Goal: Task Accomplishment & Management: Manage account settings

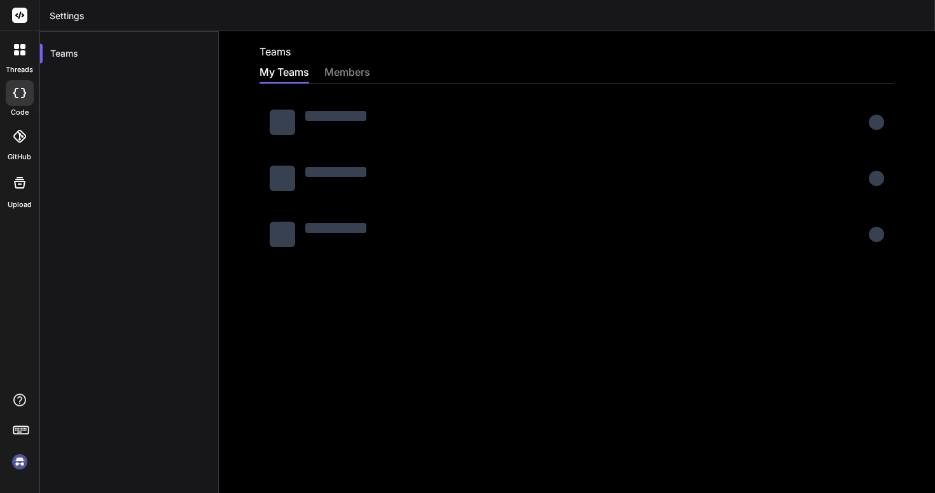
click at [26, 465] on img at bounding box center [20, 462] width 22 height 22
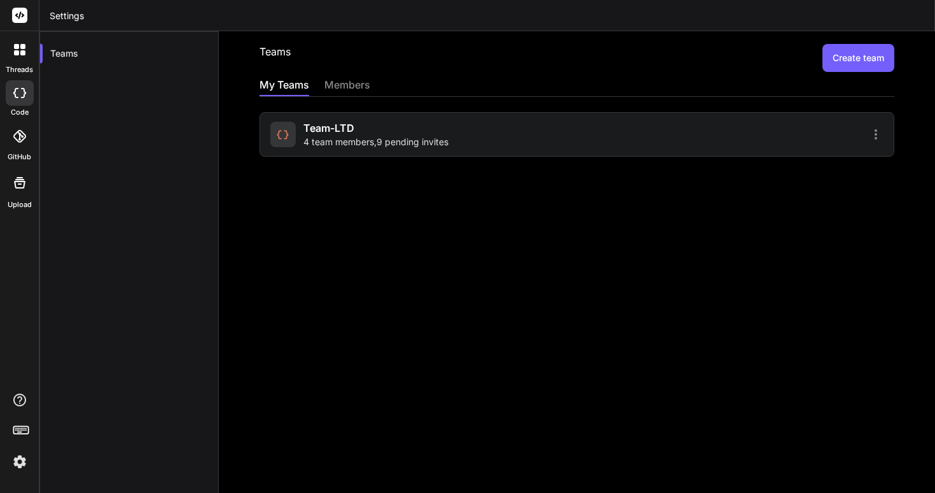
click at [461, 120] on div "Team-LTD 4 team members , 9 pending invites" at bounding box center [421, 134] width 303 height 28
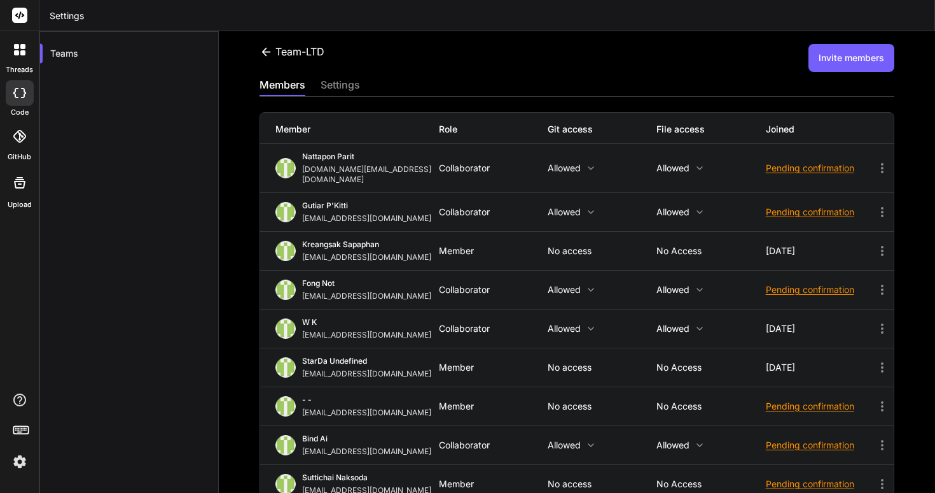
click at [871, 64] on button "Invite members" at bounding box center [852, 58] width 86 height 28
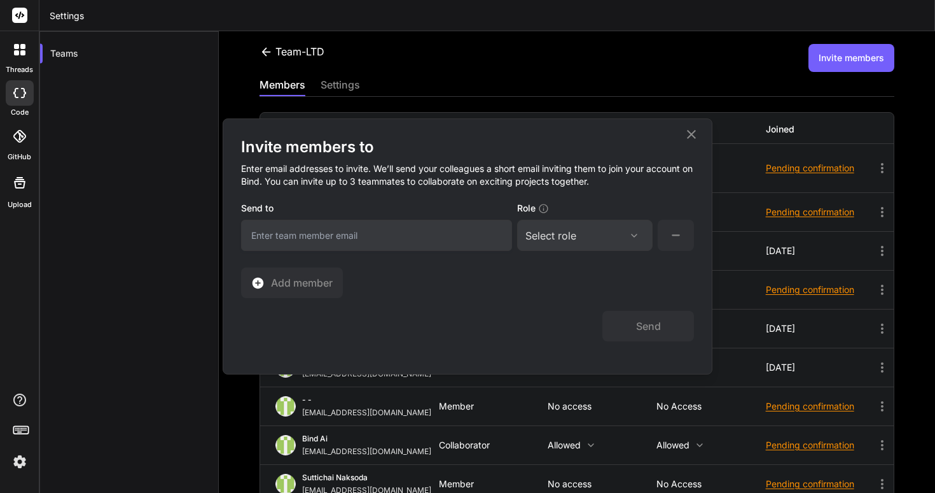
click at [498, 252] on div "Invite members to Enter email addresses to invite. We’ll send your colleagues a…" at bounding box center [467, 217] width 453 height 161
click at [474, 247] on input "email" at bounding box center [376, 235] width 271 height 31
type input "ท"
type input "ๅ"
type input "mrarrangerteam@gmail,com"
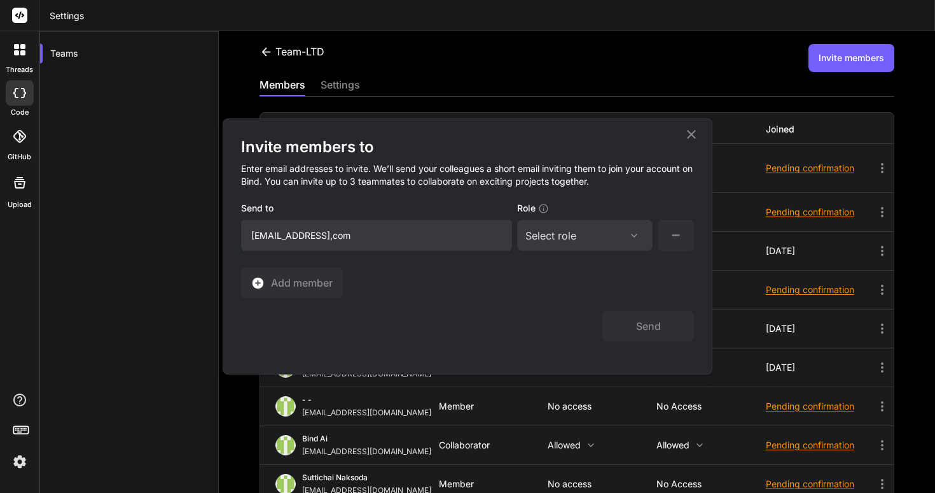
click at [609, 228] on div "Select role" at bounding box center [585, 235] width 119 height 15
click at [589, 298] on div "Admin" at bounding box center [585, 296] width 133 height 23
click at [664, 237] on button at bounding box center [676, 235] width 36 height 31
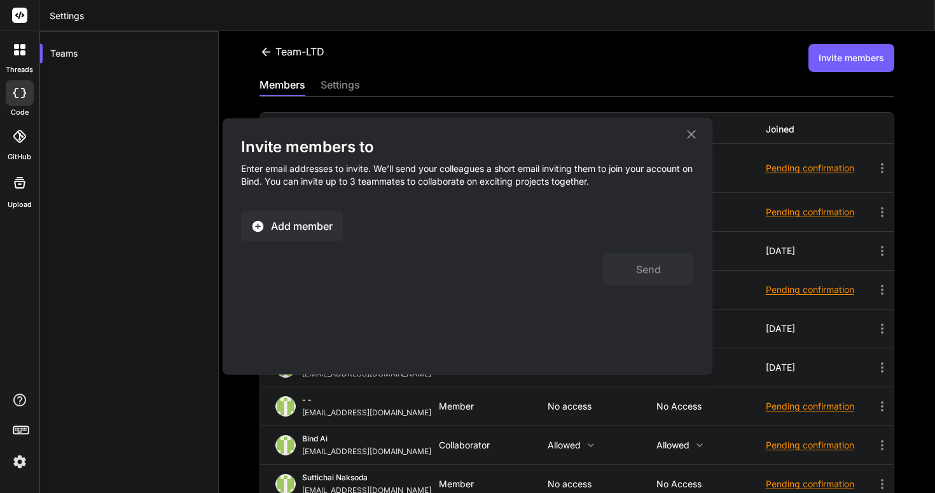
click at [320, 221] on span "Add member" at bounding box center [302, 225] width 62 height 15
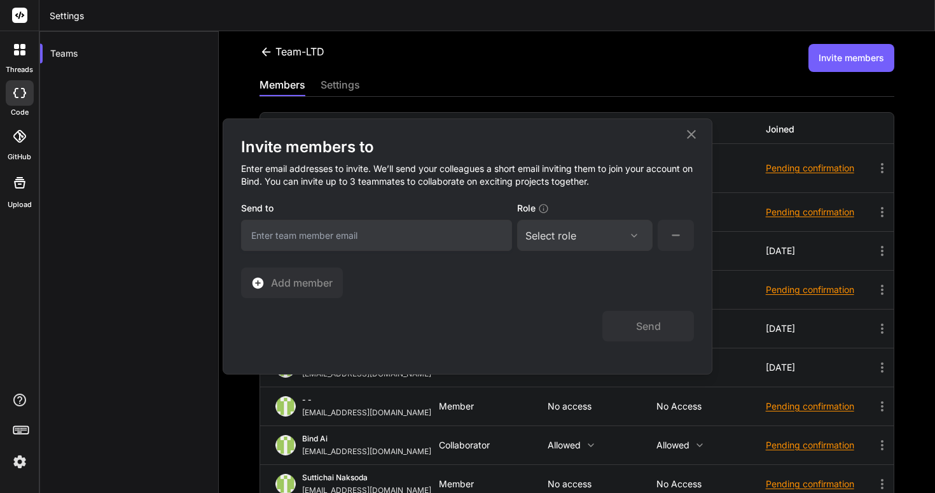
click at [325, 234] on input "email" at bounding box center [376, 235] width 271 height 31
type input "mrarrangerteam@gmail.com"
click at [540, 234] on div "Select role" at bounding box center [551, 235] width 51 height 15
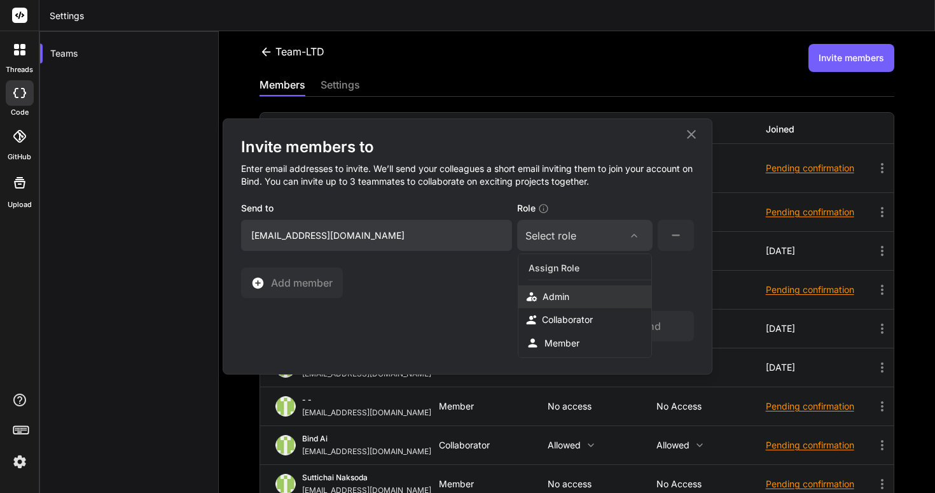
click at [546, 288] on div "Admin" at bounding box center [585, 296] width 133 height 23
click at [631, 322] on button "Send" at bounding box center [649, 326] width 92 height 31
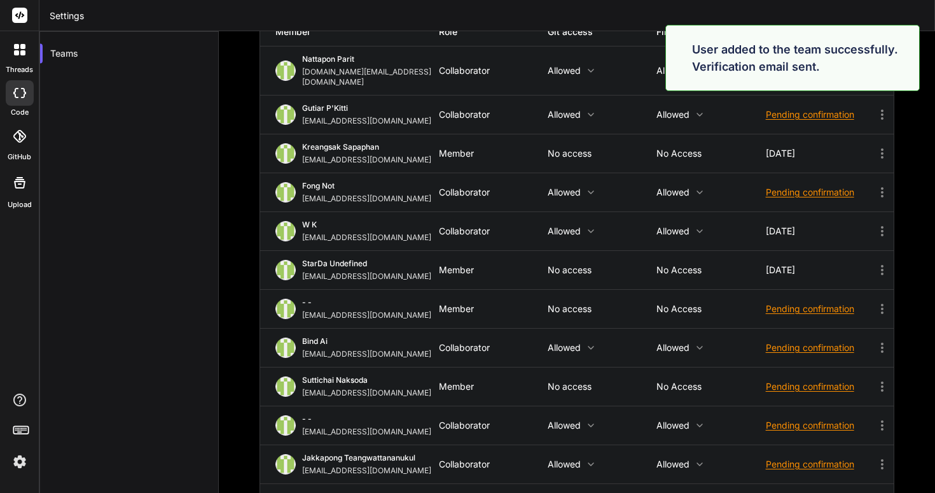
scroll to position [208, 0]
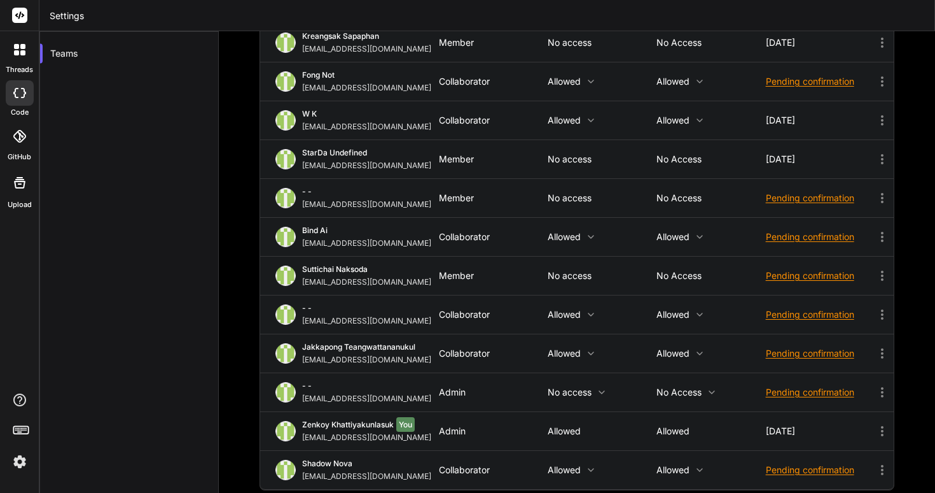
click at [880, 307] on icon at bounding box center [882, 314] width 15 height 15
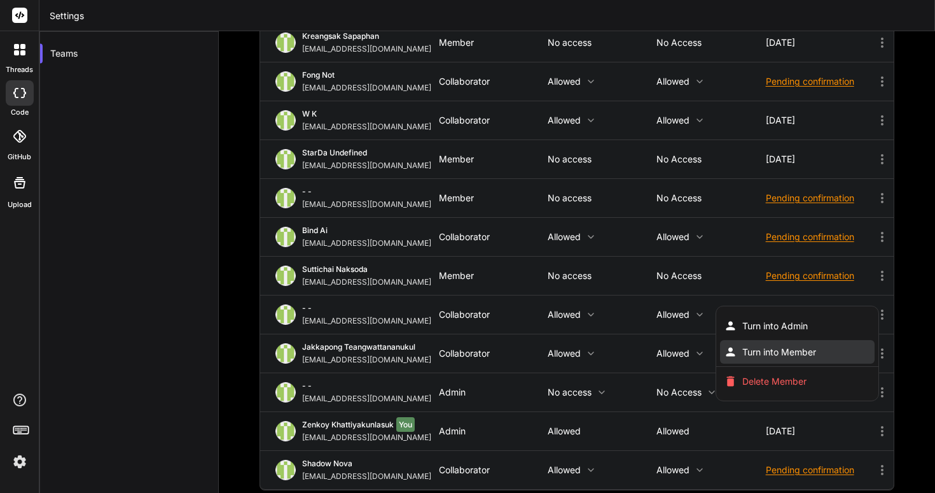
click at [839, 340] on li "Turn into Member" at bounding box center [797, 352] width 155 height 24
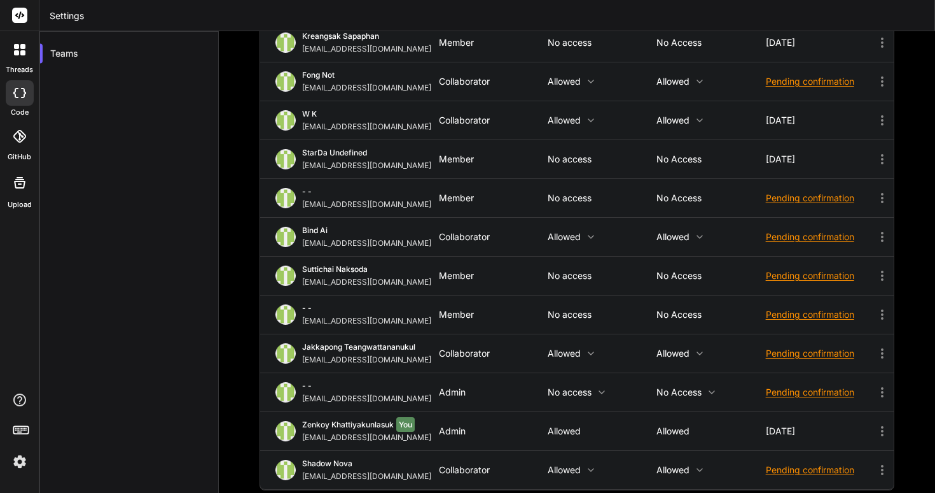
click at [835, 308] on div "Pending confirmation" at bounding box center [820, 314] width 109 height 13
click at [836, 340] on span "Resend invite" at bounding box center [820, 346] width 56 height 13
click at [737, 295] on div at bounding box center [467, 246] width 935 height 493
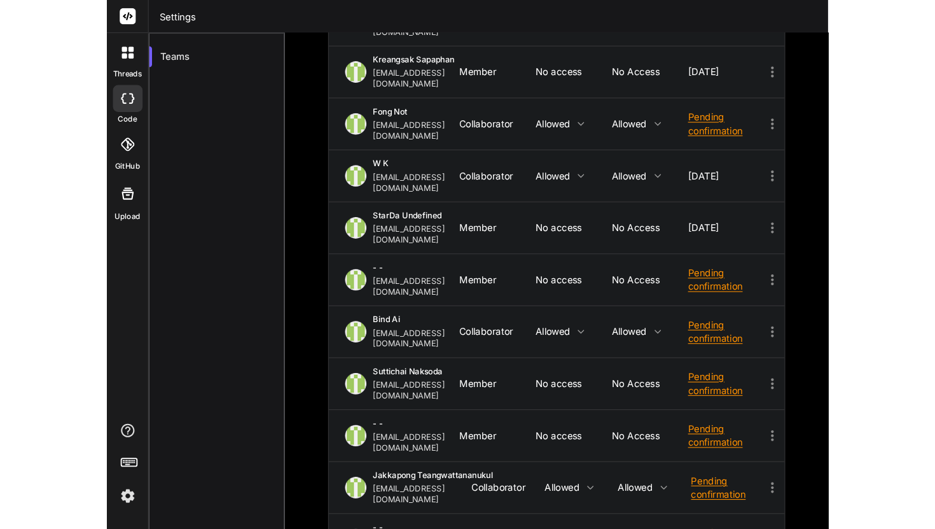
scroll to position [116, 0]
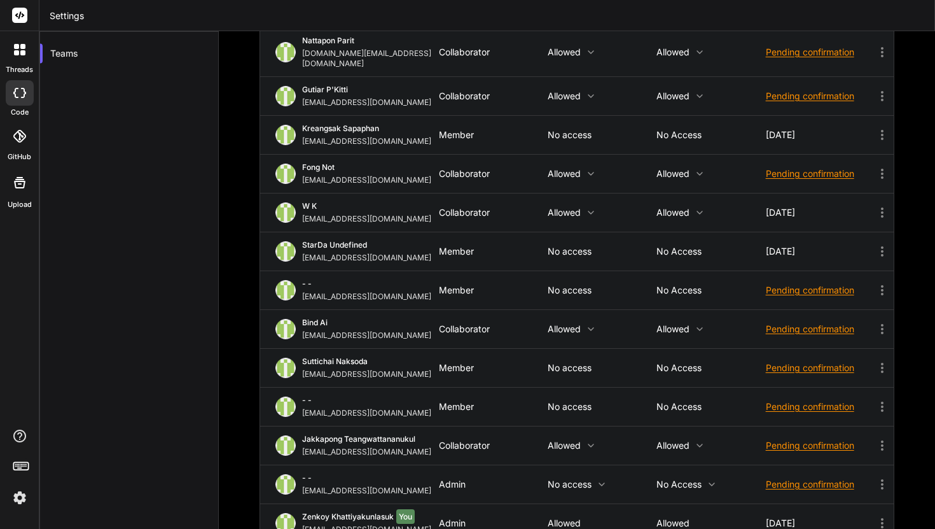
click at [878, 399] on icon at bounding box center [882, 406] width 15 height 15
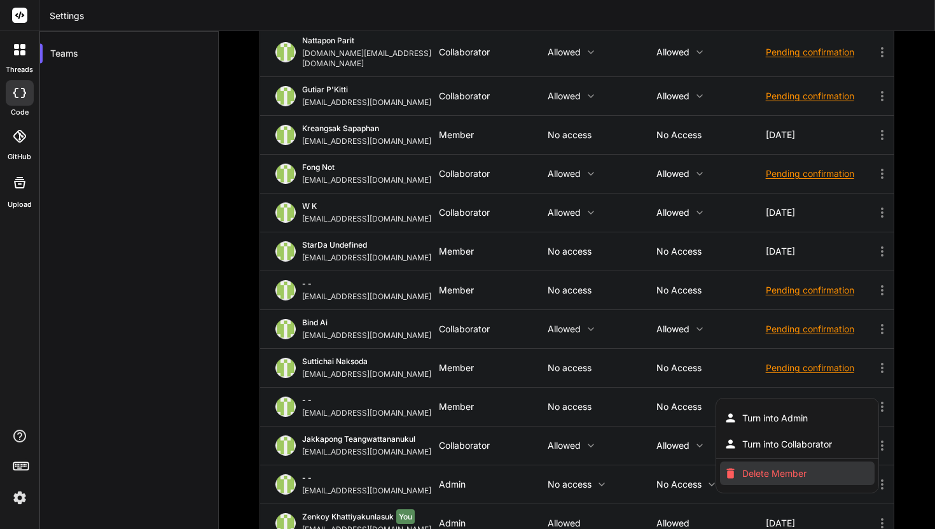
click at [820, 461] on li "Delete Member" at bounding box center [797, 473] width 155 height 24
click at [710, 393] on div at bounding box center [467, 264] width 935 height 529
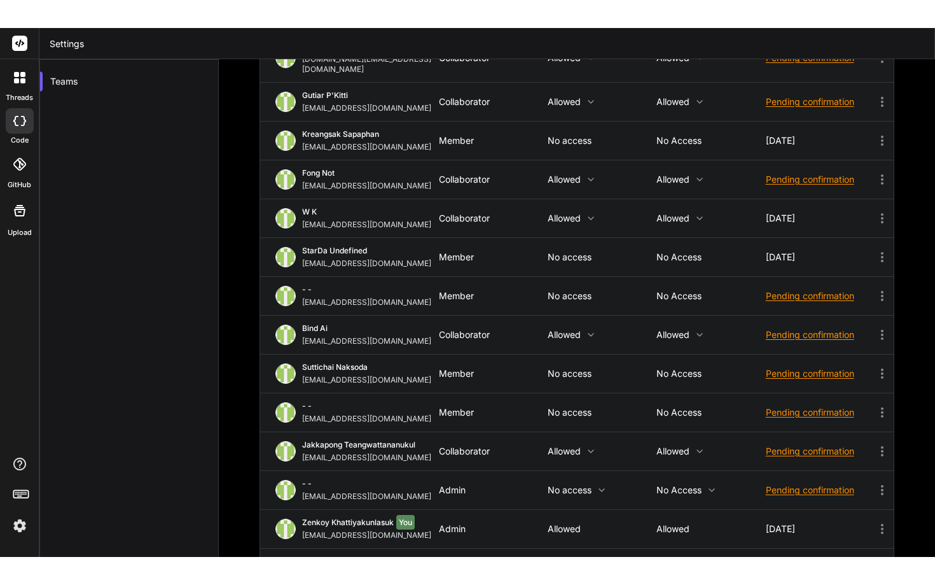
scroll to position [139, 0]
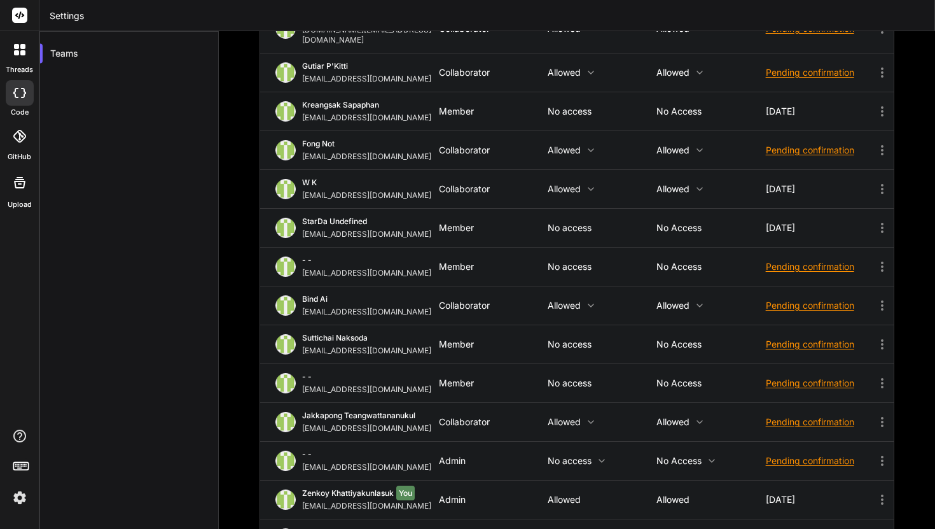
click at [879, 375] on icon at bounding box center [882, 382] width 15 height 15
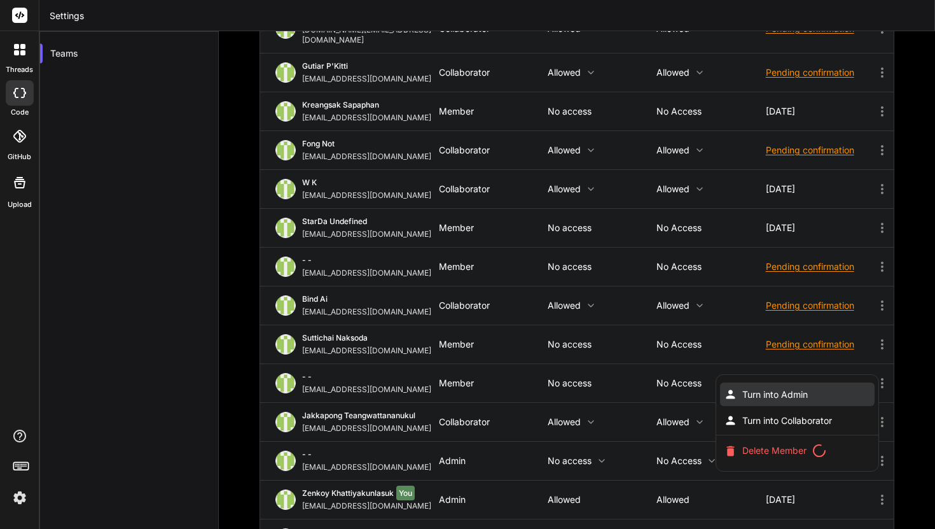
click at [863, 382] on li "Turn into Admin" at bounding box center [797, 394] width 155 height 24
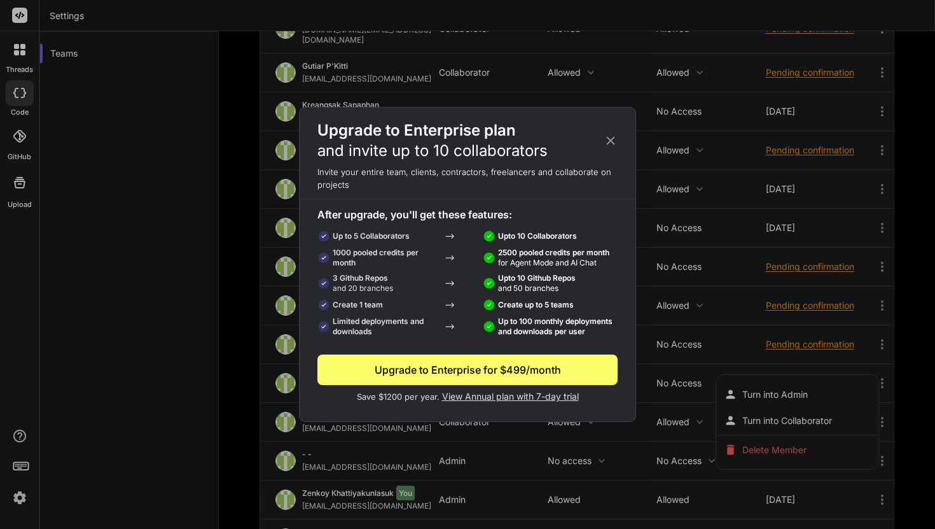
click at [818, 438] on div "Upgrade to Enterprise plan and invite up to 10 collaborators Invite your entire…" at bounding box center [467, 264] width 935 height 529
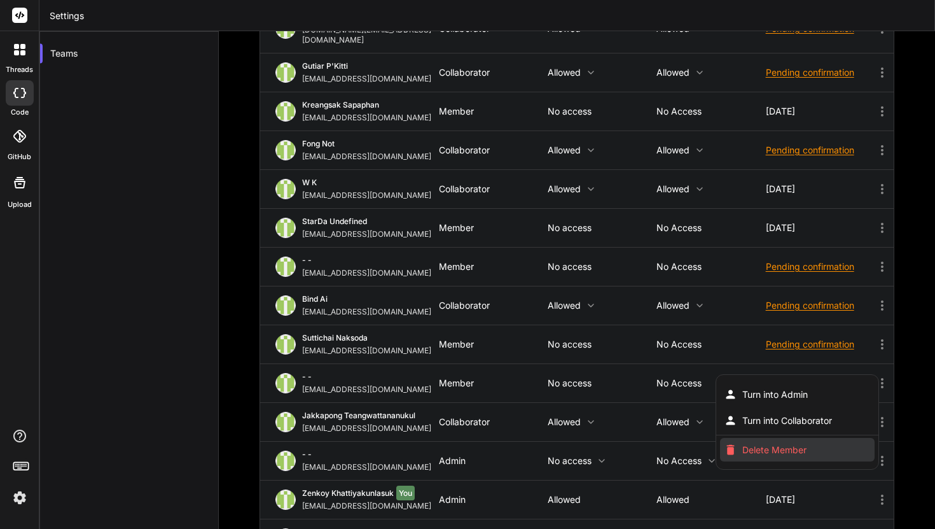
click at [814, 438] on li "Delete Member" at bounding box center [797, 450] width 155 height 24
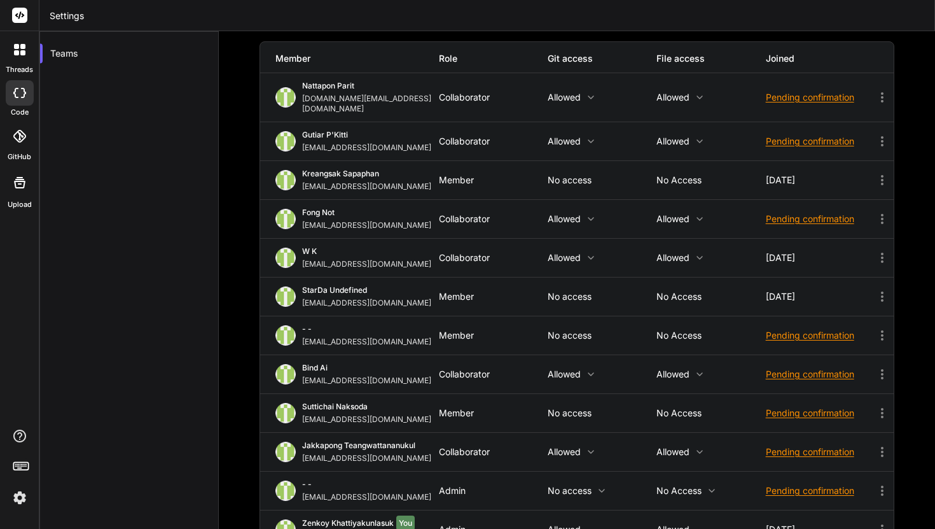
scroll to position [0, 0]
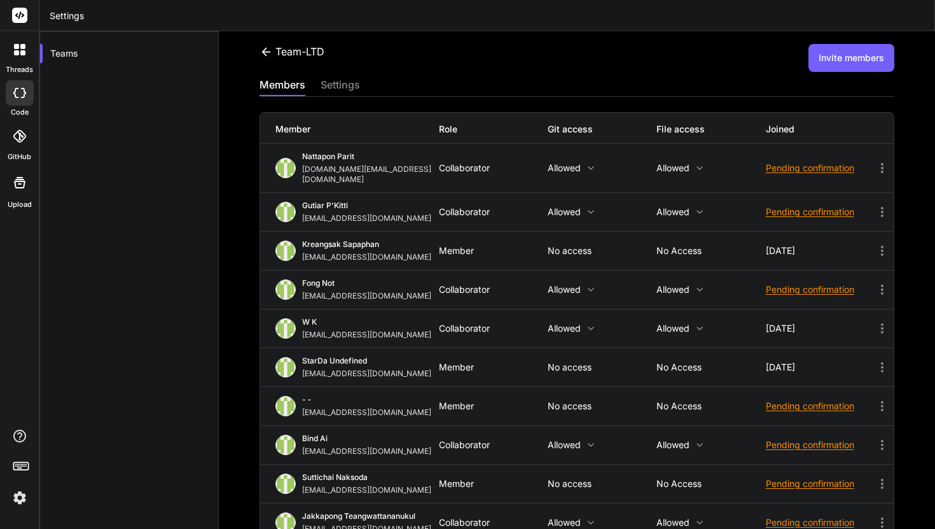
click at [347, 94] on div "settings" at bounding box center [340, 86] width 39 height 18
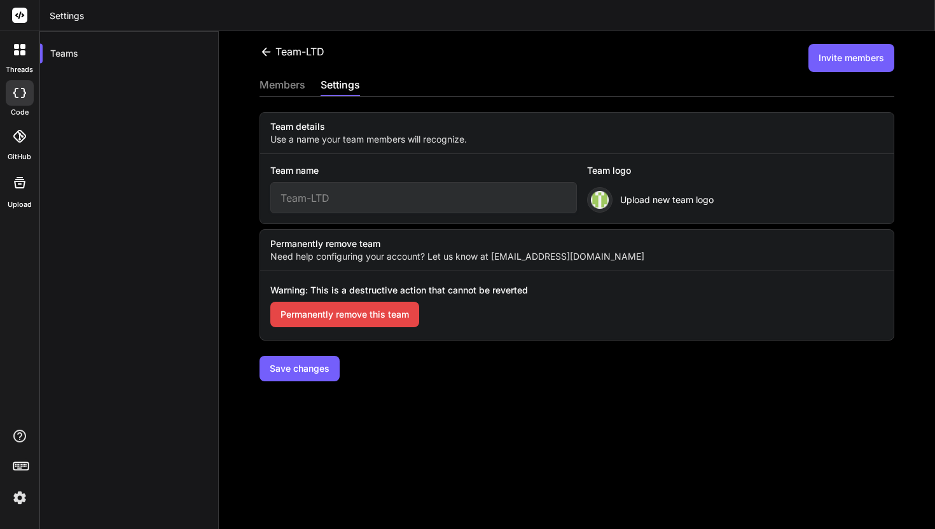
click at [361, 206] on input "Team-LTD" at bounding box center [423, 197] width 307 height 31
click at [289, 92] on div "members" at bounding box center [283, 86] width 46 height 18
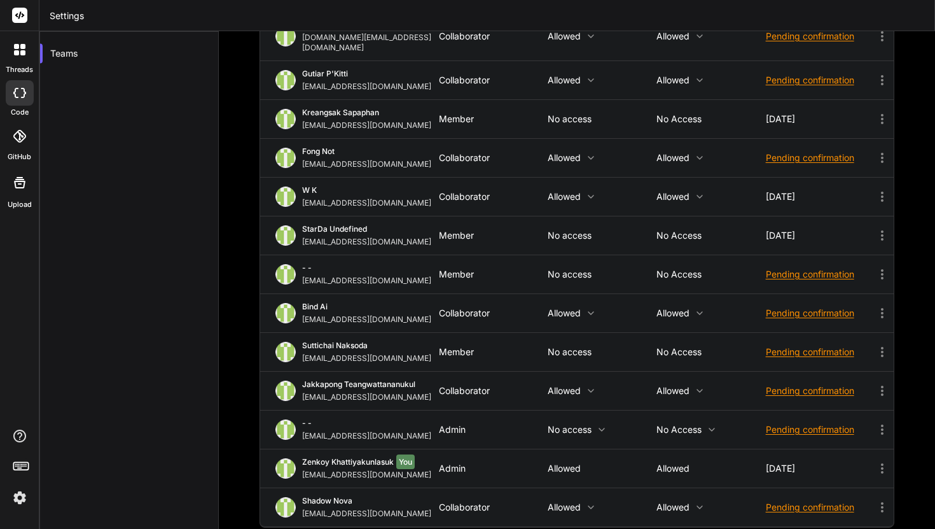
scroll to position [133, 0]
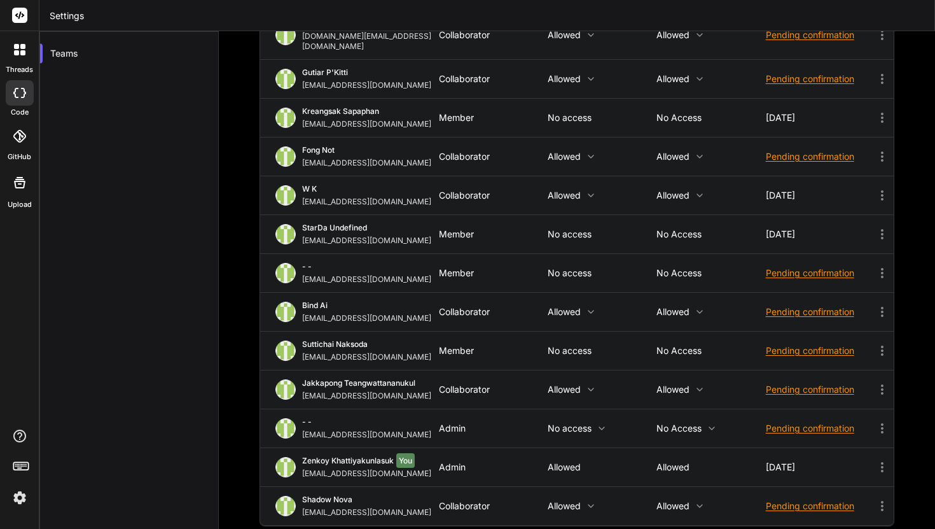
click at [881, 421] on icon at bounding box center [882, 428] width 15 height 15
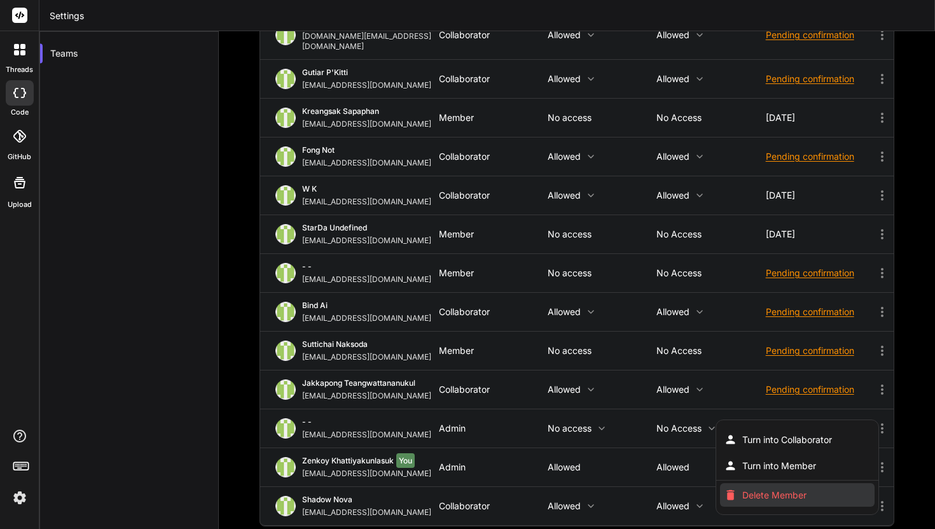
click at [815, 483] on li "Delete Member" at bounding box center [797, 495] width 155 height 24
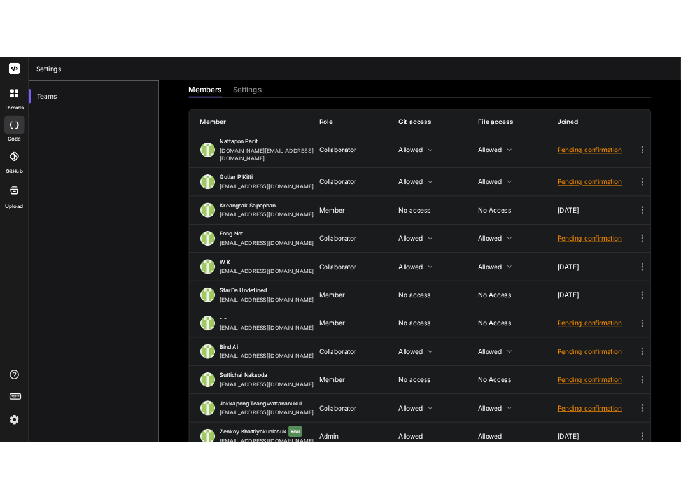
scroll to position [0, 0]
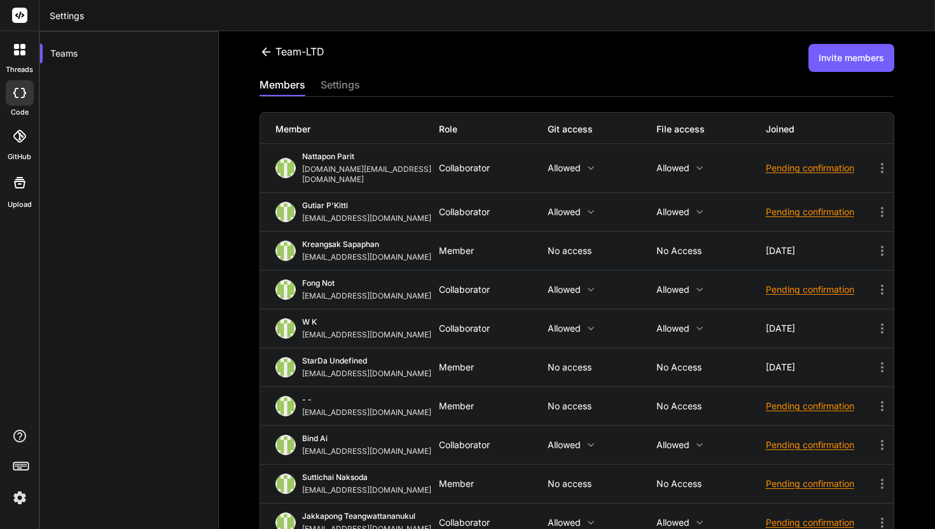
click at [837, 57] on button "Invite members" at bounding box center [852, 58] width 86 height 28
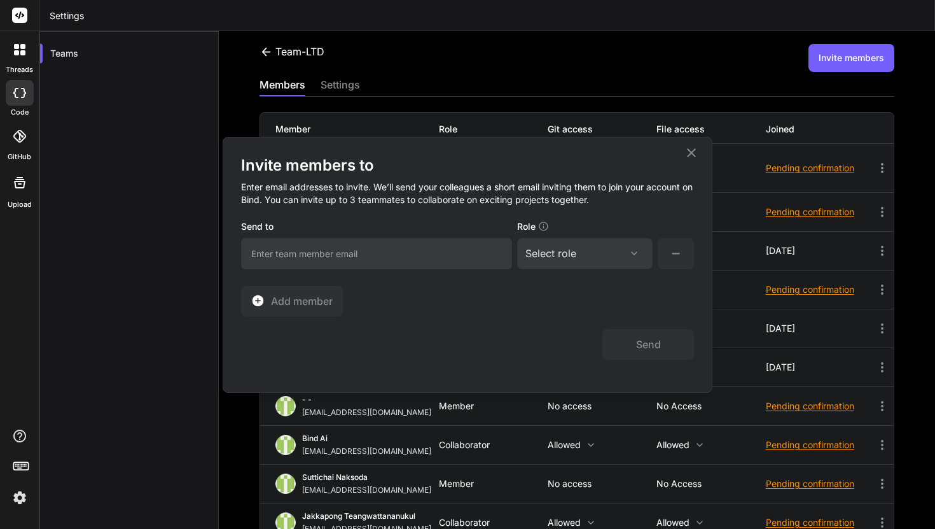
click at [465, 253] on input "email" at bounding box center [376, 253] width 271 height 31
type input "mrarrangerteam@gmail.com"
click at [563, 261] on div "Select role Assign Role Admin Collaborator Member" at bounding box center [585, 253] width 136 height 31
click at [567, 256] on div "Select role" at bounding box center [551, 253] width 51 height 15
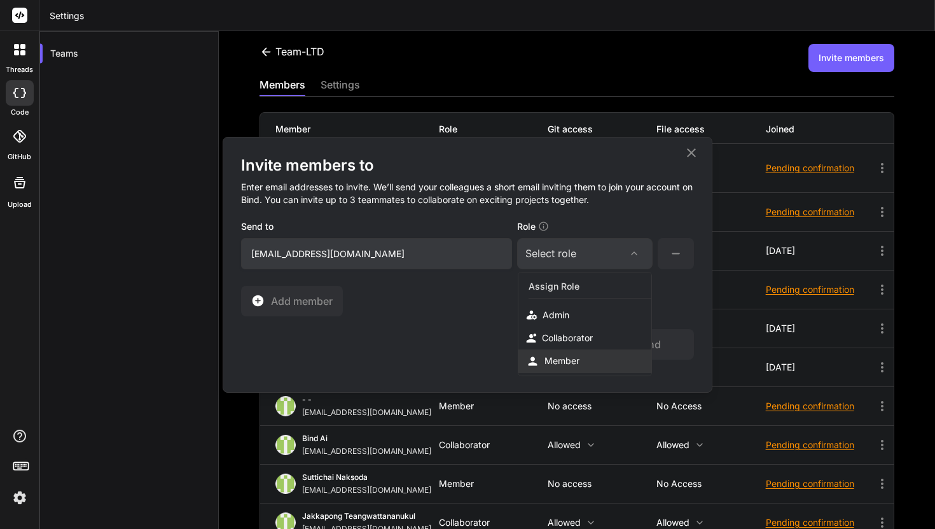
click at [573, 359] on div "Member" at bounding box center [562, 360] width 35 height 13
click at [639, 339] on button "Send" at bounding box center [649, 344] width 92 height 31
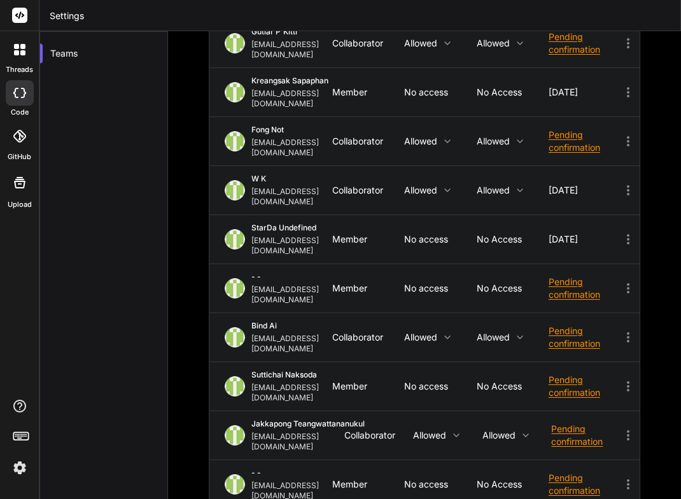
scroll to position [186, 0]
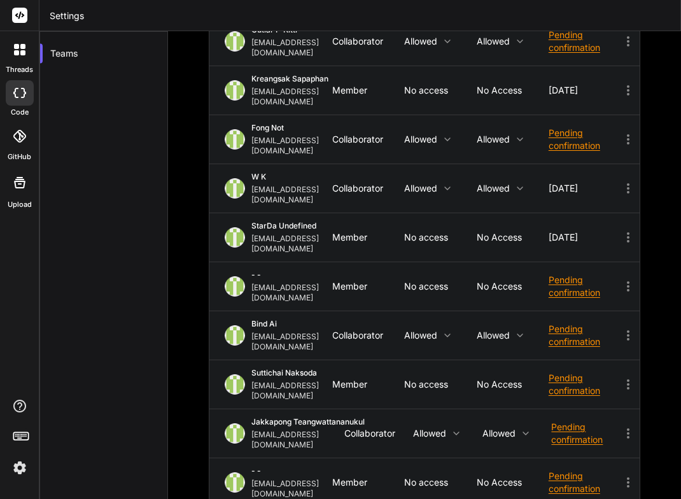
click at [621, 475] on icon at bounding box center [627, 482] width 15 height 15
click at [610, 487] on li "Turn into Admin" at bounding box center [560, 499] width 99 height 24
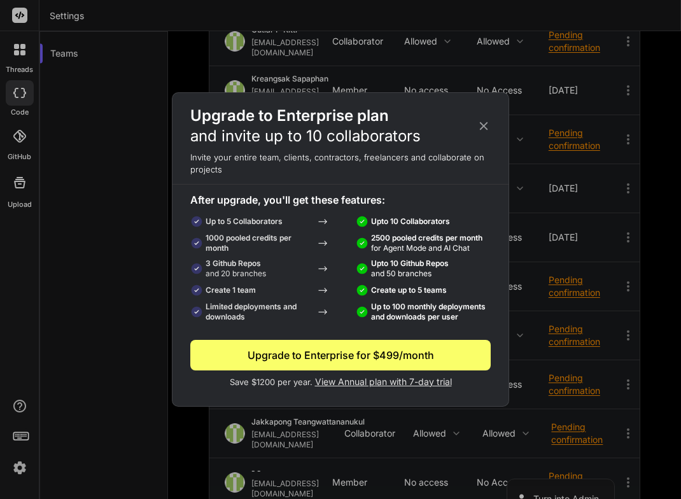
click at [486, 129] on icon at bounding box center [484, 126] width 8 height 8
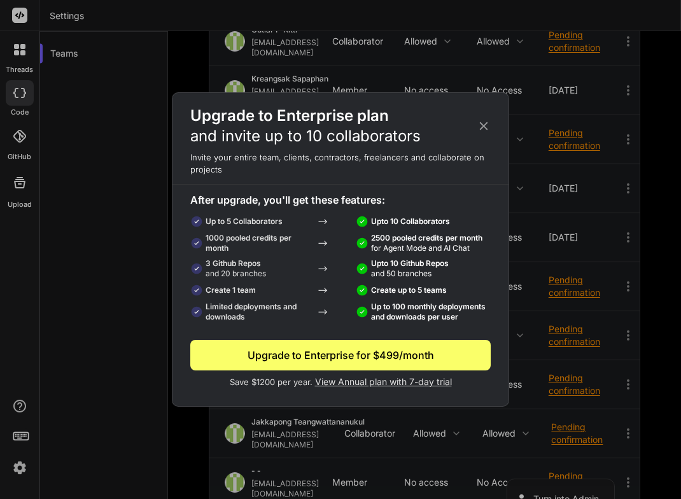
click at [477, 126] on icon at bounding box center [484, 126] width 14 height 14
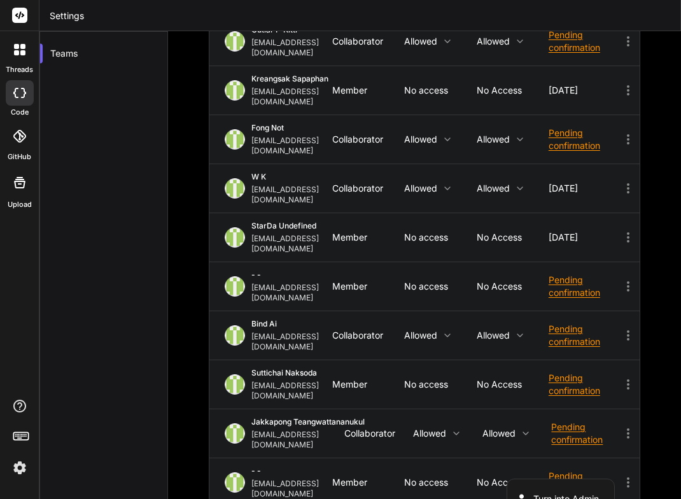
click at [405, 369] on div at bounding box center [340, 249] width 681 height 499
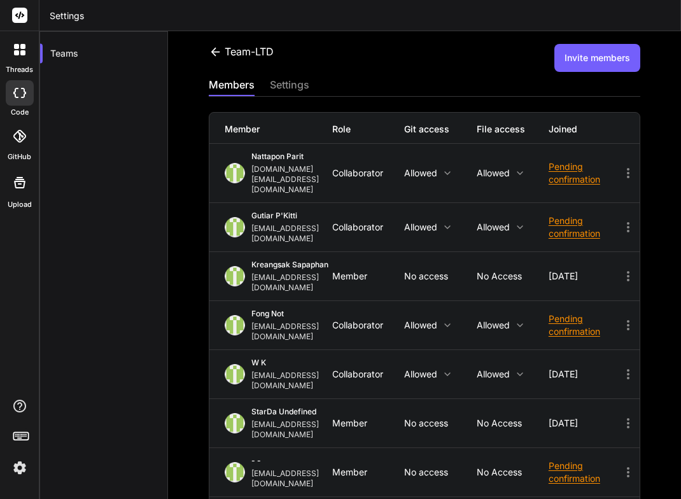
click at [556, 66] on button "Invite members" at bounding box center [597, 58] width 86 height 28
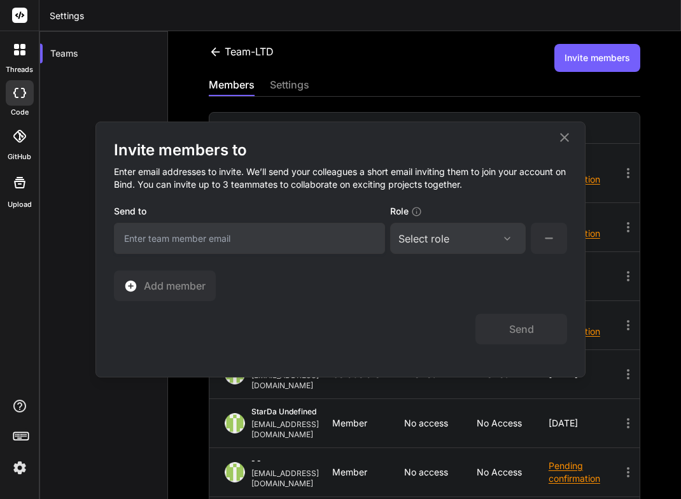
click at [338, 235] on input "email" at bounding box center [249, 238] width 271 height 31
type input "kiilberry31@gmail,com"
click at [439, 233] on div "Select role" at bounding box center [423, 238] width 51 height 15
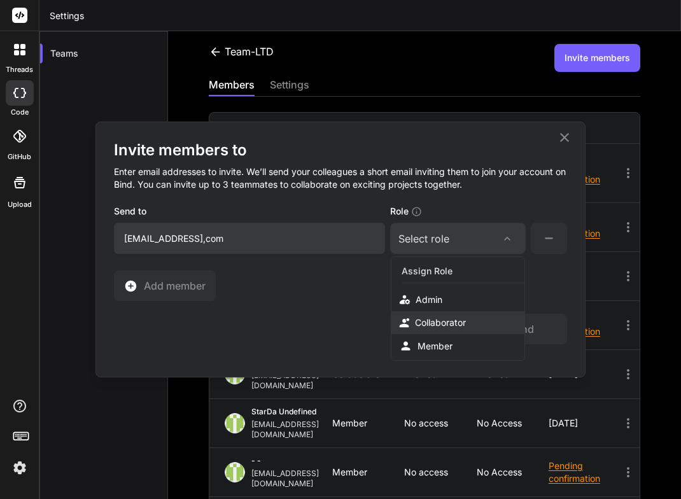
click at [433, 332] on div "Collaborator" at bounding box center [457, 322] width 133 height 23
click at [505, 323] on button "Send" at bounding box center [521, 329] width 92 height 31
click at [566, 134] on icon at bounding box center [564, 137] width 15 height 15
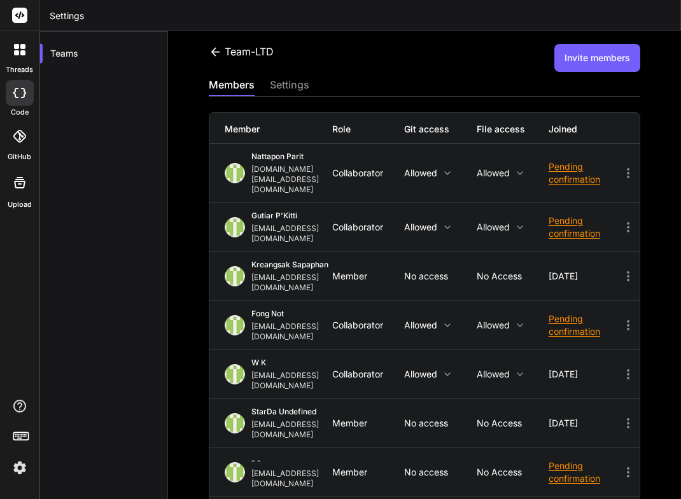
click at [593, 51] on button "Invite members" at bounding box center [597, 58] width 86 height 28
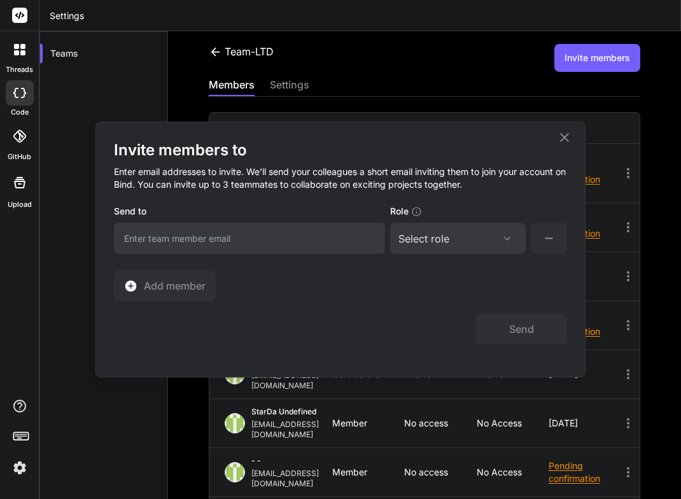
click at [354, 234] on input "email" at bounding box center [249, 238] width 271 height 31
type input "putthiphat356@gmail.com"
click at [421, 234] on div "Select role" at bounding box center [423, 238] width 51 height 15
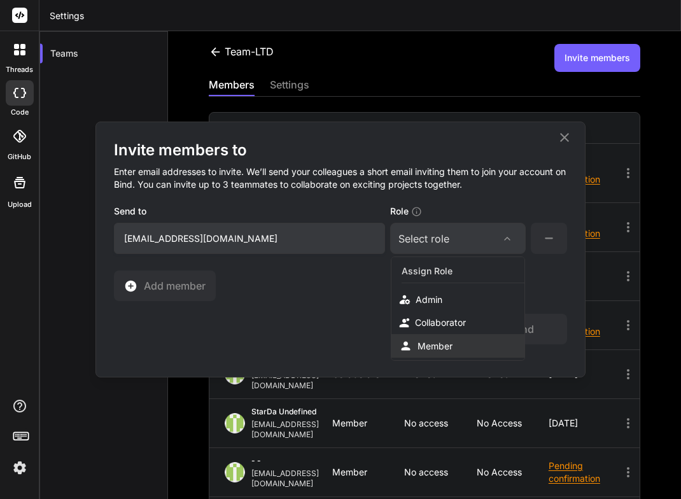
click at [427, 337] on div "Member" at bounding box center [457, 346] width 133 height 24
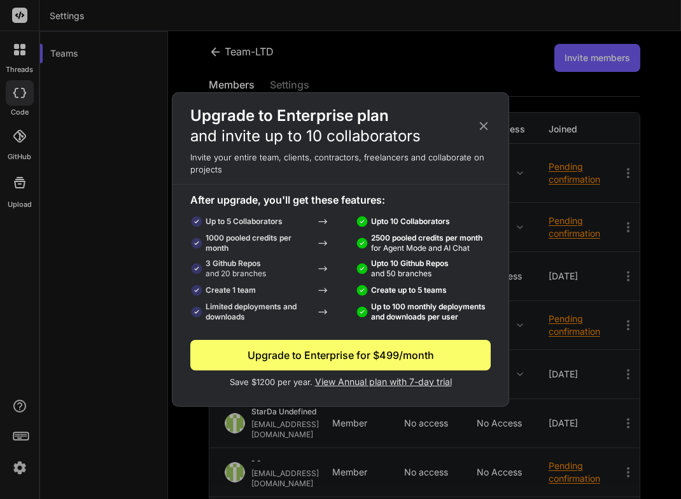
click at [478, 125] on icon at bounding box center [484, 126] width 14 height 14
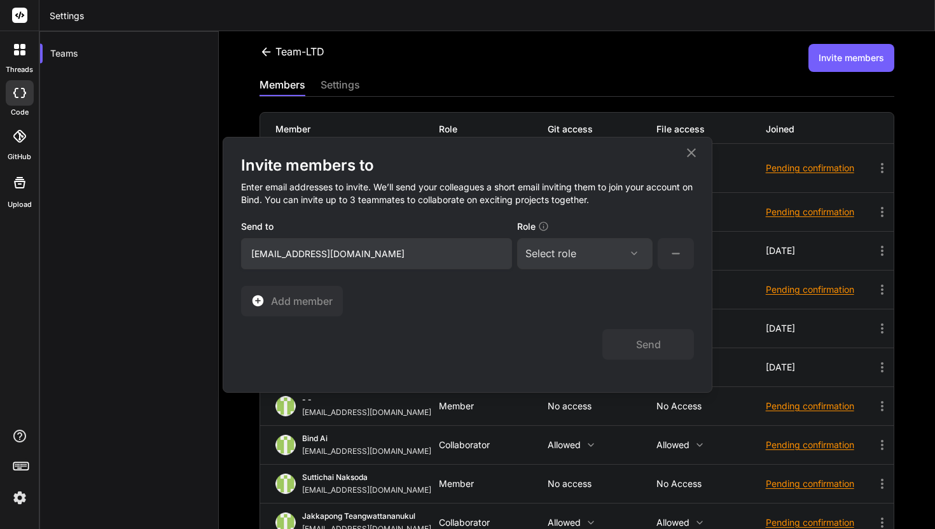
click at [610, 251] on div "Select role" at bounding box center [585, 253] width 119 height 15
click at [592, 349] on div "Member" at bounding box center [585, 361] width 133 height 24
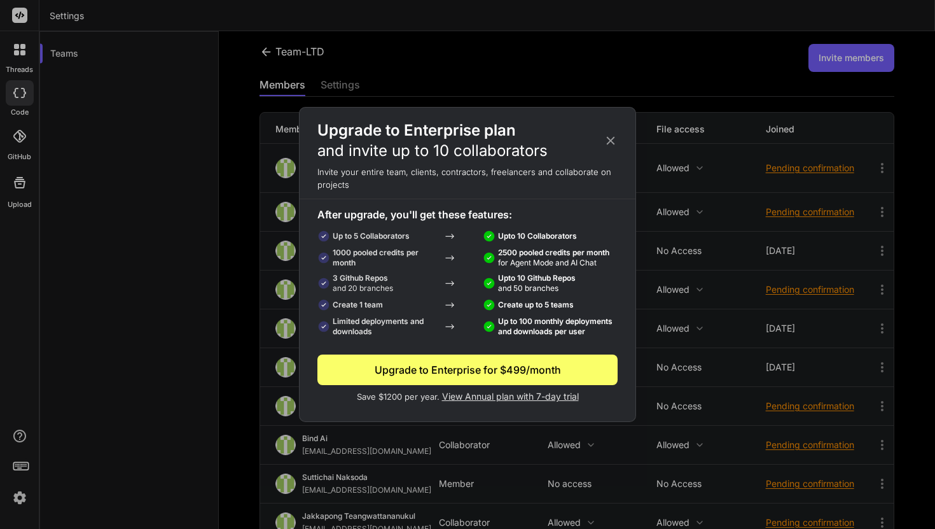
click at [613, 136] on icon at bounding box center [611, 141] width 14 height 14
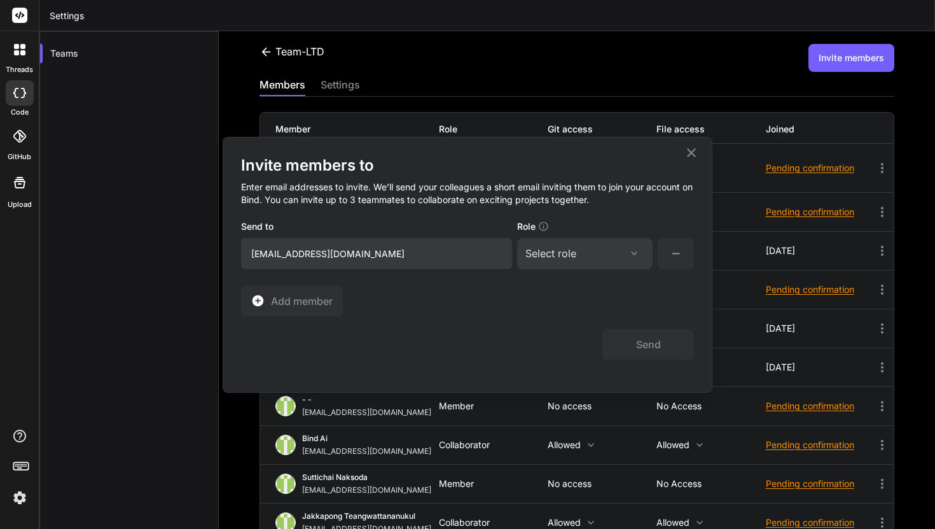
click at [692, 150] on icon at bounding box center [691, 152] width 15 height 15
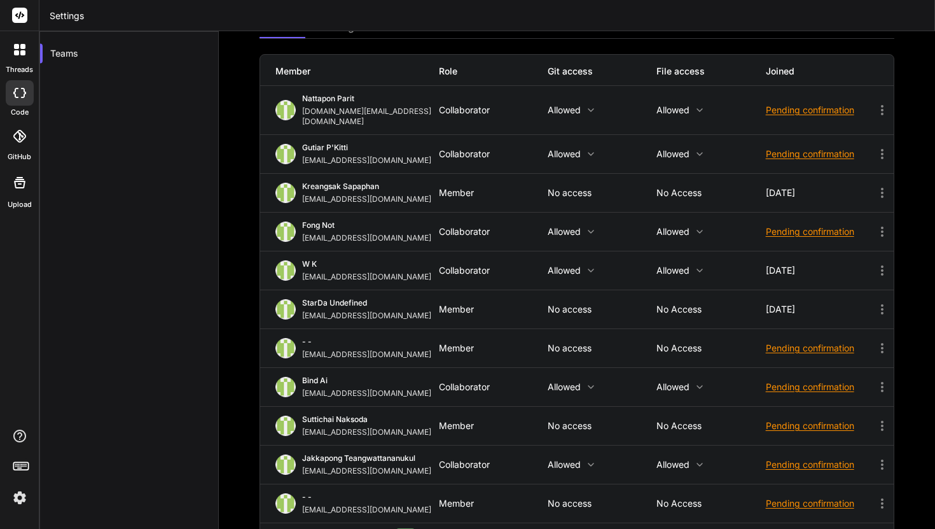
scroll to position [133, 0]
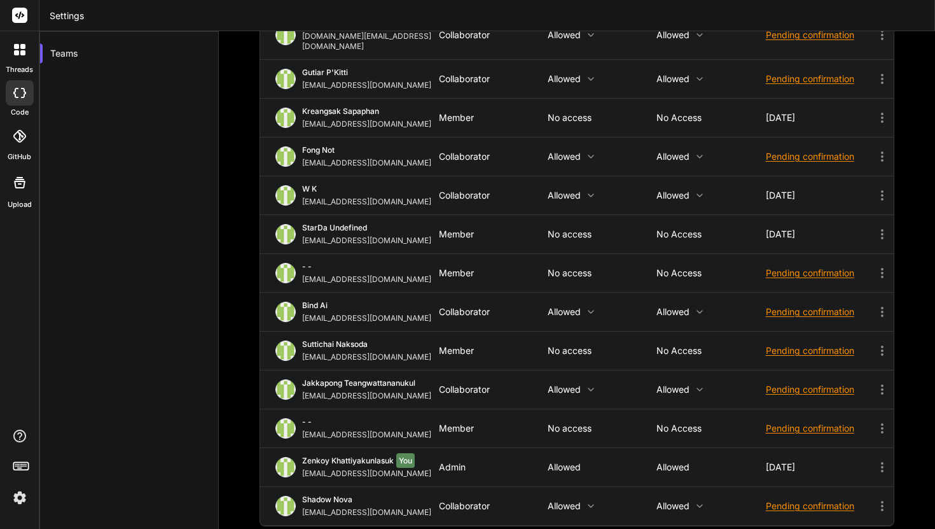
click at [563, 412] on div "- - mrarrangerteam@gmail.com Member No access No access Pending confirmation" at bounding box center [577, 428] width 634 height 38
click at [24, 90] on icon at bounding box center [23, 93] width 5 height 10
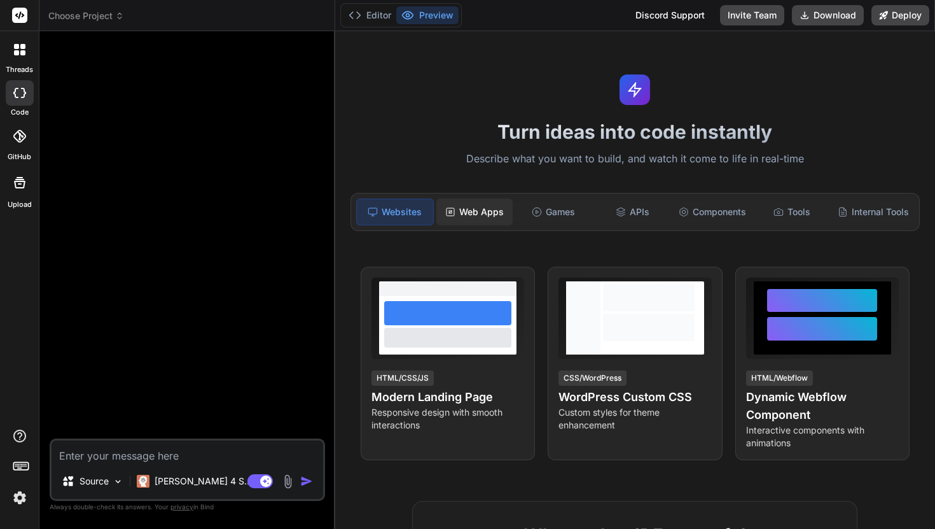
click at [506, 212] on div "Web Apps" at bounding box center [475, 212] width 76 height 27
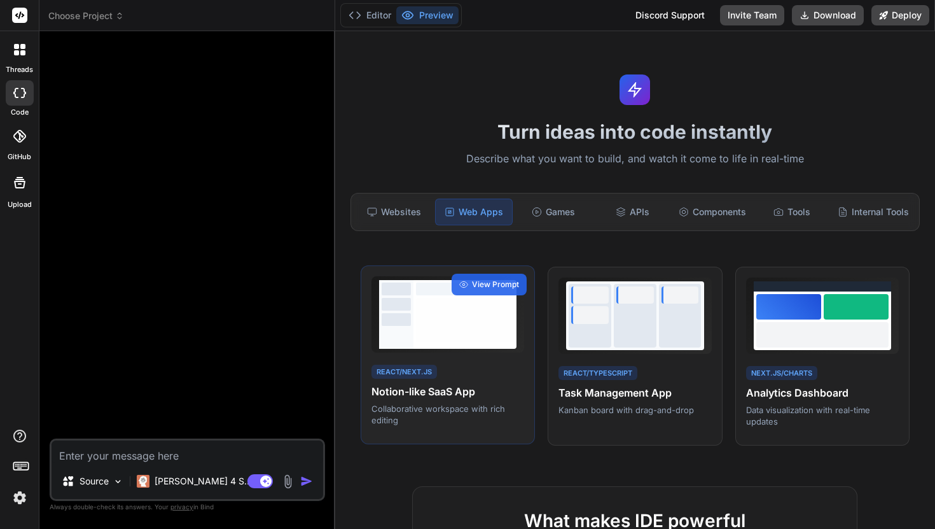
click at [492, 314] on div at bounding box center [465, 320] width 98 height 45
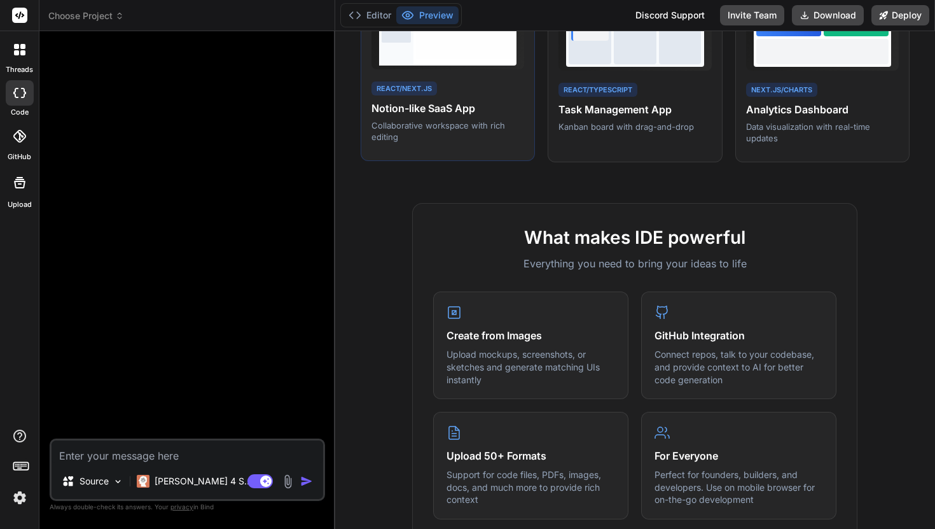
scroll to position [321, 0]
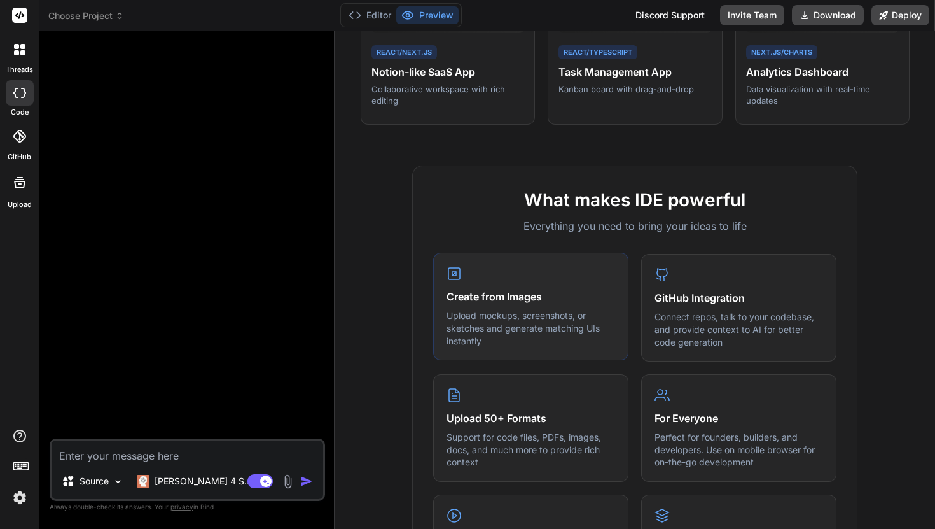
click at [514, 328] on p "Upload mockups, screenshots, or sketches and generate matching UIs instantly" at bounding box center [531, 328] width 169 height 38
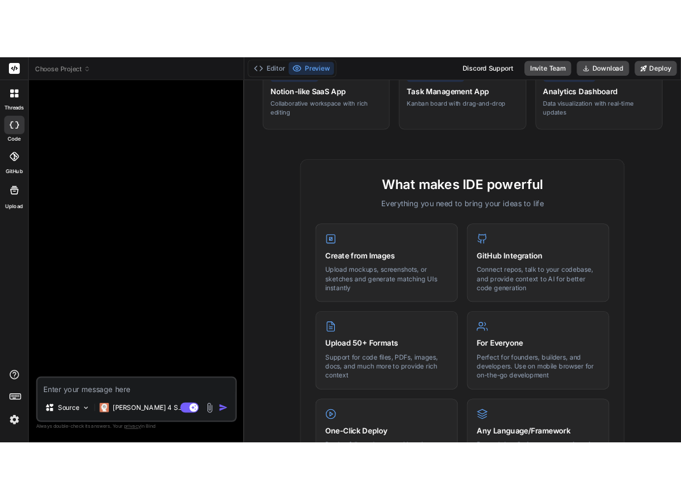
scroll to position [335, 0]
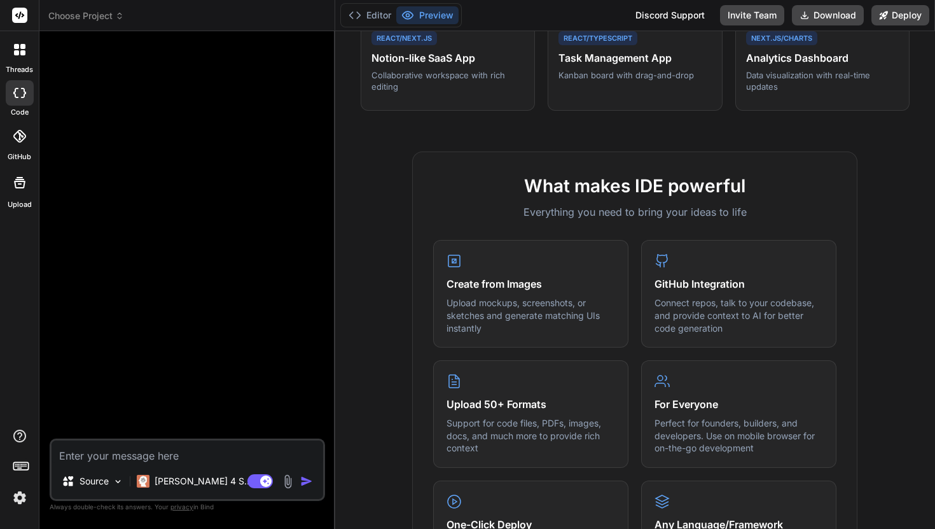
click at [267, 447] on textarea at bounding box center [188, 451] width 272 height 23
type textarea "l"
type textarea "สร้ง Web notion"
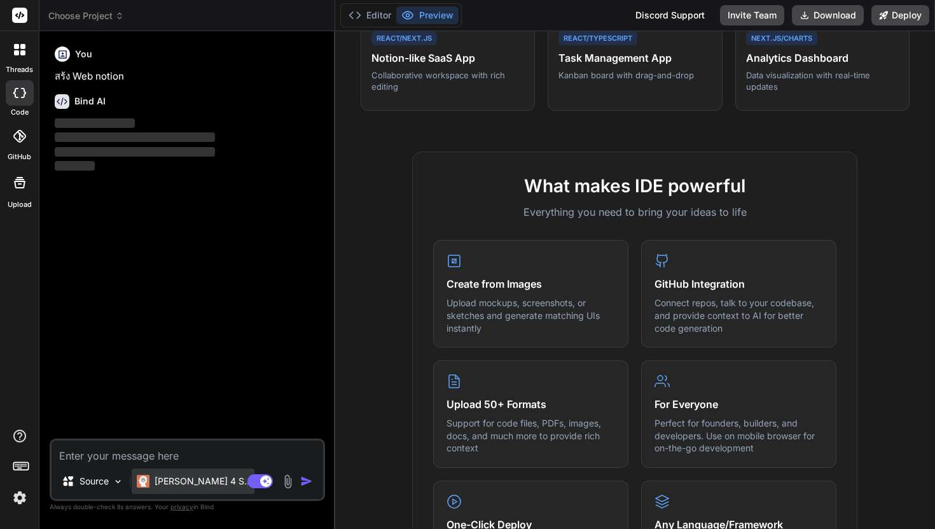
click at [195, 478] on p "Claude 4 S.." at bounding box center [202, 481] width 95 height 13
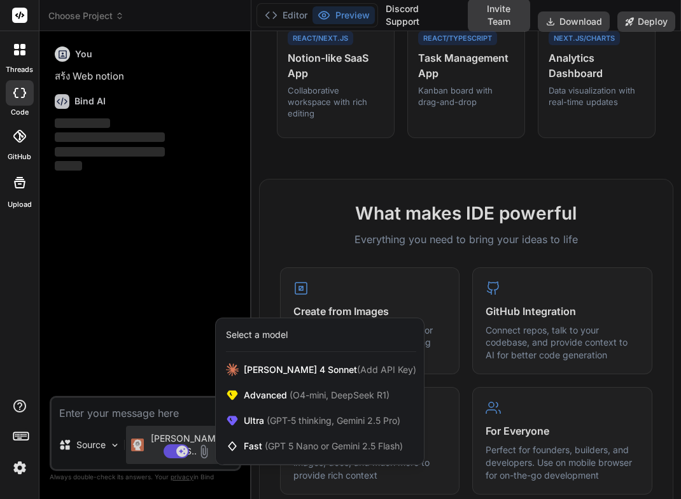
click at [228, 279] on div at bounding box center [340, 249] width 681 height 499
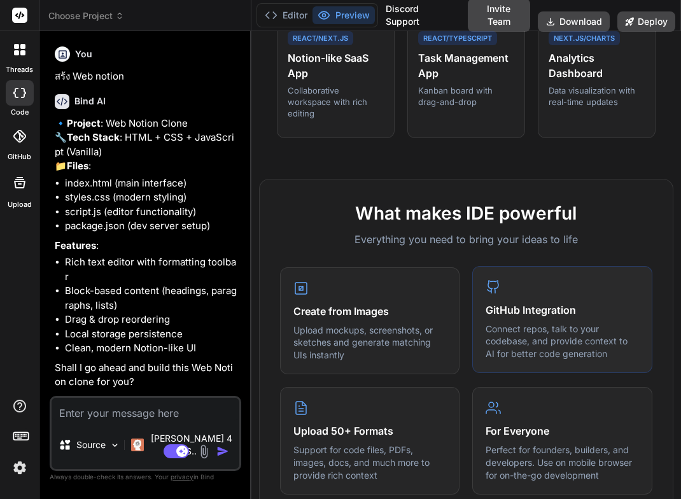
scroll to position [0, 0]
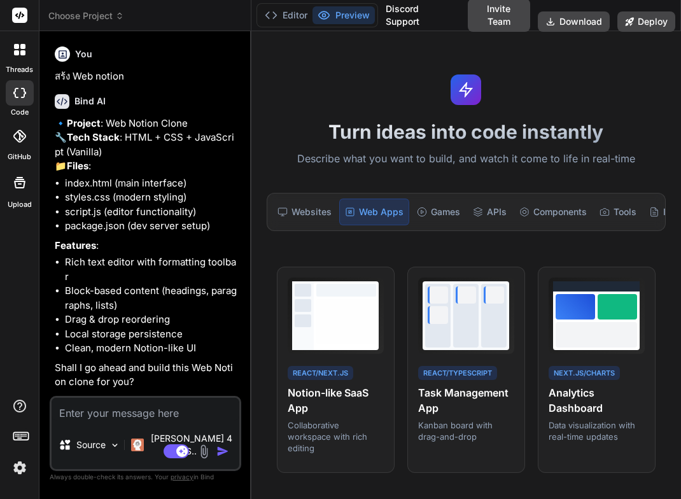
click at [192, 312] on li "Block-based content (headings, paragraphs, lists)" at bounding box center [152, 298] width 174 height 29
click at [158, 421] on textarea at bounding box center [146, 409] width 188 height 23
click at [495, 13] on button "Invite Team" at bounding box center [499, 15] width 62 height 33
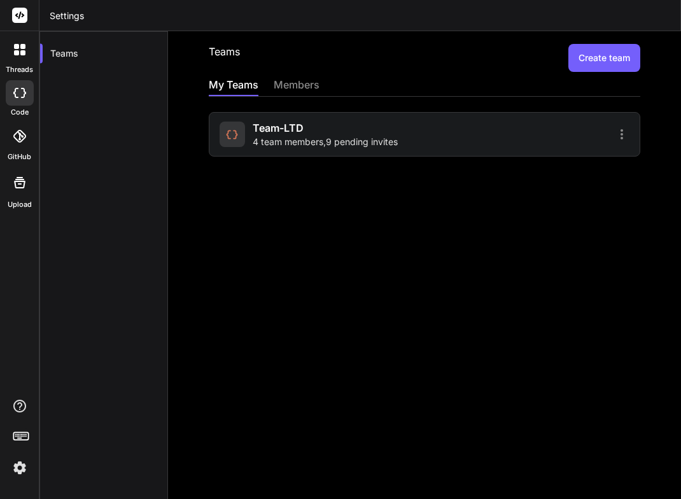
click at [435, 127] on div at bounding box center [528, 134] width 201 height 15
click at [409, 141] on div "Team-LTD 4 team members , 9 pending invites" at bounding box center [320, 134] width 201 height 28
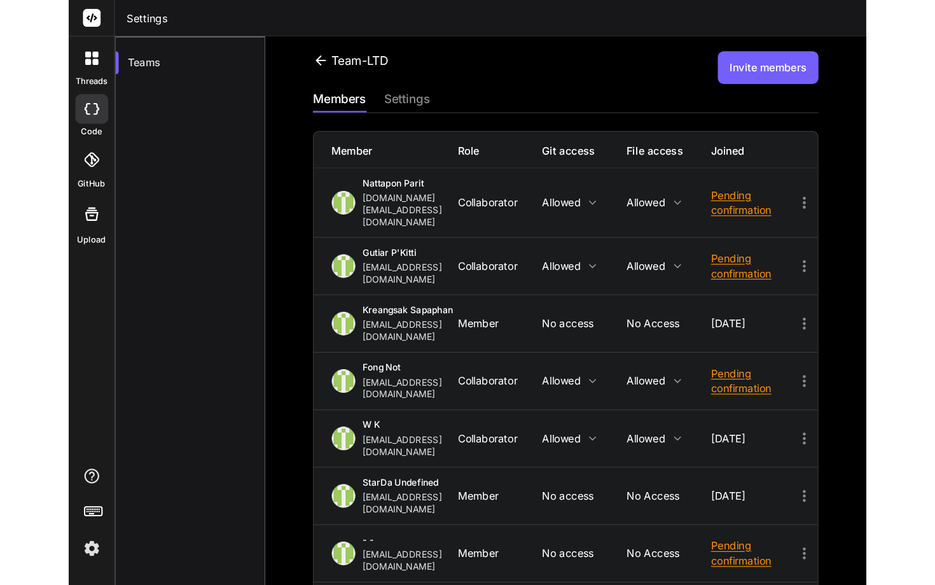
scroll to position [186, 0]
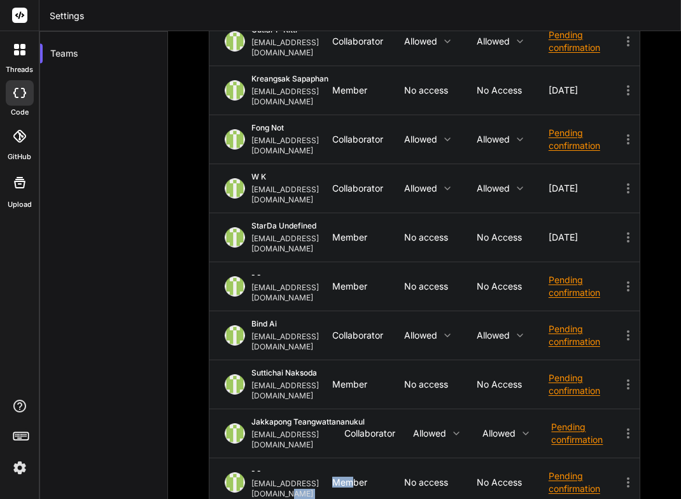
click at [356, 458] on div "- - mrarrangerteam@gmail.com Member No access No access Pending confirmation" at bounding box center [424, 482] width 430 height 48
click at [375, 477] on div "Member" at bounding box center [368, 482] width 72 height 10
click at [411, 477] on p "No access" at bounding box center [440, 482] width 72 height 10
click at [539, 458] on div "- - mrarrangerteam@gmail.com Member No access No access Pending confirmation" at bounding box center [424, 482] width 430 height 48
click at [557, 470] on div "Pending confirmation" at bounding box center [585, 482] width 72 height 25
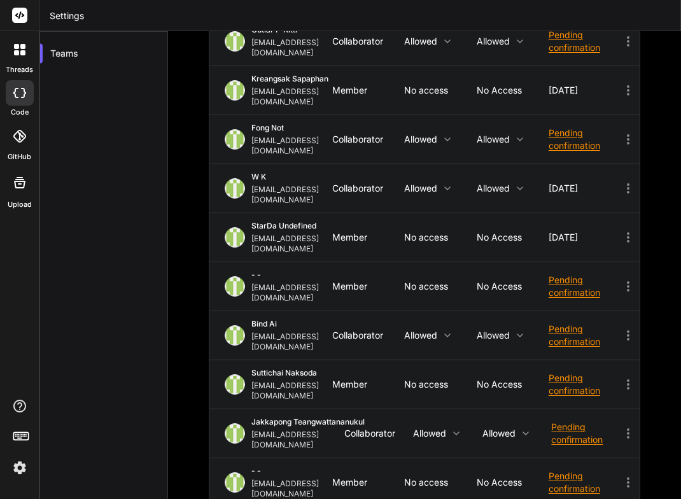
click at [630, 384] on div at bounding box center [340, 249] width 681 height 499
click at [624, 475] on icon at bounding box center [627, 482] width 15 height 15
click at [624, 368] on div at bounding box center [340, 249] width 681 height 499
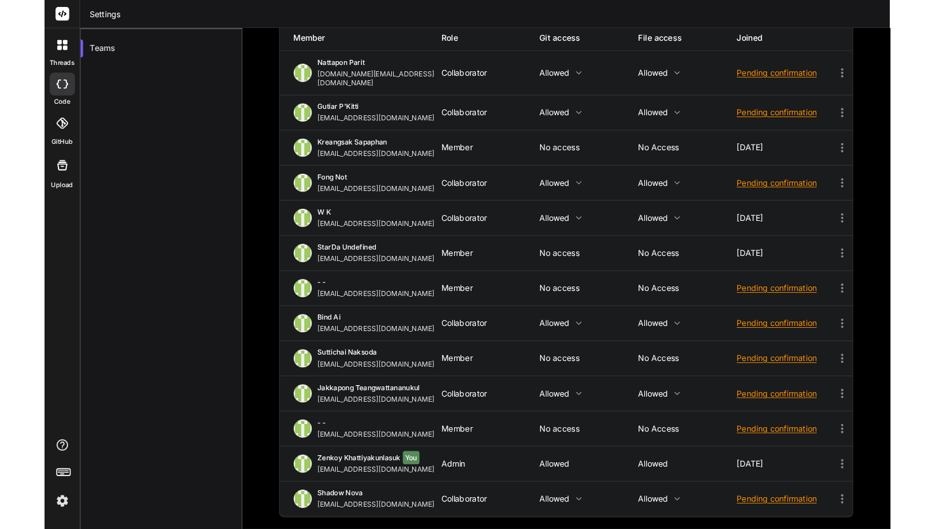
scroll to position [77, 0]
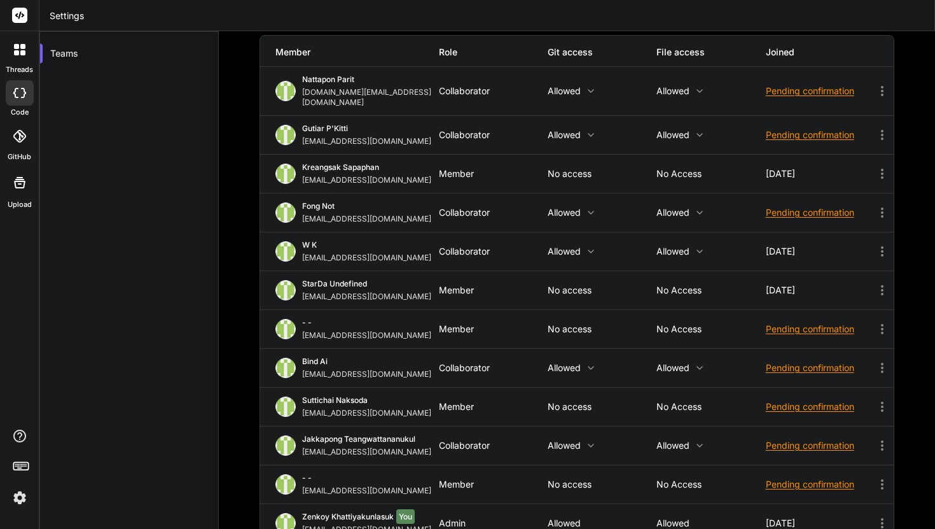
click at [881, 360] on icon at bounding box center [882, 367] width 15 height 15
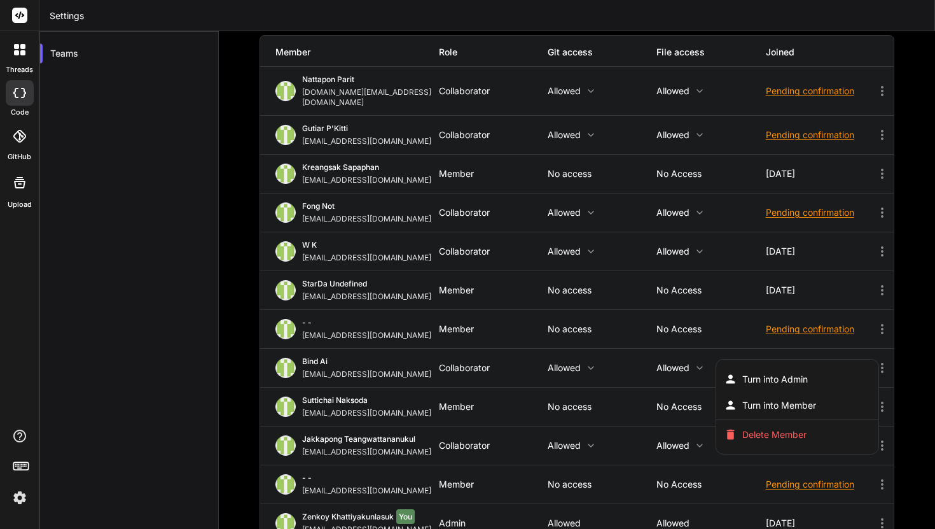
click at [878, 467] on div at bounding box center [467, 264] width 935 height 529
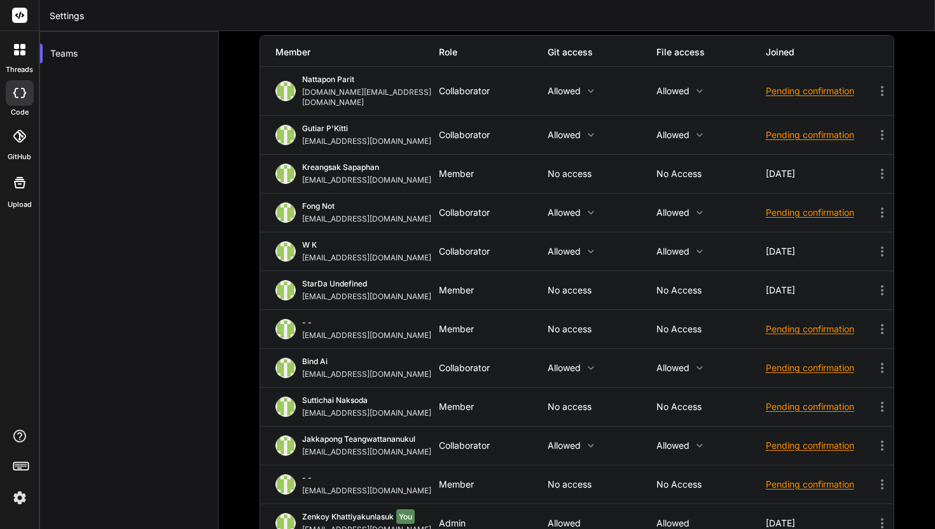
click at [878, 477] on icon at bounding box center [882, 484] width 15 height 15
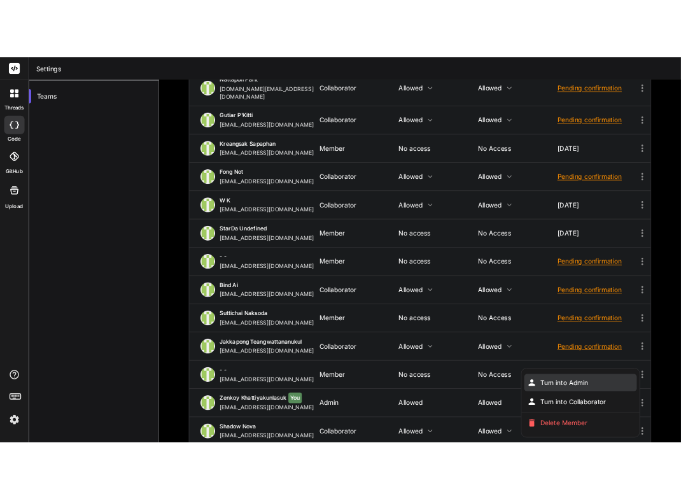
scroll to position [133, 0]
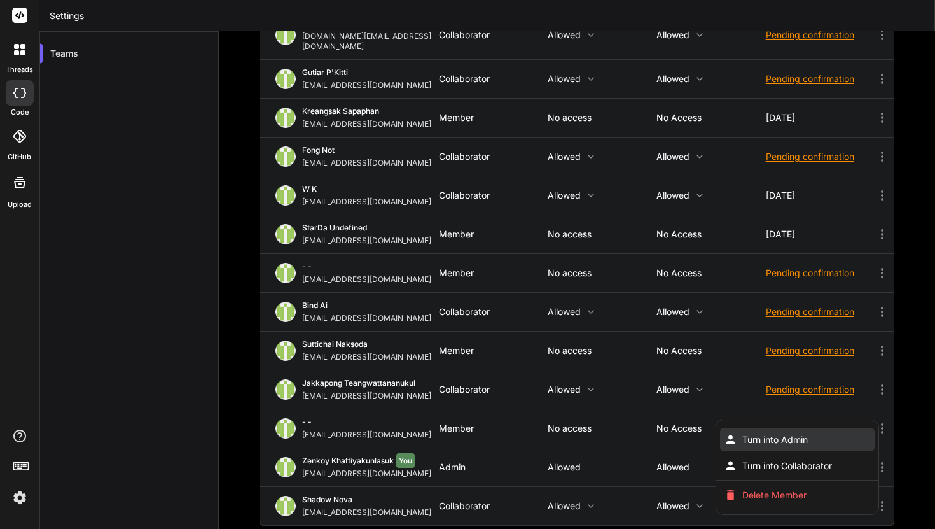
click at [856, 428] on li "Turn into Admin" at bounding box center [797, 440] width 155 height 24
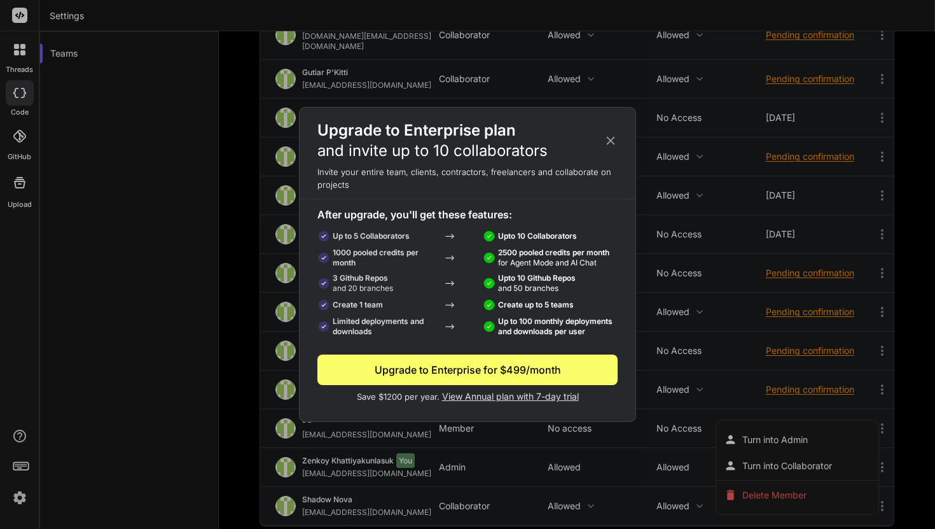
click at [615, 136] on icon at bounding box center [611, 141] width 14 height 14
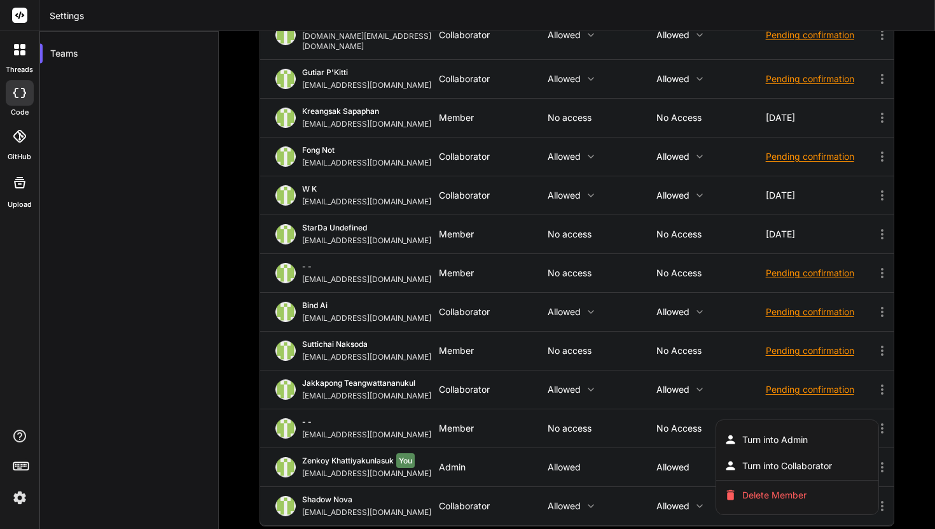
click at [889, 463] on div at bounding box center [467, 264] width 935 height 529
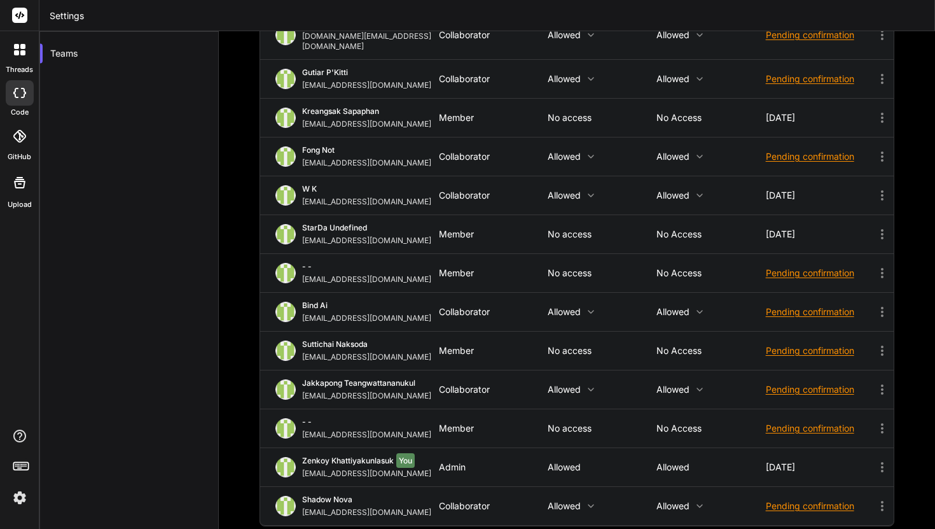
click at [884, 461] on icon at bounding box center [882, 466] width 15 height 15
click at [881, 462] on icon at bounding box center [882, 467] width 3 height 10
click at [876, 459] on icon at bounding box center [882, 466] width 15 height 15
click at [576, 423] on p "No access" at bounding box center [602, 428] width 109 height 10
click at [657, 419] on div "- - mrarrangerteam@gmail.com Member No access No access Pending confirmation" at bounding box center [577, 428] width 634 height 38
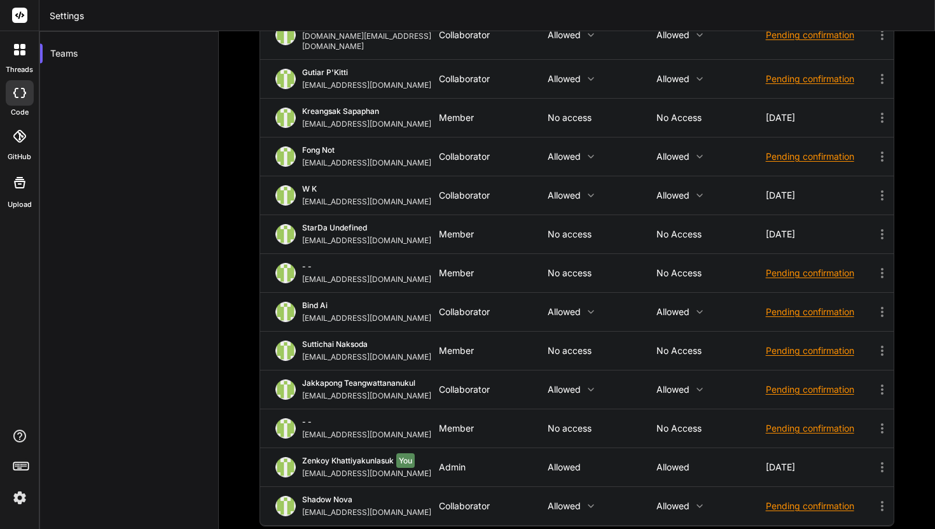
click at [773, 422] on div "Pending confirmation" at bounding box center [820, 428] width 109 height 13
click at [797, 454] on span "Resend invite" at bounding box center [820, 460] width 56 height 13
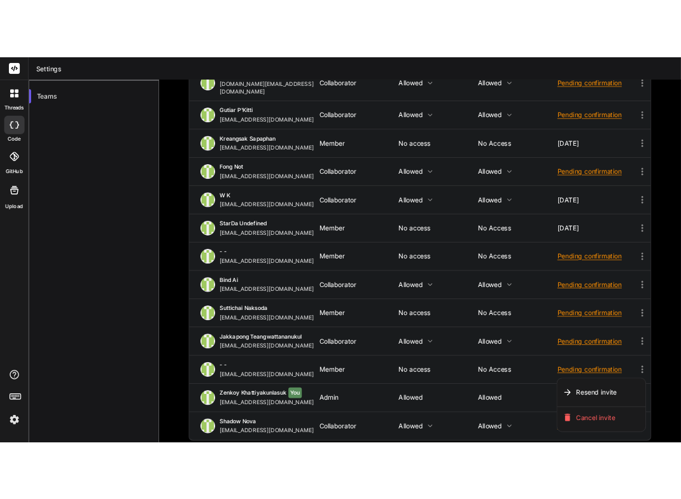
scroll to position [132, 0]
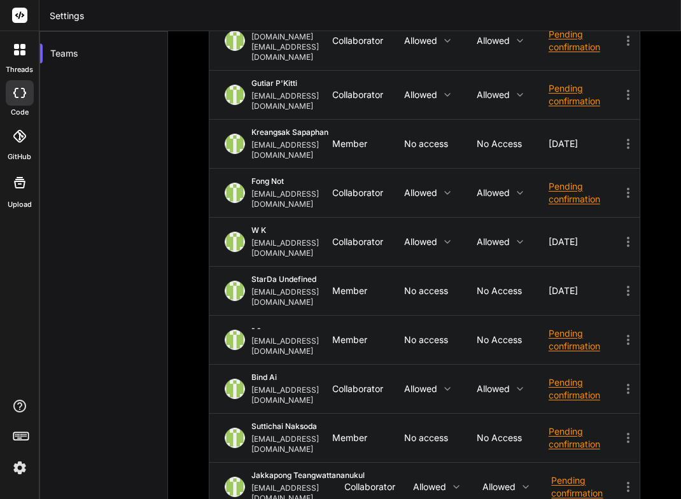
click at [630, 327] on div at bounding box center [340, 249] width 681 height 499
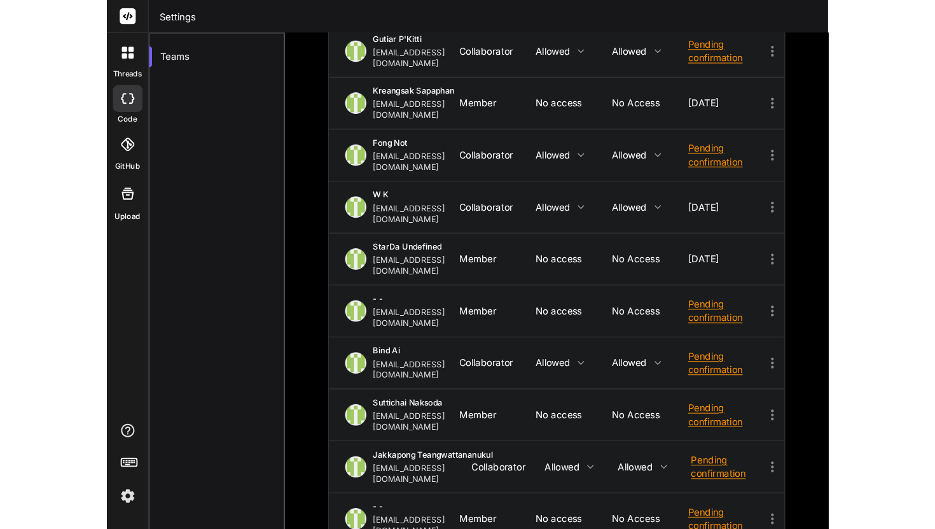
scroll to position [186, 0]
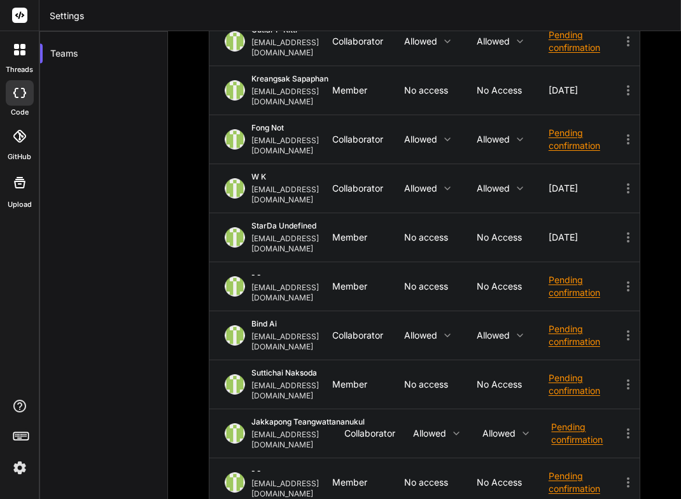
click at [566, 470] on div "Pending confirmation" at bounding box center [585, 482] width 72 height 25
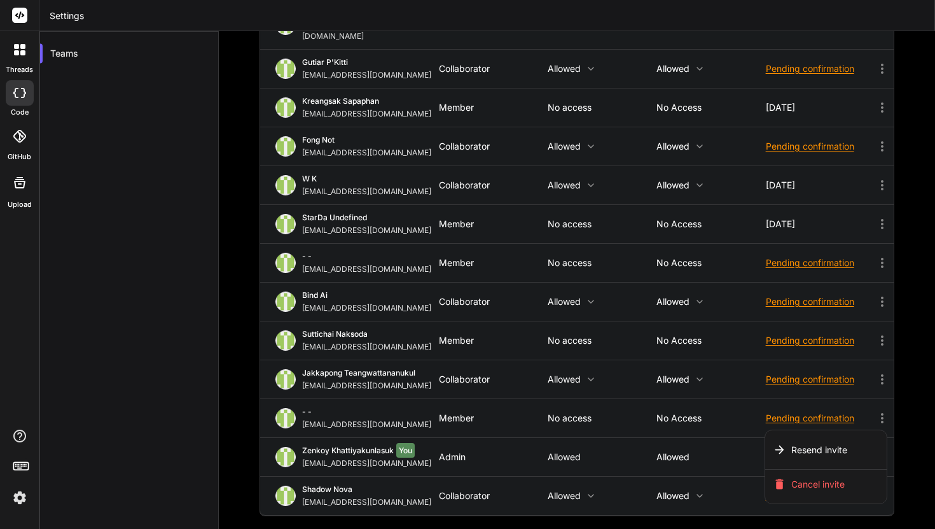
scroll to position [133, 0]
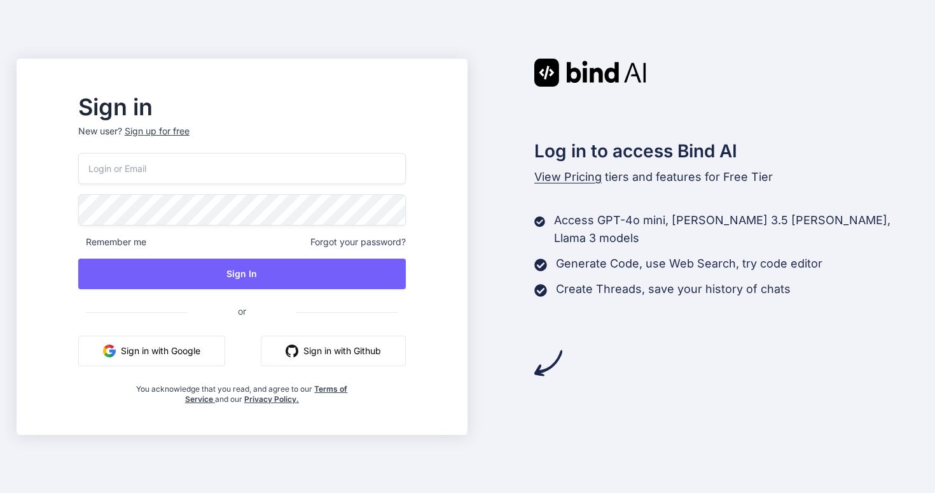
click at [125, 167] on input "email" at bounding box center [242, 168] width 328 height 31
paste input "I3!nd^~^Ai"
drag, startPoint x: 184, startPoint y: 177, endPoint x: 99, endPoint y: 165, distance: 86.1
click at [99, 165] on div "Sign in New user? Sign up for free I3!nd^~^Ai Remember me Forgot your password?…" at bounding box center [242, 250] width 368 height 307
paste input "I3!nd^~^Ai"
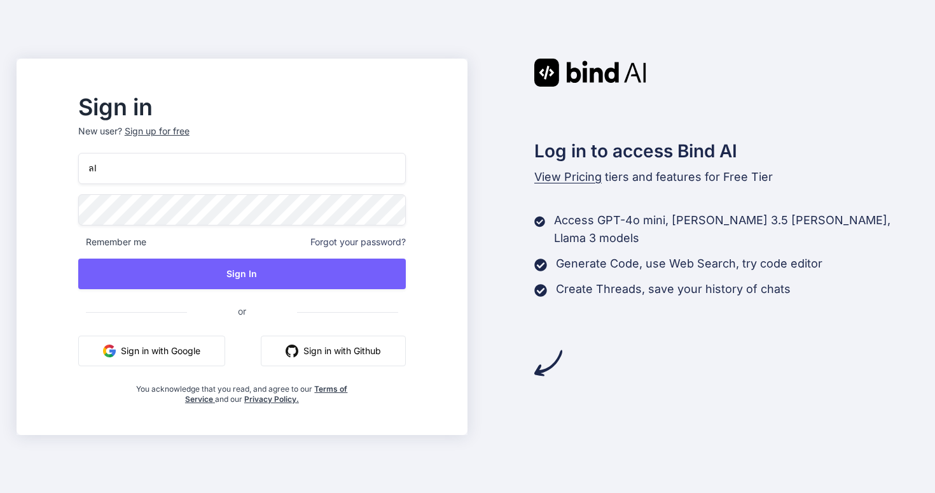
type input "ล"
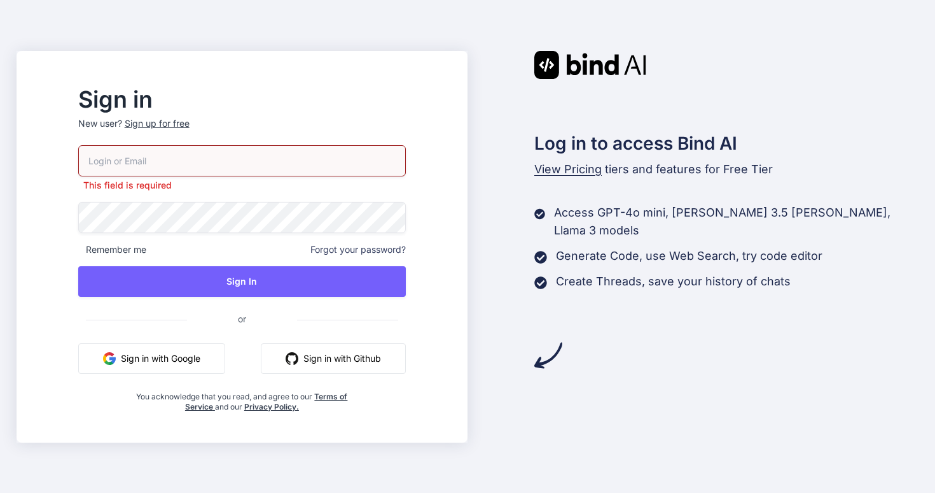
click at [169, 160] on input "email" at bounding box center [242, 160] width 328 height 31
paste input "bแindai@zenkoy.com"
type input "bแindai@zenkoy.com"
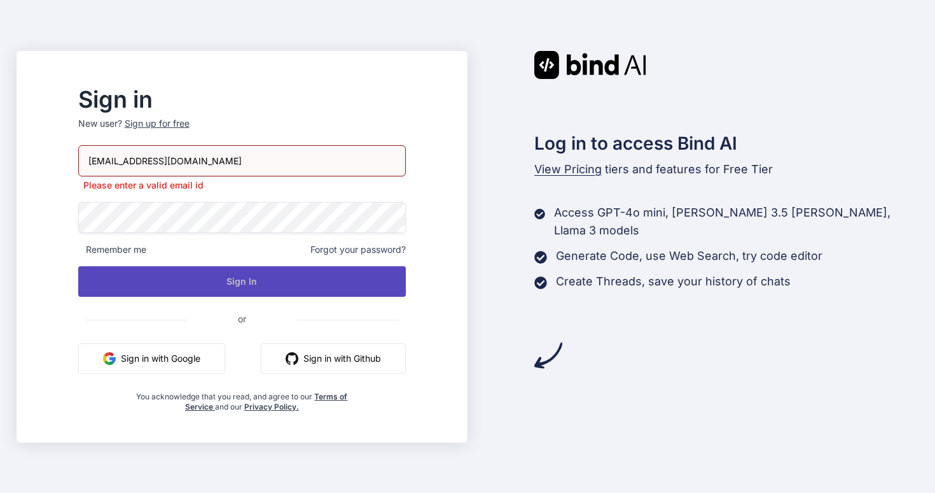
click at [285, 289] on button "Sign In" at bounding box center [242, 281] width 328 height 31
click at [290, 279] on button "Sign In" at bounding box center [242, 281] width 328 height 31
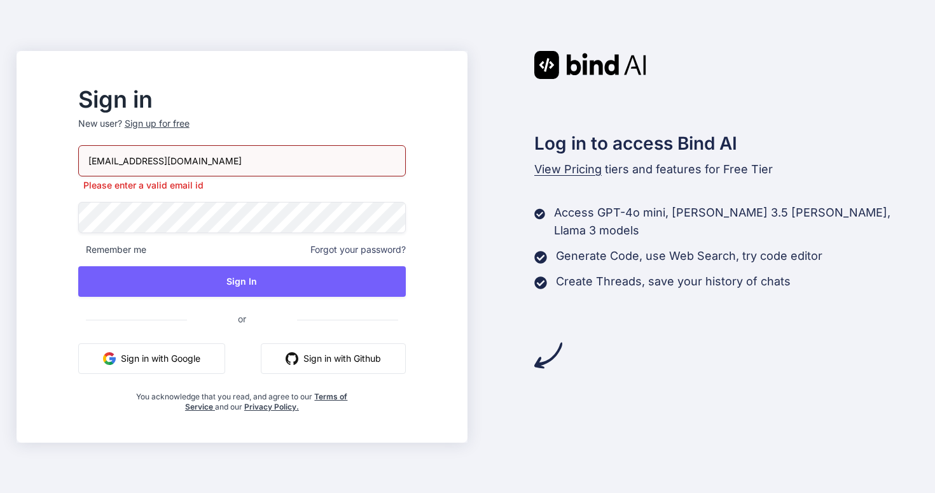
click at [304, 168] on input "bแindai@zenkoy.com" at bounding box center [242, 160] width 328 height 31
drag, startPoint x: 235, startPoint y: 152, endPoint x: 119, endPoint y: 178, distance: 119.2
click at [119, 178] on div "bแindai@zenkoy.com Please enter a valid email id" at bounding box center [242, 168] width 328 height 46
paste input "bแindai@zenkoy.com"
type input "bแindai@zenkoy.com"
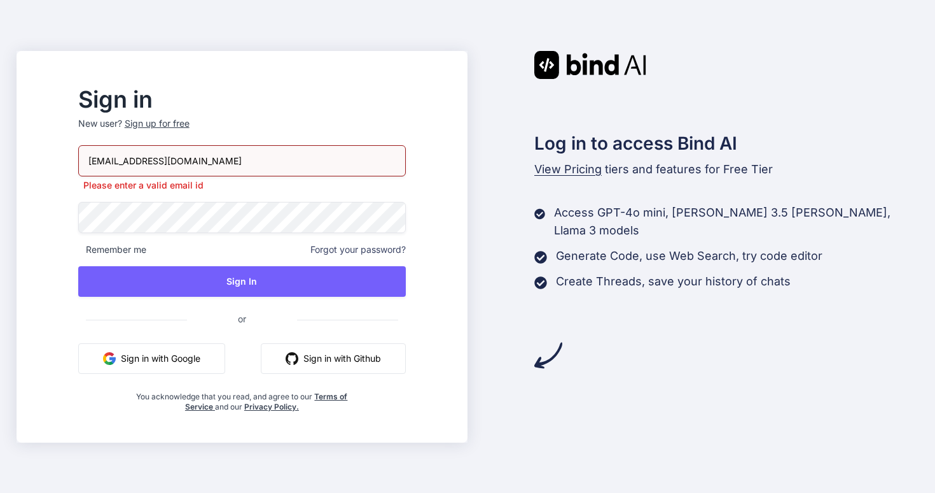
click at [95, 214] on div "Sign in New user? Sign up for free bแindai@zenkoy.com Please enter a valid emai…" at bounding box center [242, 250] width 368 height 323
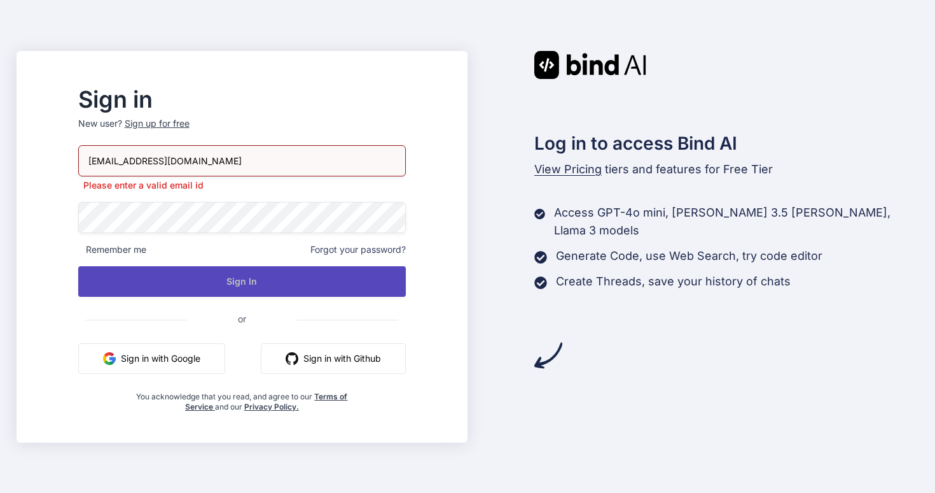
click at [220, 282] on button "Sign In" at bounding box center [242, 281] width 328 height 31
click at [270, 284] on button "Sign In" at bounding box center [242, 281] width 328 height 31
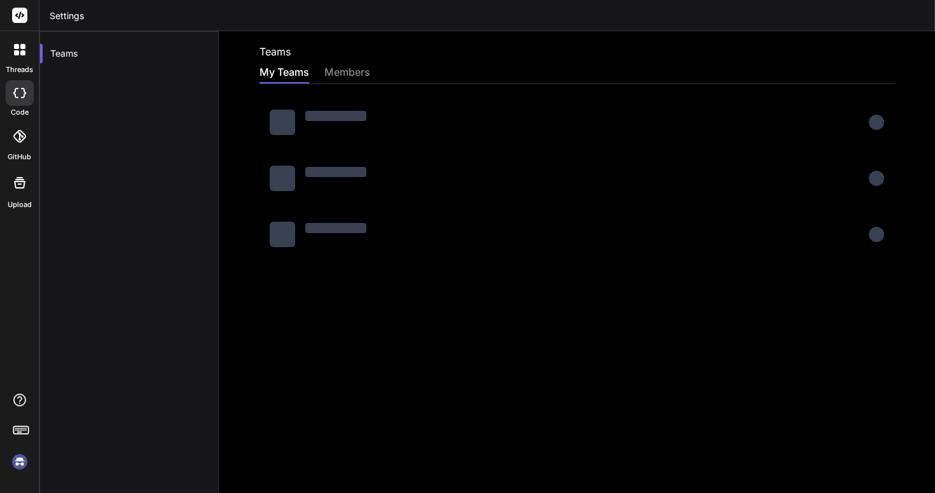
click at [22, 461] on img at bounding box center [20, 462] width 22 height 22
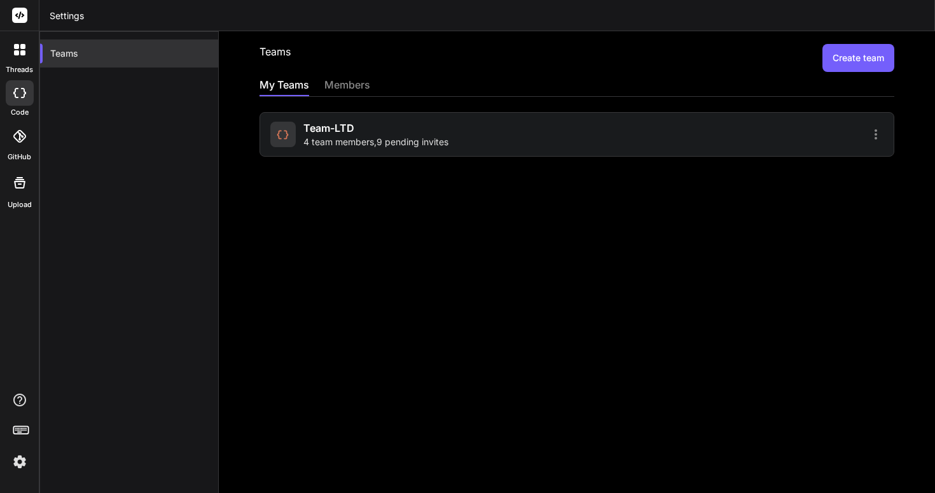
click at [77, 49] on div "Teams" at bounding box center [129, 53] width 178 height 28
click at [345, 89] on div "members" at bounding box center [348, 86] width 46 height 18
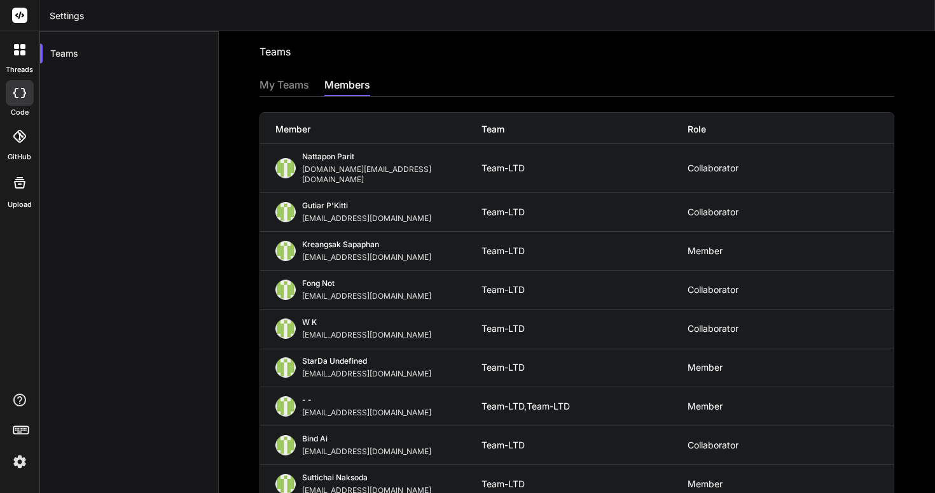
click at [295, 87] on div "My Teams" at bounding box center [285, 86] width 50 height 18
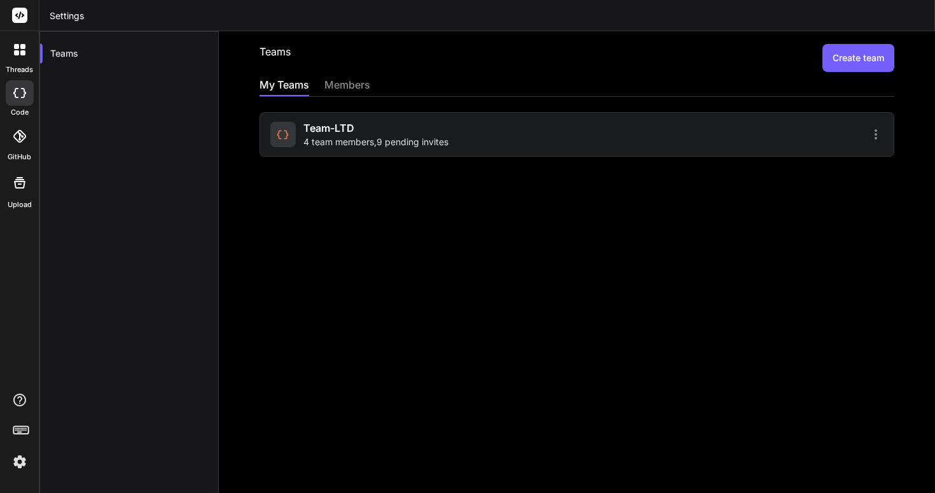
click at [469, 136] on div "Team-LTD 4 team members , 9 pending invites" at bounding box center [421, 134] width 303 height 28
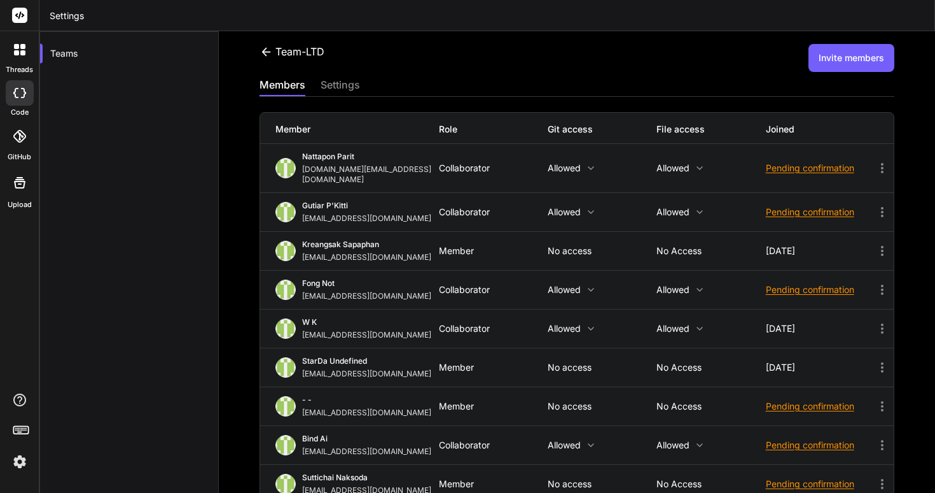
click at [848, 69] on button "Invite members" at bounding box center [852, 58] width 86 height 28
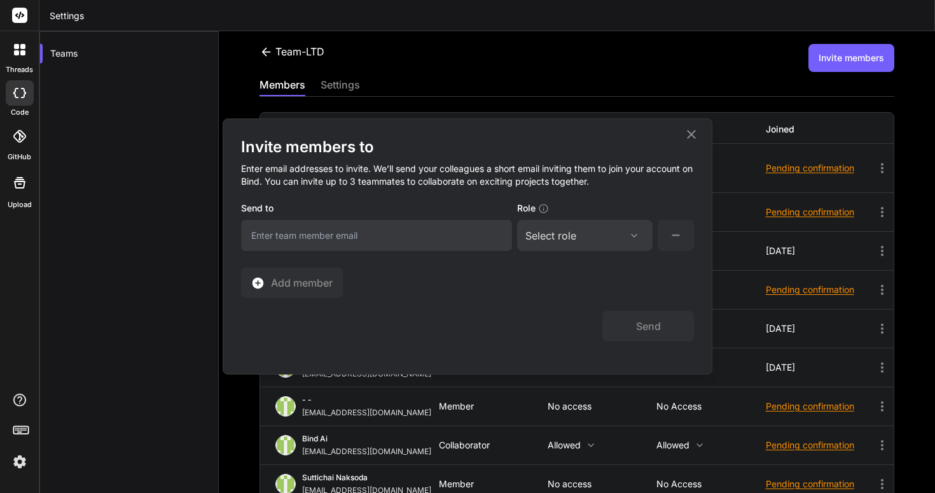
click at [468, 235] on input "email" at bounding box center [376, 235] width 271 height 31
click at [578, 237] on div "Select role" at bounding box center [585, 235] width 119 height 15
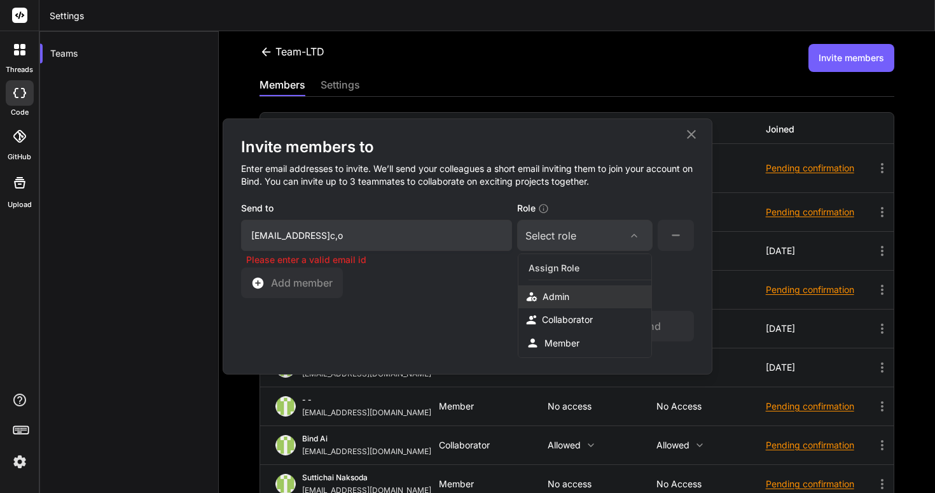
click at [580, 293] on div "Admin" at bounding box center [585, 296] width 133 height 23
click at [386, 240] on input "mrarrangerteam@gmailc,o" at bounding box center [376, 235] width 271 height 31
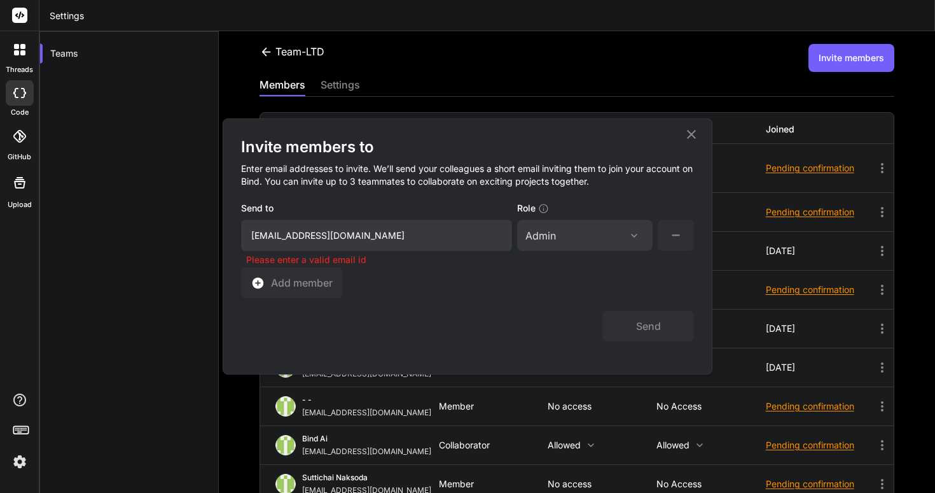
type input "mrarrangerteam@gmail.com"
click at [629, 244] on div "Admin Assign Role Admin Collaborator Member" at bounding box center [585, 235] width 136 height 31
click at [633, 230] on icon at bounding box center [634, 235] width 10 height 10
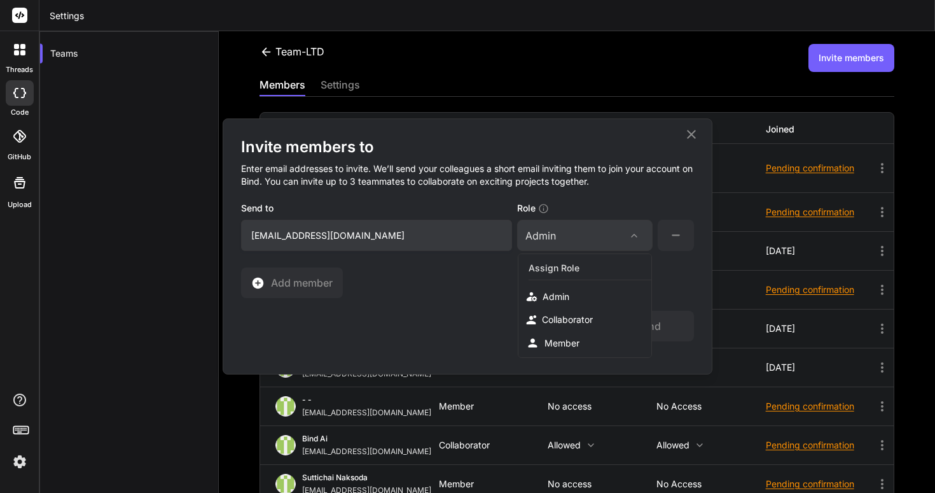
click at [483, 307] on div "Send" at bounding box center [467, 319] width 453 height 43
click at [331, 287] on span "Add member" at bounding box center [302, 282] width 62 height 15
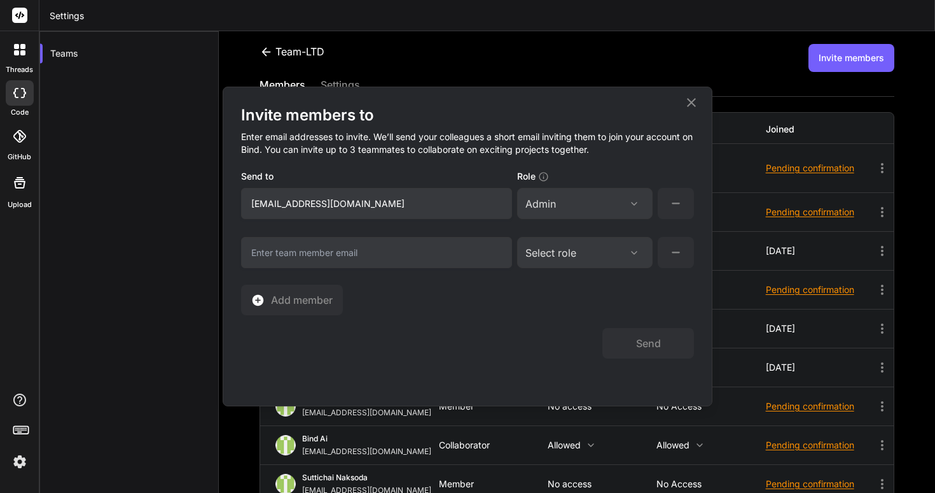
click at [669, 256] on icon at bounding box center [676, 252] width 16 height 16
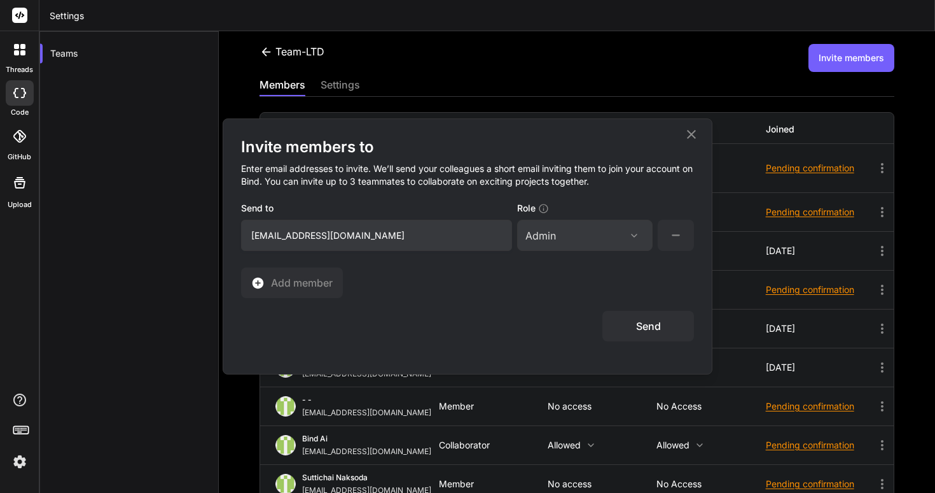
click at [637, 319] on button "Send" at bounding box center [649, 326] width 92 height 31
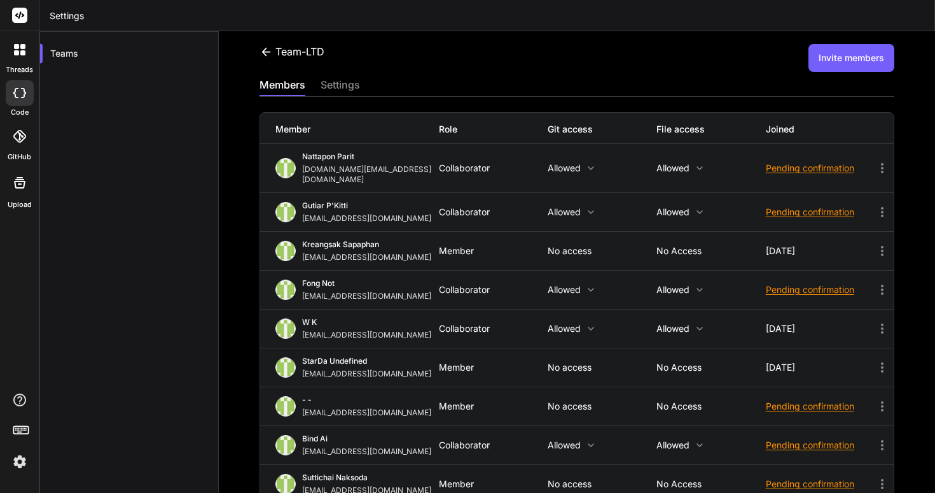
click at [29, 95] on div at bounding box center [20, 92] width 28 height 25
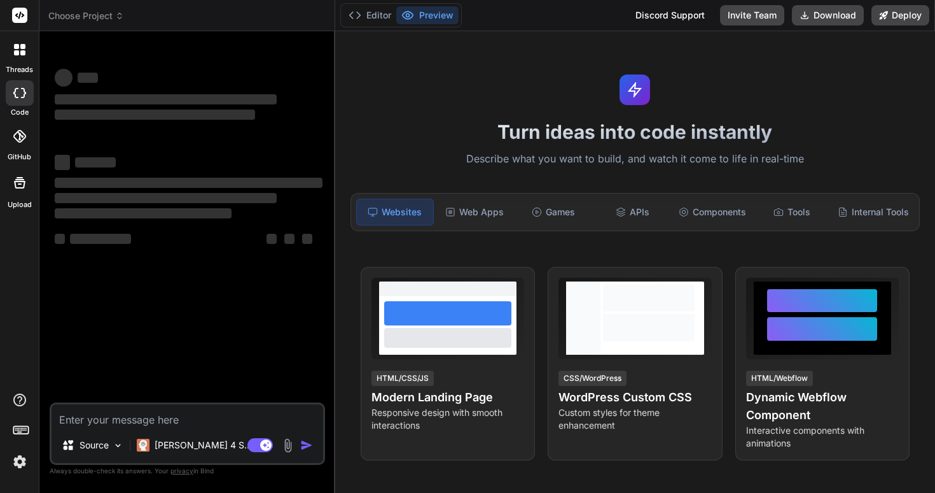
click at [186, 259] on div "‌ ‌ ‌ ‌ ‌ ‌ ‌ ‌ ‌ ‌" at bounding box center [189, 205] width 268 height 114
click at [171, 413] on textarea at bounding box center [188, 415] width 272 height 23
click at [473, 215] on div "Web Apps" at bounding box center [475, 212] width 76 height 27
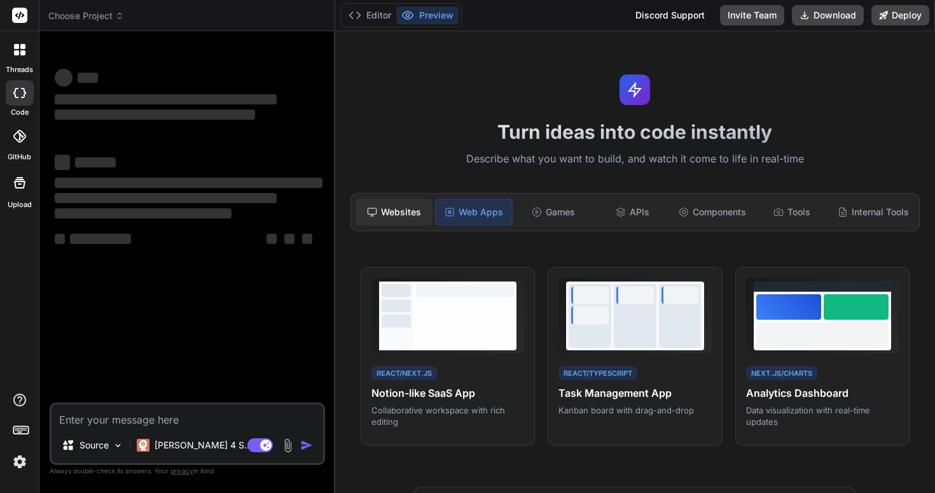
click at [417, 216] on div "Websites" at bounding box center [394, 212] width 76 height 27
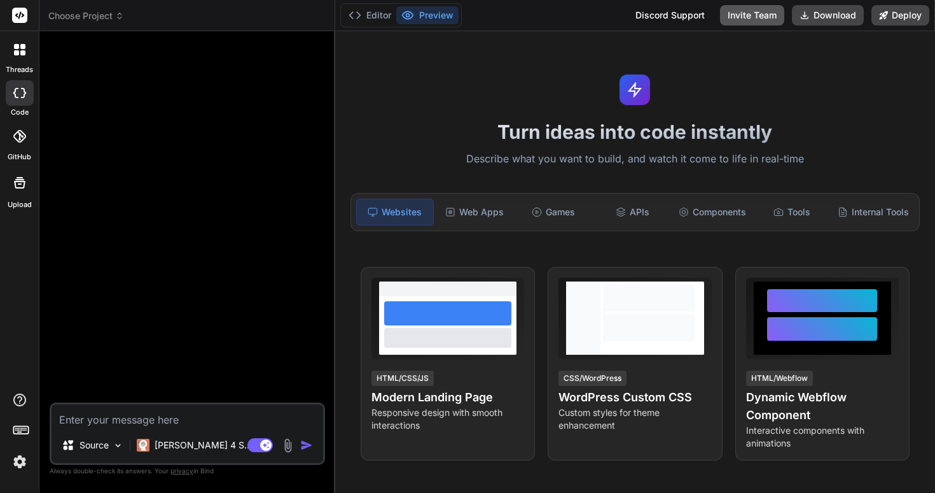
click at [751, 17] on button "Invite Team" at bounding box center [752, 15] width 64 height 20
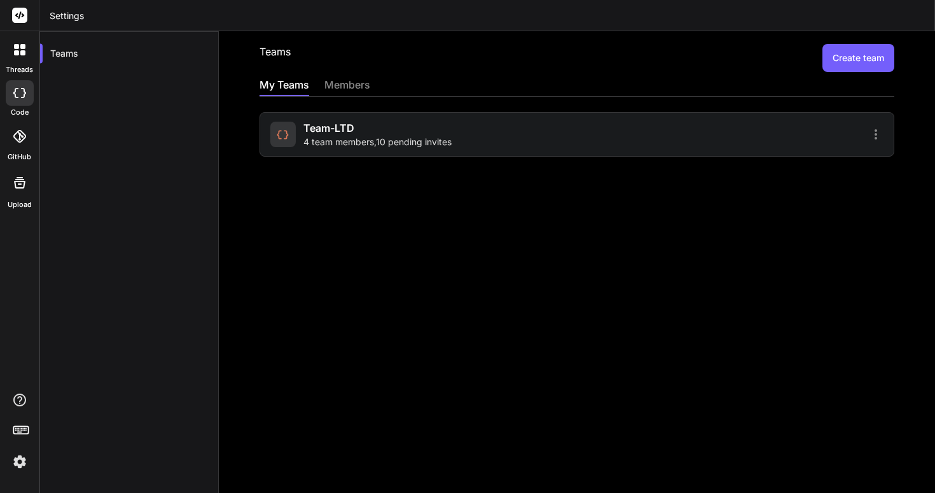
click at [366, 138] on span "4 team members , 10 pending invites" at bounding box center [378, 142] width 148 height 13
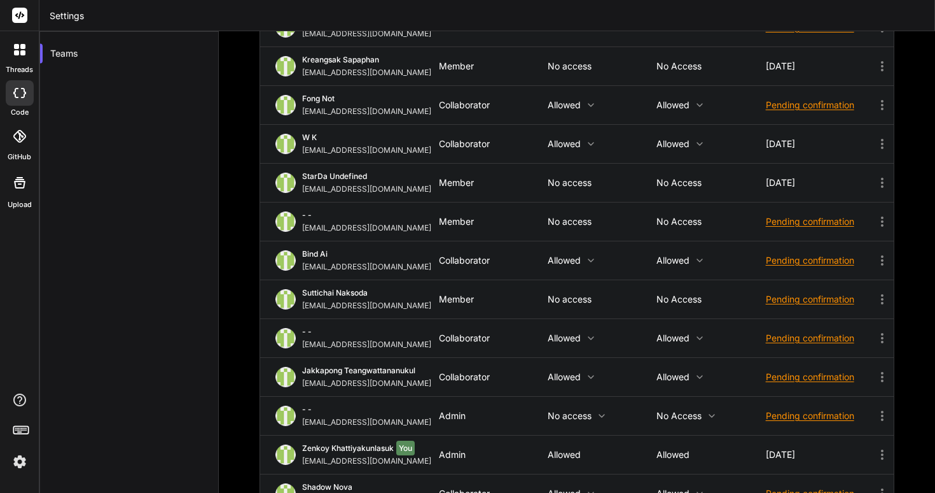
scroll to position [187, 0]
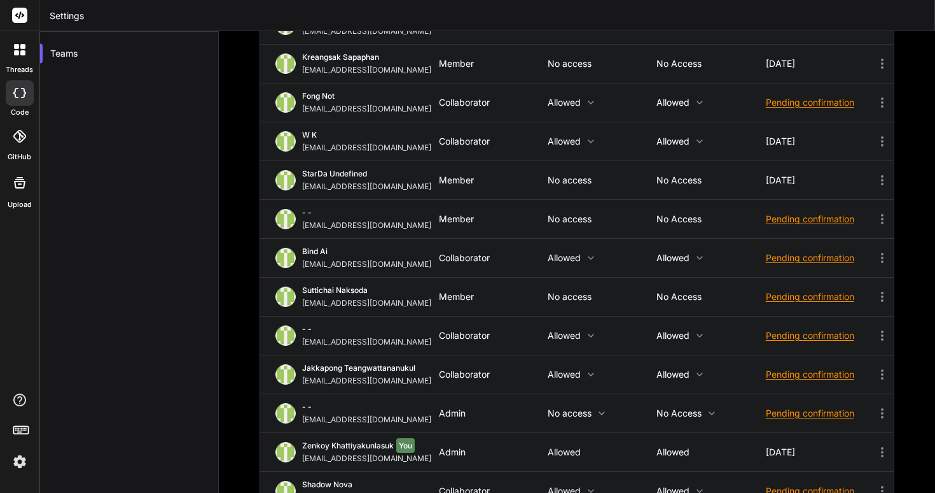
click at [873, 355] on div "Jakkapong Teangwattananukul jakkapong_mac@hotmail.com Collaborator Allowed Allo…" at bounding box center [577, 374] width 634 height 38
click at [882, 367] on icon at bounding box center [882, 374] width 15 height 15
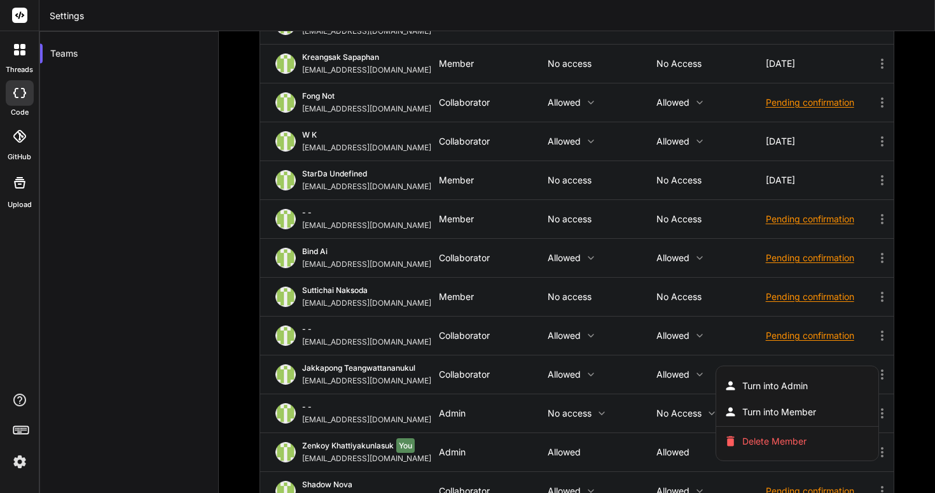
click at [646, 400] on div at bounding box center [467, 246] width 935 height 493
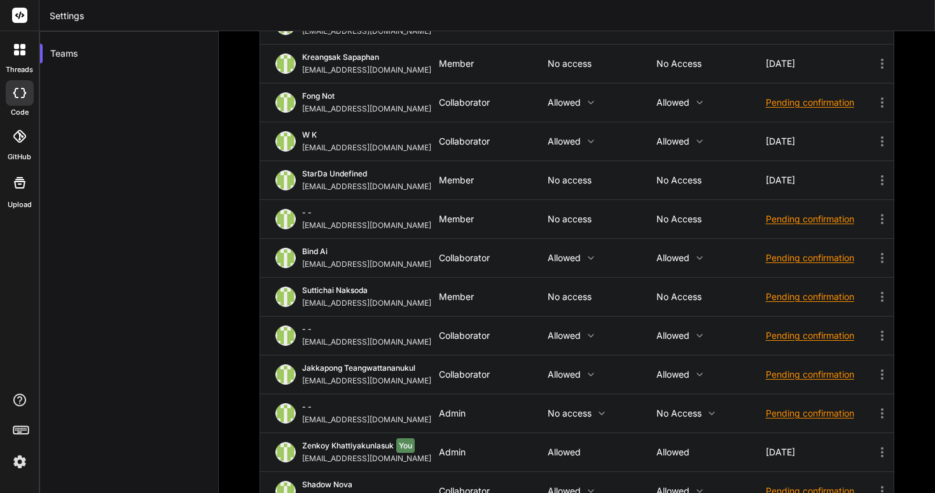
click at [878, 405] on icon at bounding box center [882, 412] width 15 height 15
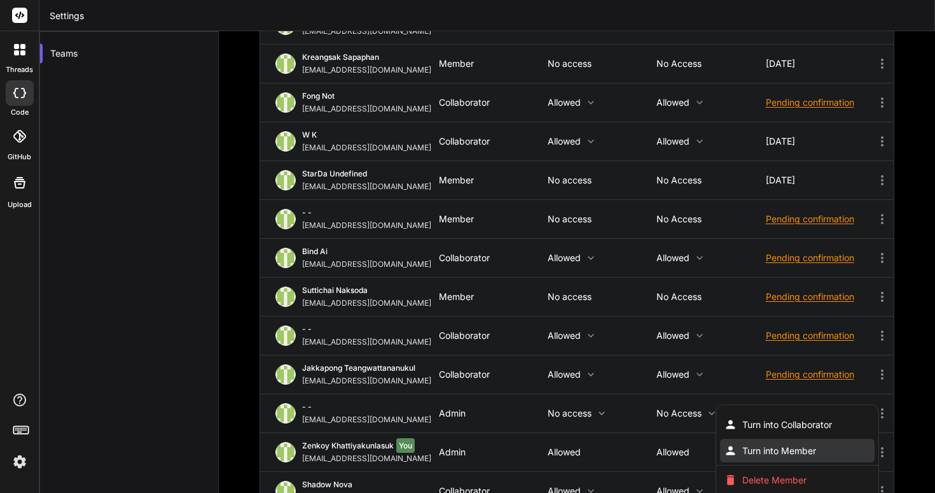
click at [828, 439] on li "Turn into Member" at bounding box center [797, 450] width 155 height 24
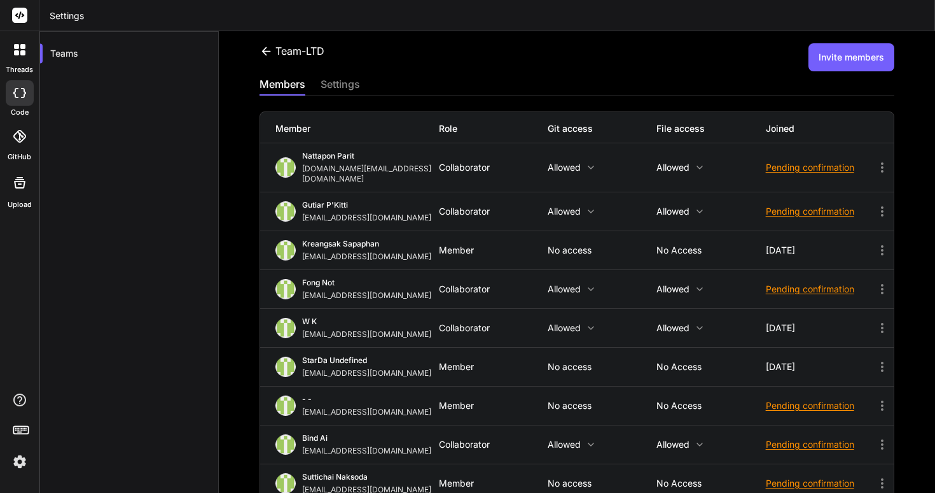
scroll to position [0, 0]
click at [29, 91] on div at bounding box center [20, 92] width 28 height 25
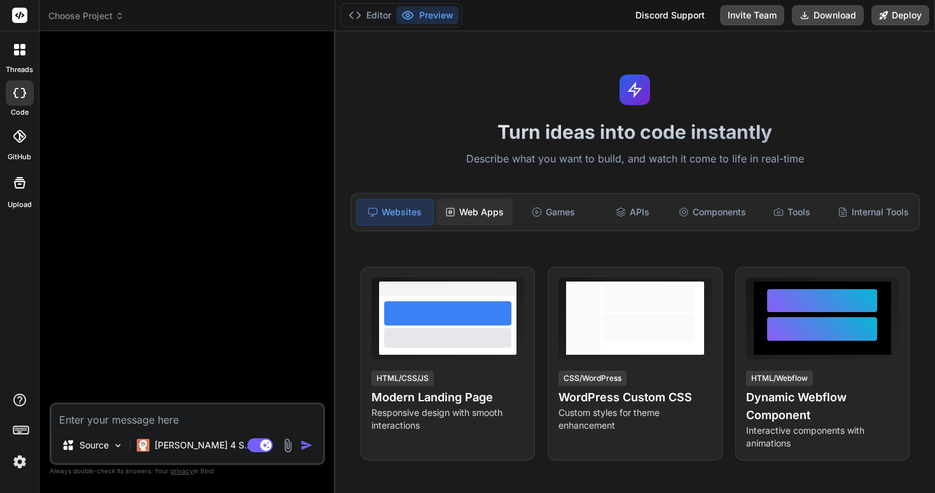
click at [449, 219] on div "Web Apps" at bounding box center [475, 212] width 76 height 27
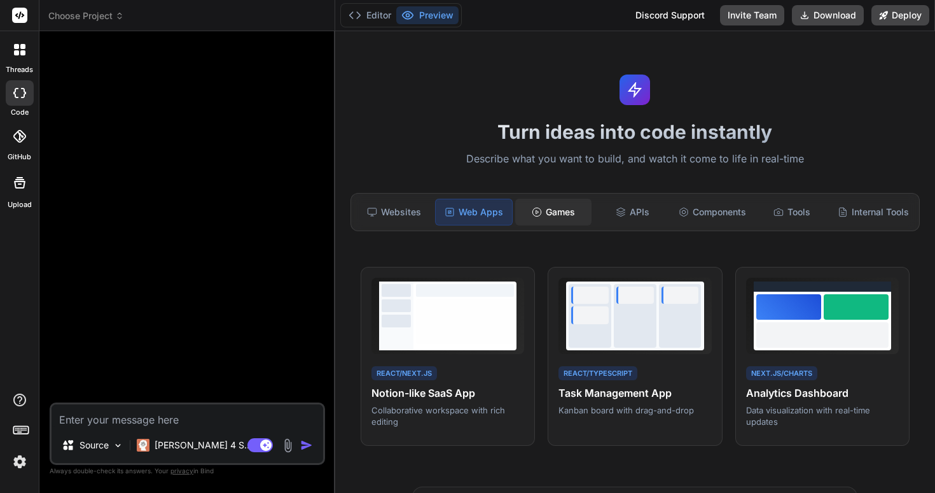
click at [537, 205] on div "Games" at bounding box center [553, 212] width 76 height 27
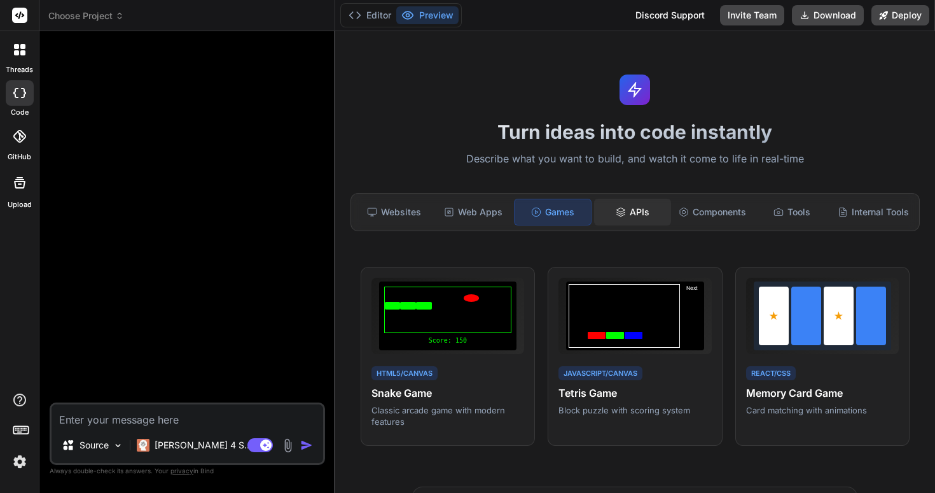
click at [607, 207] on div "APIs" at bounding box center [632, 212] width 76 height 27
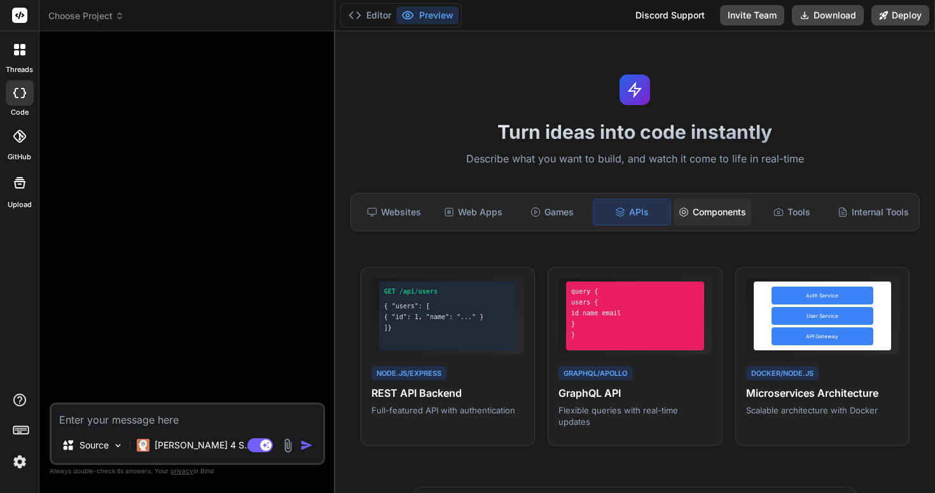
click at [674, 208] on div "Components" at bounding box center [713, 212] width 78 height 27
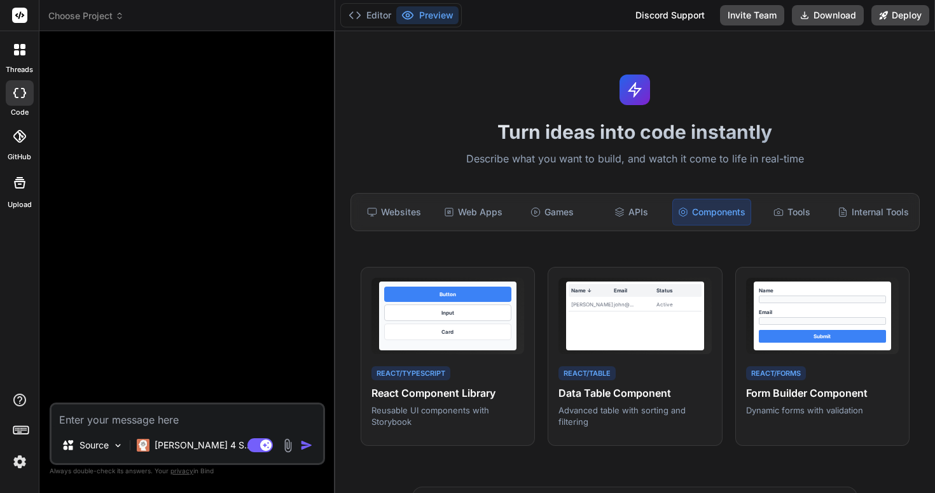
click at [716, 208] on div "Components" at bounding box center [712, 212] width 79 height 27
click at [746, 206] on div "Components" at bounding box center [712, 212] width 79 height 27
click at [771, 205] on div "Tools" at bounding box center [792, 212] width 76 height 27
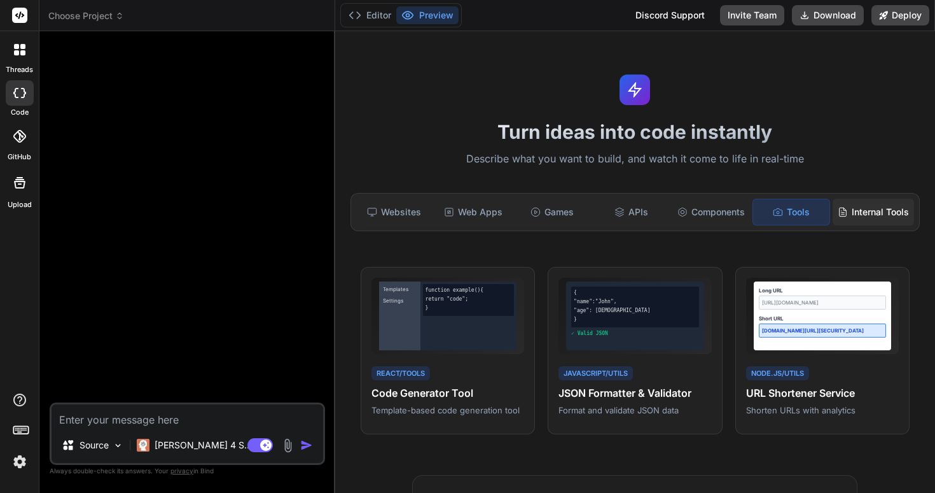
click at [834, 208] on div "Internal Tools" at bounding box center [873, 212] width 81 height 27
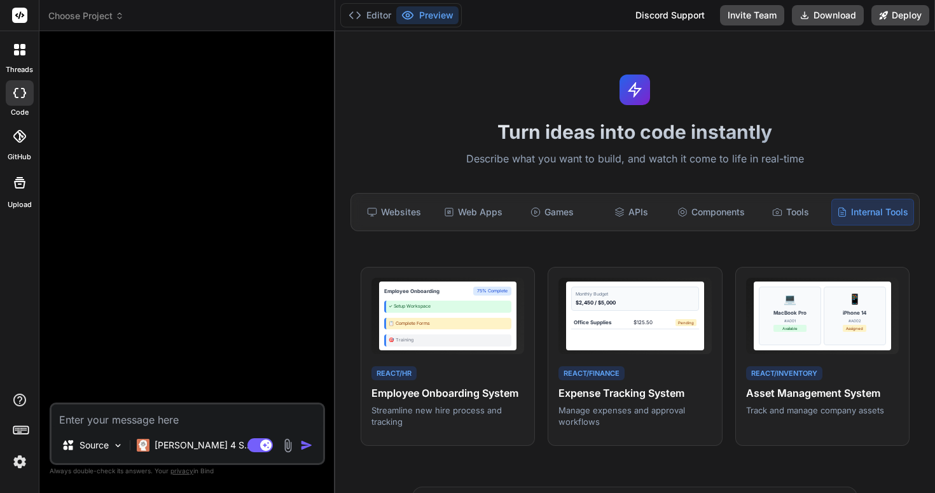
click at [243, 232] on div at bounding box center [188, 221] width 273 height 361
click at [214, 235] on div at bounding box center [188, 221] width 273 height 361
click at [409, 212] on div "Websites" at bounding box center [394, 212] width 76 height 27
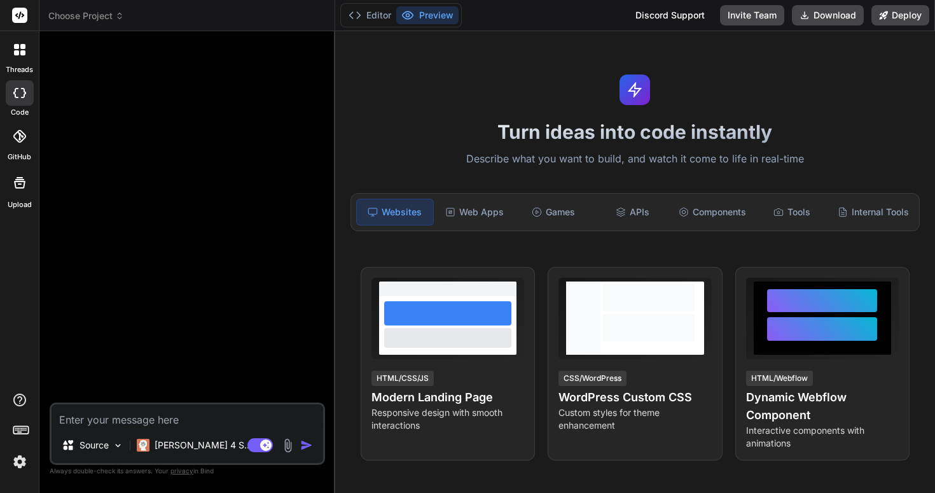
click at [27, 108] on label "code" at bounding box center [20, 112] width 18 height 11
click at [27, 107] on label "code" at bounding box center [20, 112] width 18 height 11
click at [727, 7] on button "Invite Team" at bounding box center [752, 15] width 64 height 20
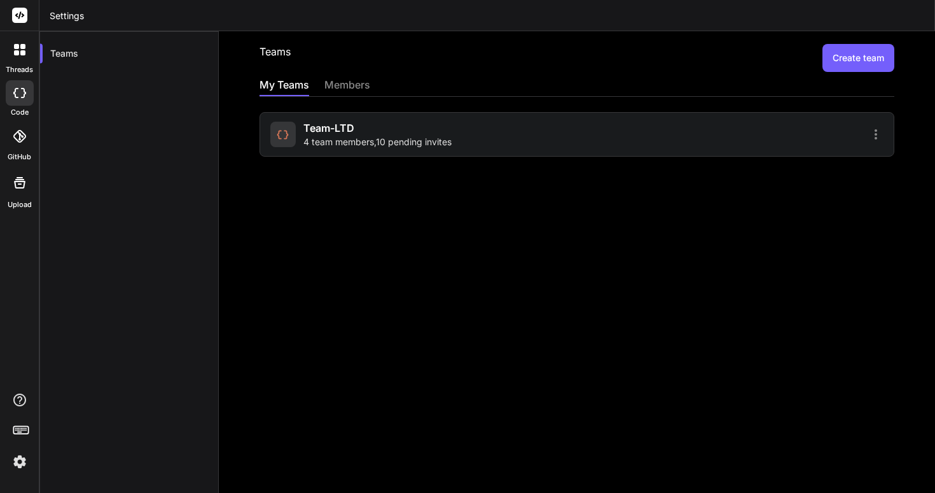
click at [687, 128] on div at bounding box center [732, 134] width 303 height 15
click at [736, 131] on div at bounding box center [732, 134] width 303 height 15
click at [871, 133] on icon at bounding box center [876, 134] width 15 height 15
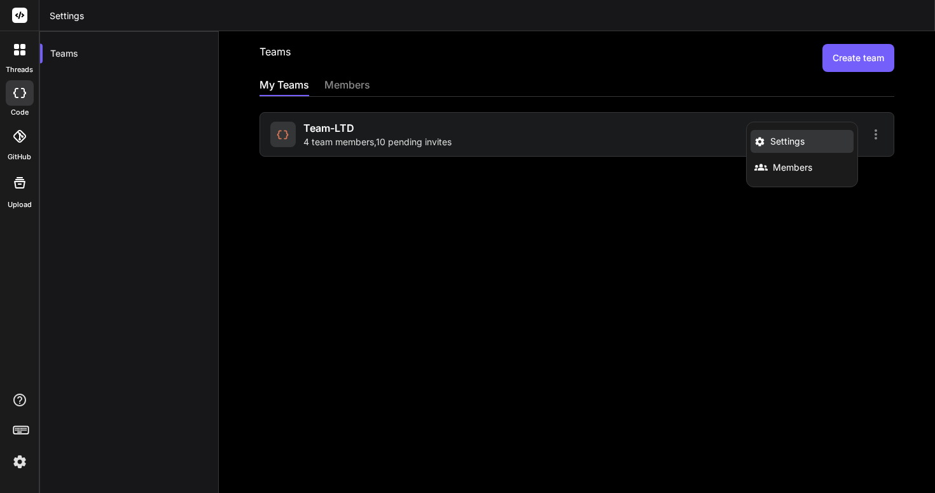
click at [847, 139] on li "Settings" at bounding box center [802, 141] width 103 height 23
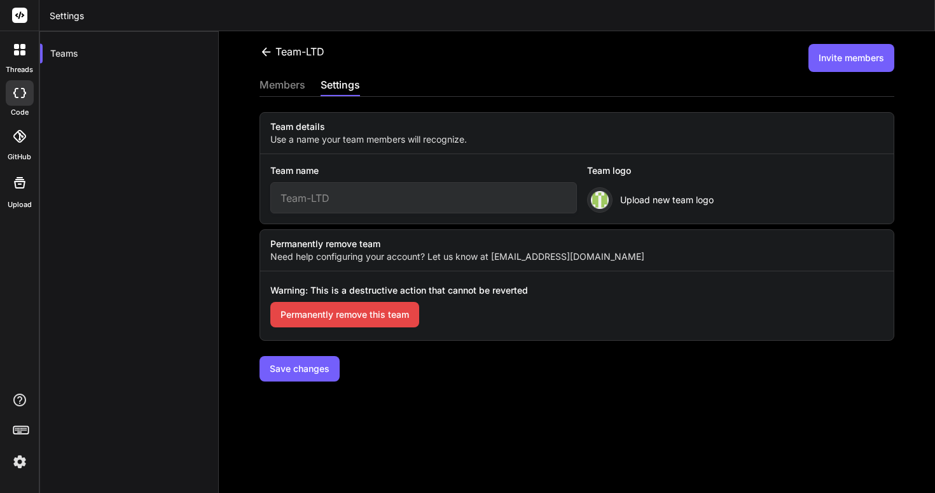
click at [304, 83] on div "members" at bounding box center [283, 86] width 46 height 18
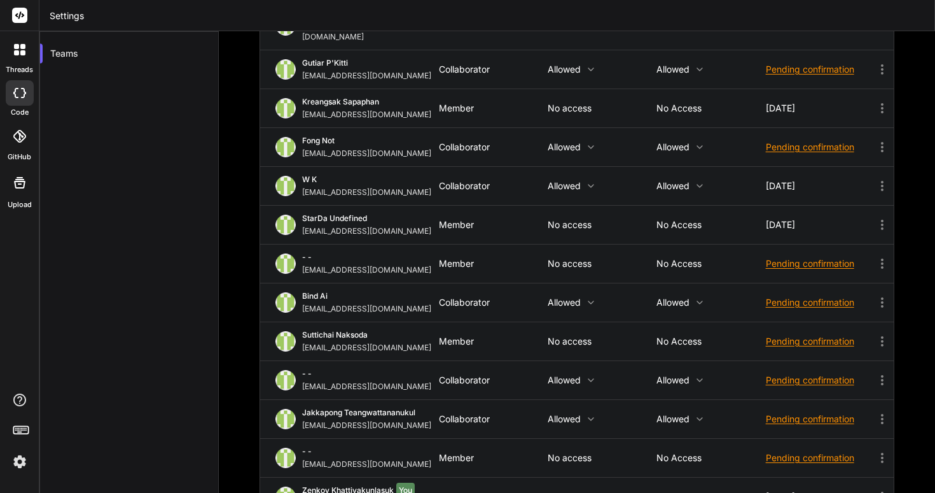
scroll to position [208, 0]
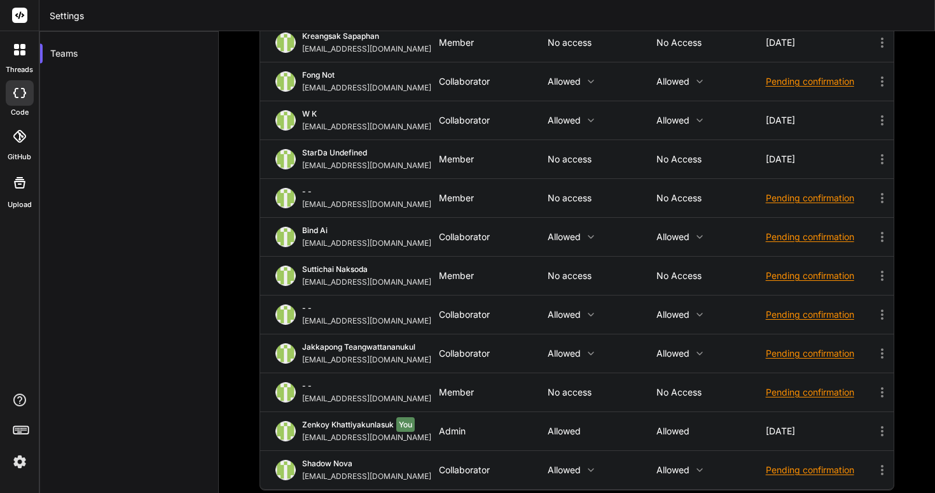
click at [879, 384] on icon at bounding box center [882, 391] width 15 height 15
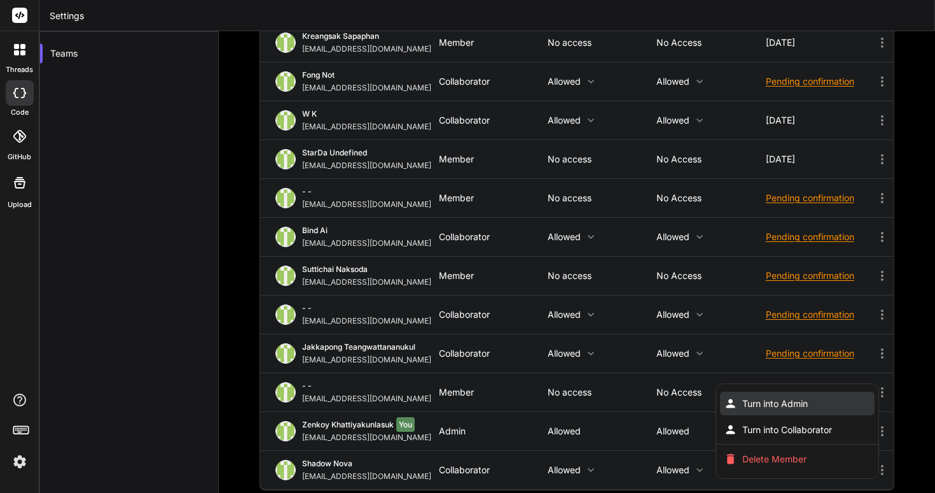
click at [855, 391] on li "Turn into Admin" at bounding box center [797, 403] width 155 height 24
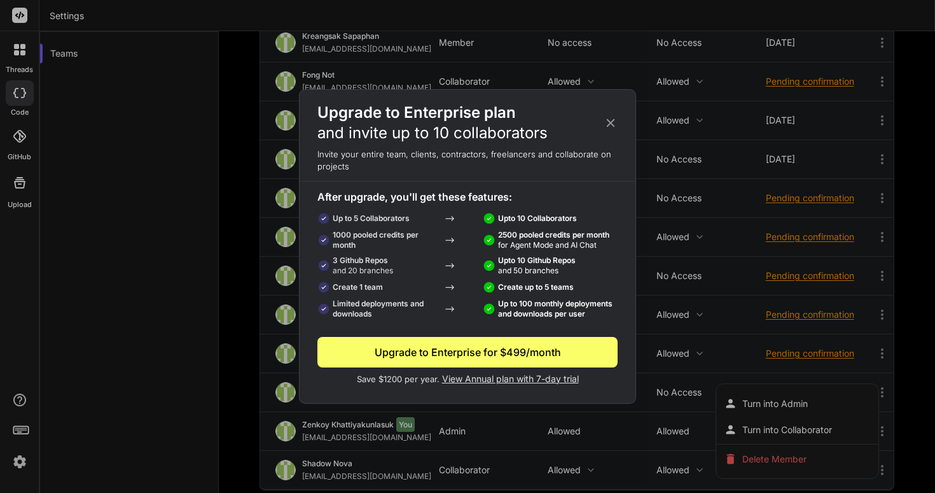
click at [614, 123] on icon at bounding box center [611, 123] width 14 height 14
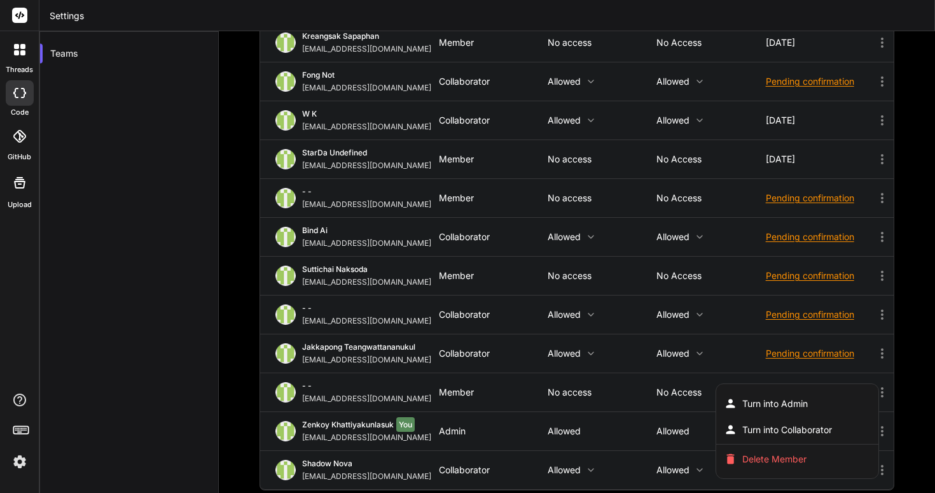
click at [743, 350] on div at bounding box center [467, 246] width 935 height 493
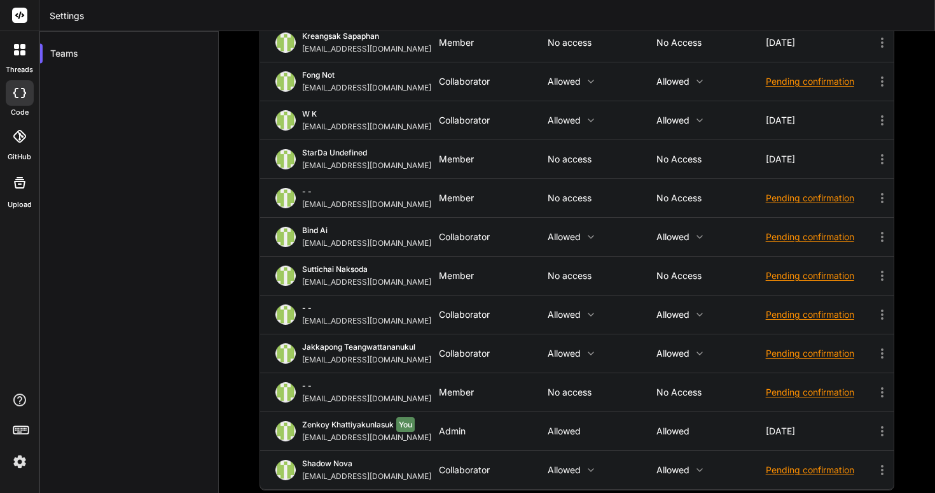
click at [880, 423] on icon at bounding box center [882, 430] width 15 height 15
click at [881, 423] on icon at bounding box center [882, 430] width 15 height 15
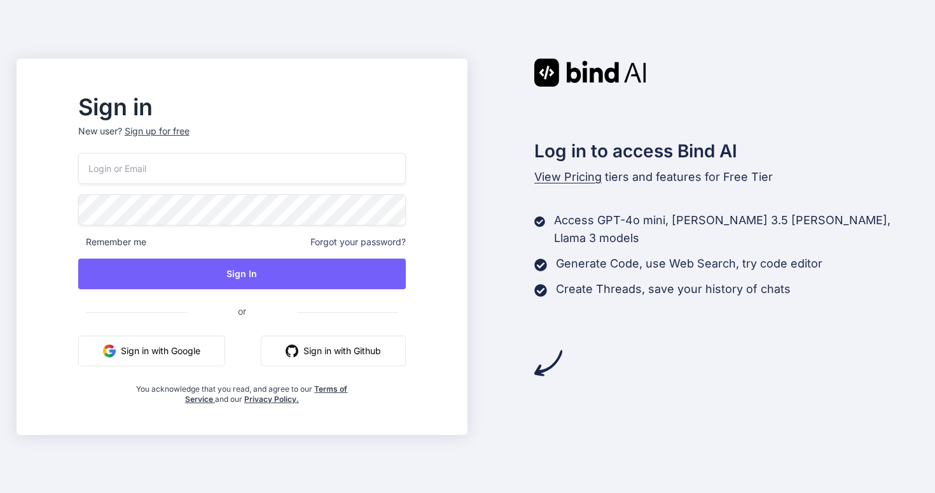
click at [225, 354] on button "Sign in with Google" at bounding box center [151, 350] width 147 height 31
click at [211, 170] on input "email" at bounding box center [242, 168] width 328 height 31
paste input "[EMAIL_ADDRESS][DOMAIN_NAME]"
type input "[EMAIL_ADDRESS][DOMAIN_NAME]"
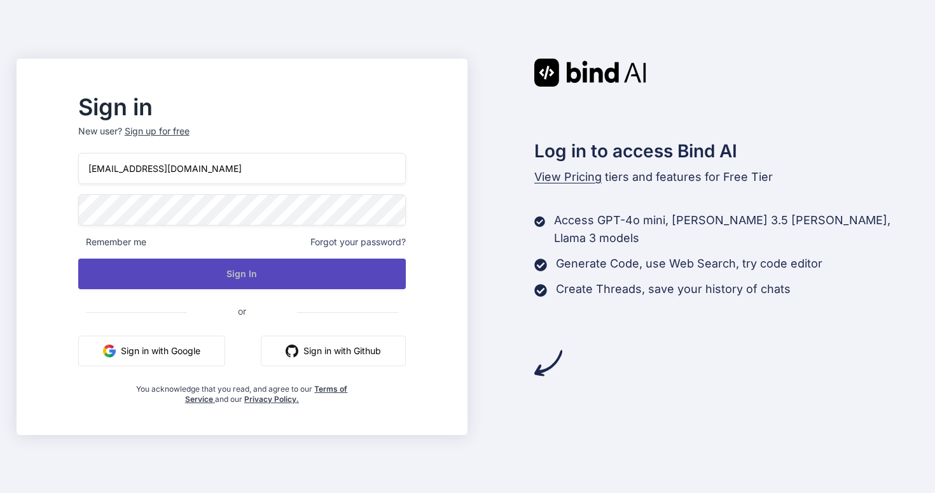
click at [244, 269] on button "Sign In" at bounding box center [242, 273] width 328 height 31
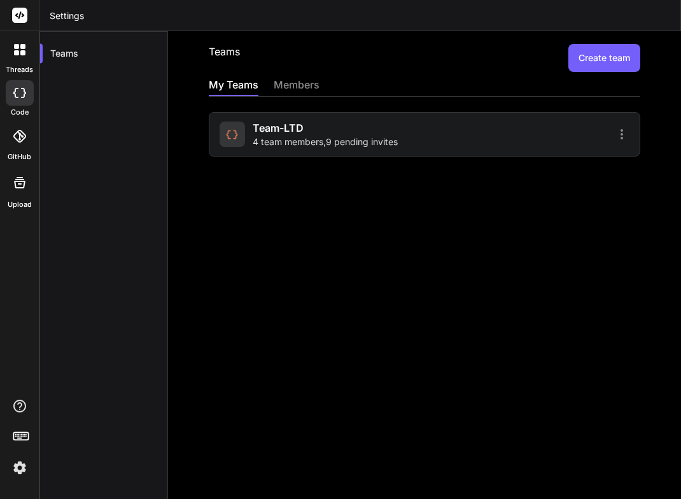
click at [489, 126] on div "Team-LTD 4 team members , 9 pending invites" at bounding box center [424, 134] width 431 height 45
click at [419, 139] on div "Team-LTD 4 team members , 9 pending invites" at bounding box center [320, 134] width 201 height 28
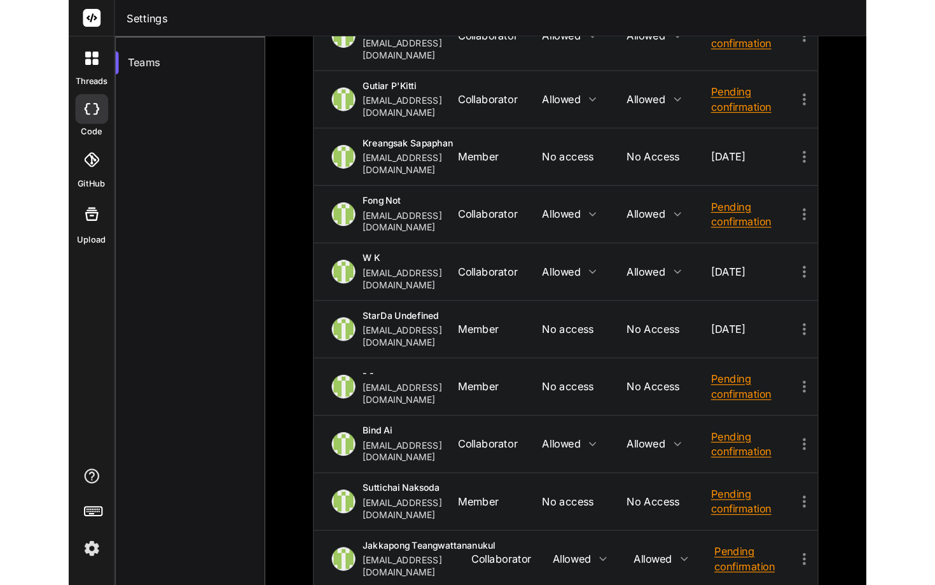
scroll to position [186, 0]
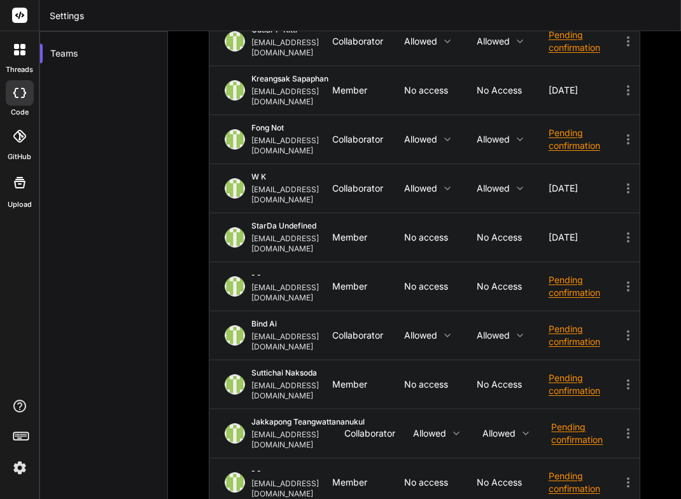
click at [626, 475] on icon at bounding box center [627, 482] width 15 height 15
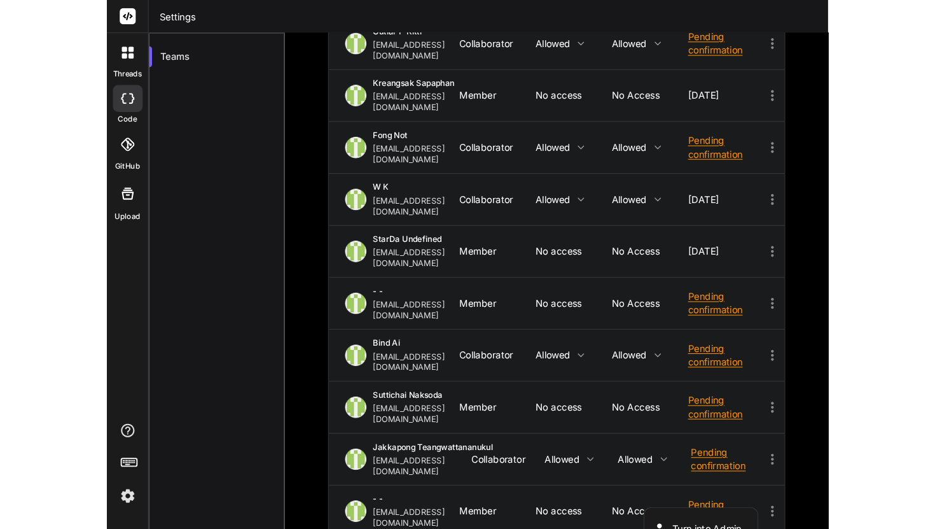
scroll to position [77, 0]
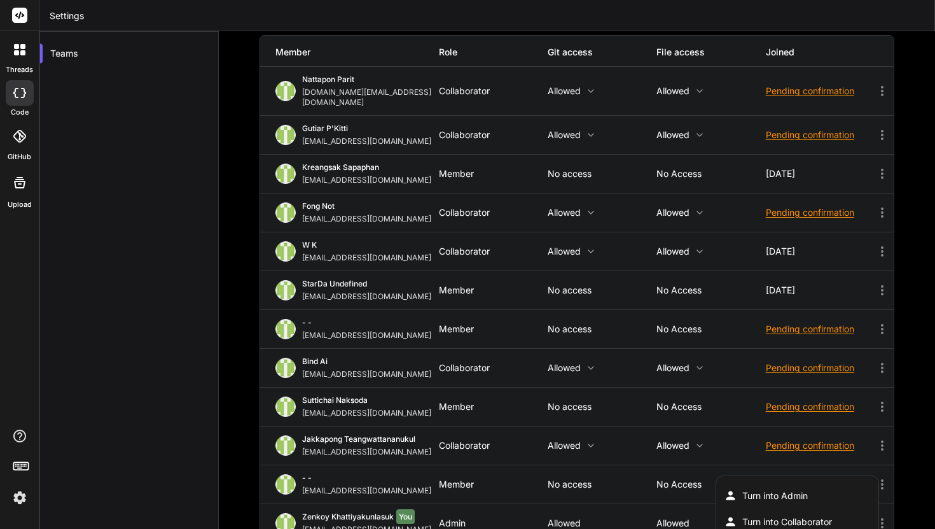
click at [680, 10] on div at bounding box center [467, 264] width 935 height 529
click at [680, 12] on header "Settings" at bounding box center [487, 15] width 896 height 31
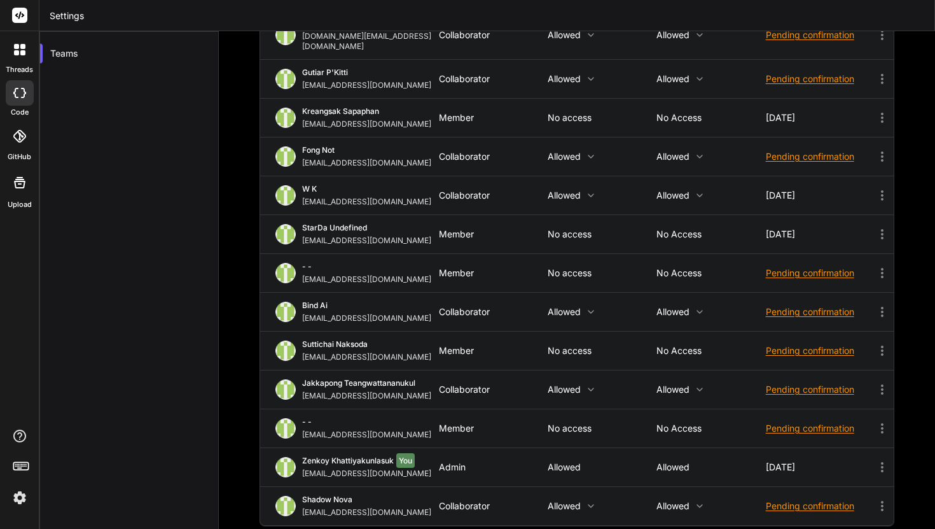
scroll to position [0, 0]
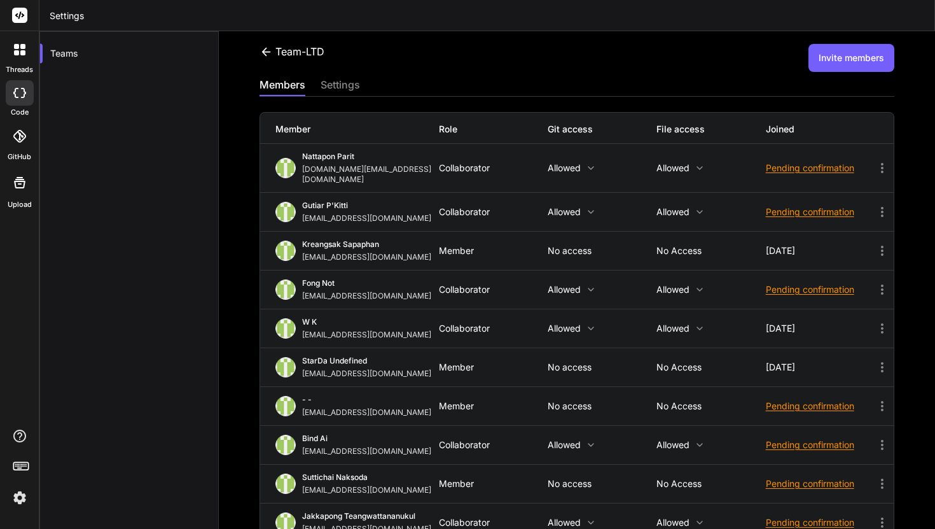
click at [680, 48] on button "Invite members" at bounding box center [852, 58] width 86 height 28
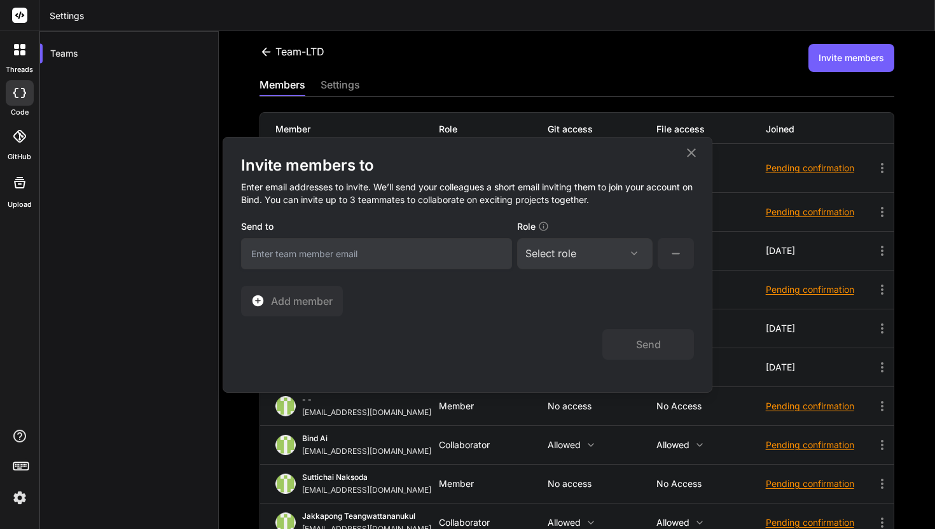
click at [487, 242] on input "email" at bounding box center [376, 253] width 271 height 31
type input "า"
type input "[EMAIL_ADDRESS],com"
click at [575, 265] on div "Select role Assign Role Admin Collaborator Member" at bounding box center [585, 253] width 136 height 31
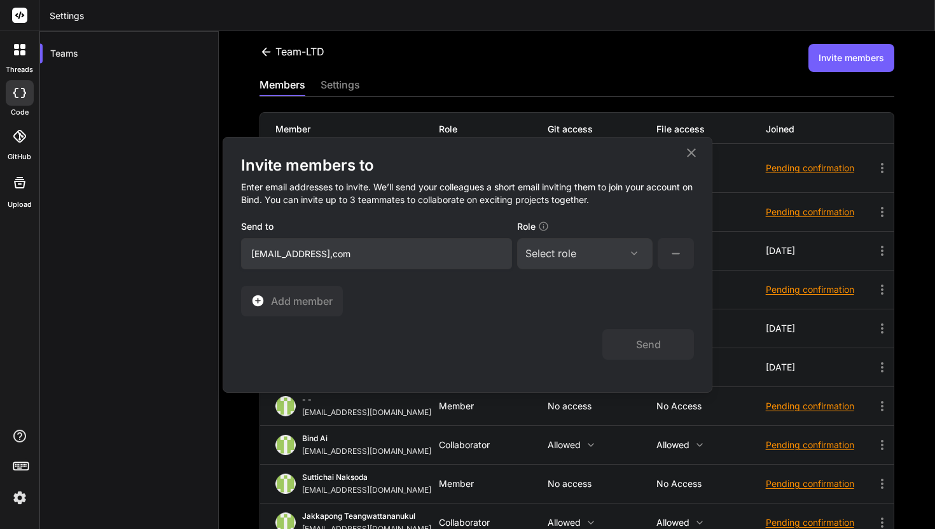
click at [580, 256] on div "Select role" at bounding box center [585, 253] width 119 height 15
click at [571, 352] on div "Member" at bounding box center [585, 361] width 133 height 24
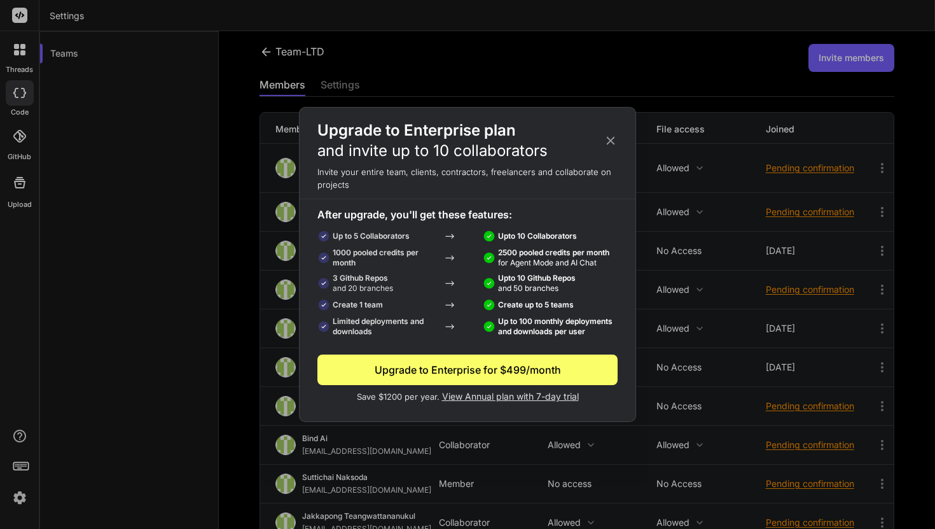
click at [612, 139] on icon at bounding box center [611, 141] width 8 height 8
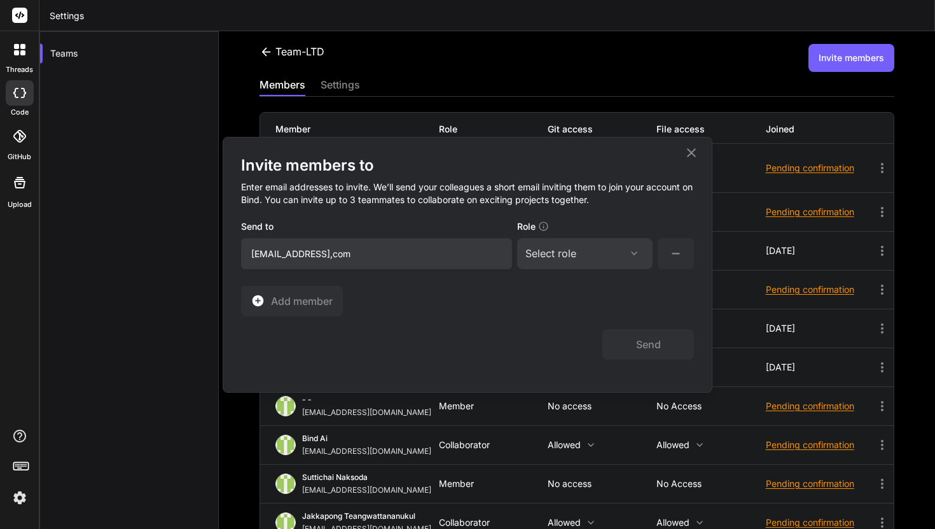
click at [598, 246] on div "Select role" at bounding box center [585, 253] width 119 height 15
drag, startPoint x: 587, startPoint y: 316, endPoint x: 588, endPoint y: 344, distance: 28.7
click at [588, 344] on div "Assign Role Admin Collaborator Member" at bounding box center [585, 324] width 134 height 104
click at [571, 362] on div "Member" at bounding box center [562, 360] width 35 height 13
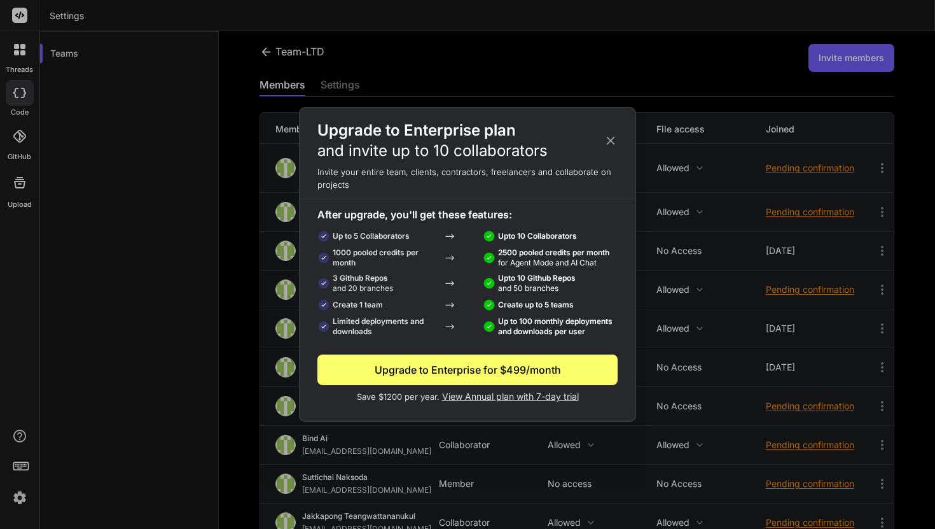
click at [613, 138] on icon at bounding box center [611, 141] width 8 height 8
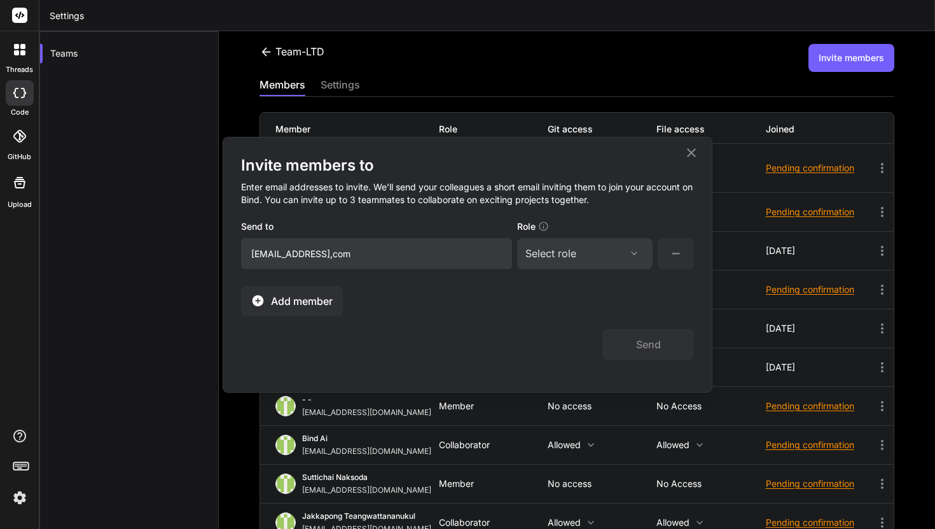
click at [323, 300] on span "Add member" at bounding box center [302, 300] width 62 height 15
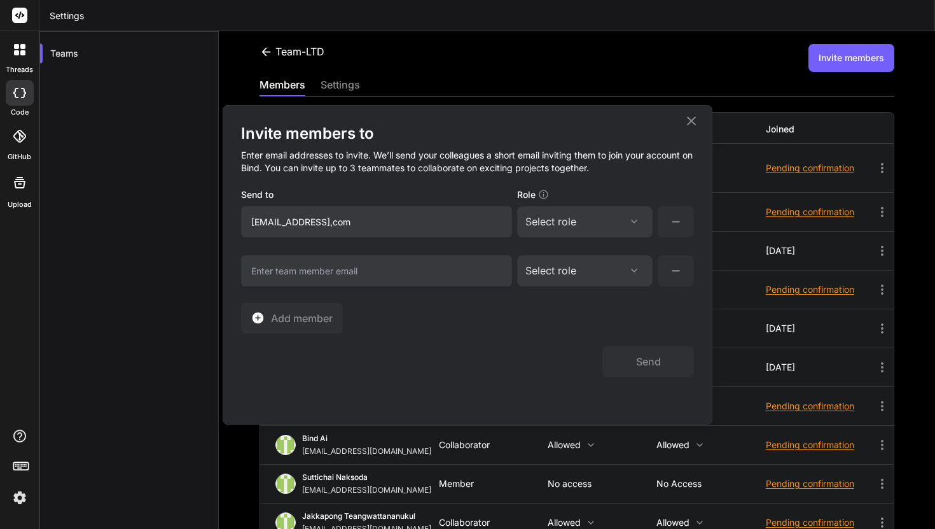
click at [669, 269] on icon at bounding box center [676, 271] width 16 height 16
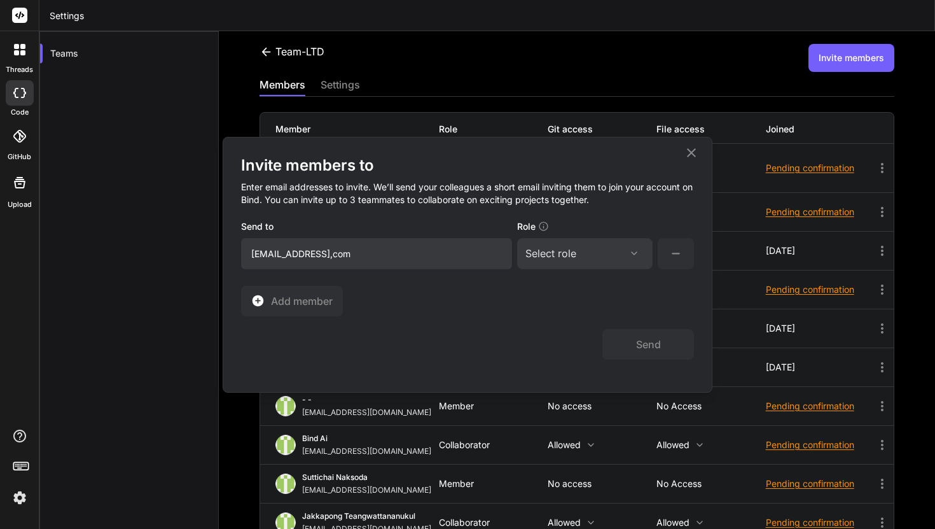
click at [673, 242] on button at bounding box center [676, 253] width 36 height 31
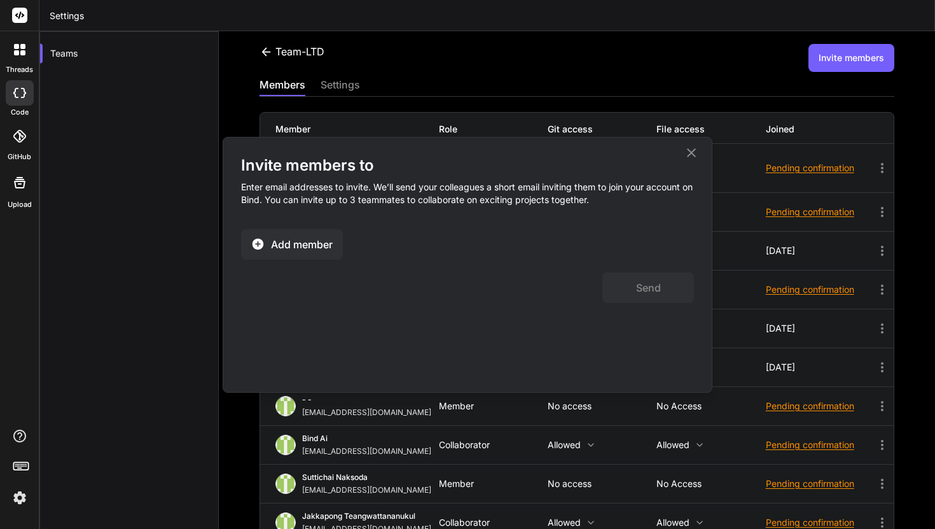
click at [297, 239] on span "Add member" at bounding box center [302, 244] width 62 height 15
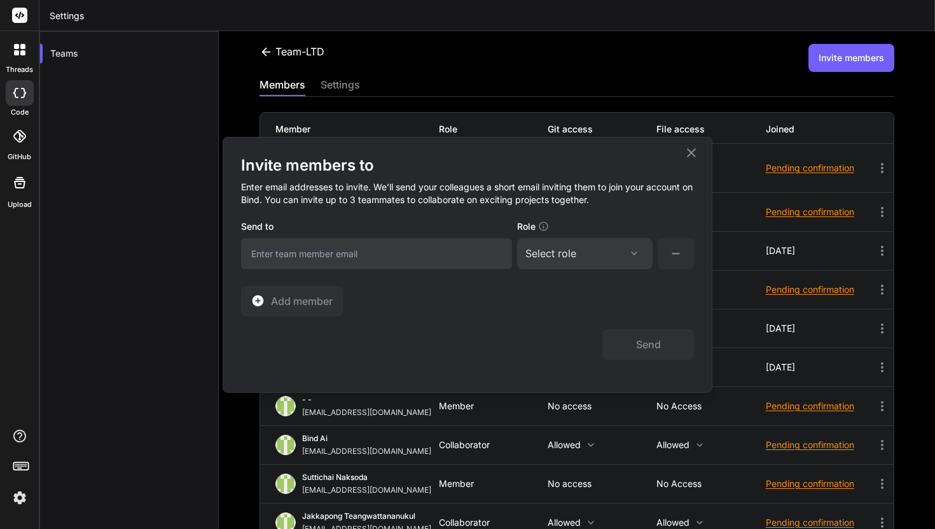
click at [337, 255] on input "email" at bounding box center [376, 253] width 271 height 31
type input "m"
click at [333, 254] on input "kiilberry31@gmail,com" at bounding box center [376, 253] width 271 height 31
click at [328, 256] on input "kiilberry31@gmail,com" at bounding box center [376, 253] width 271 height 31
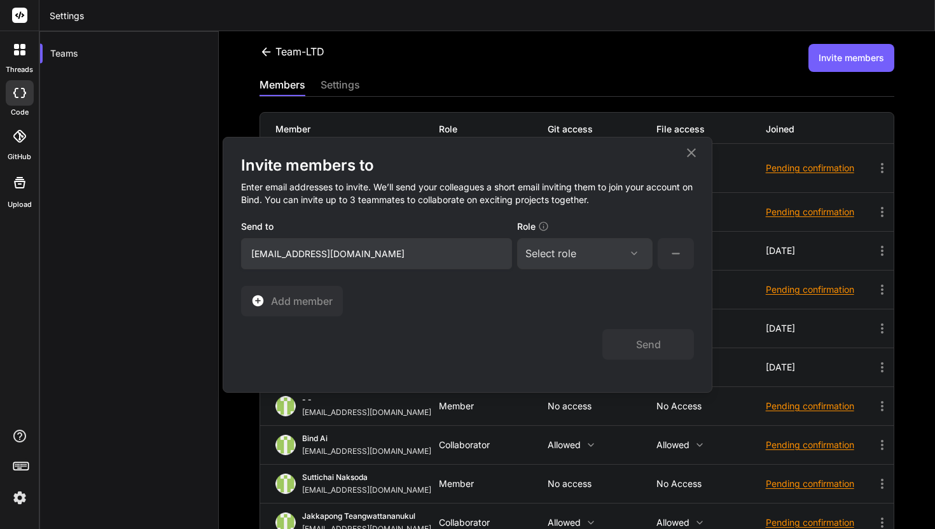
type input "[EMAIL_ADDRESS][DOMAIN_NAME]"
click at [599, 247] on div "Select role" at bounding box center [585, 253] width 119 height 15
click at [588, 354] on div "Member" at bounding box center [585, 361] width 133 height 24
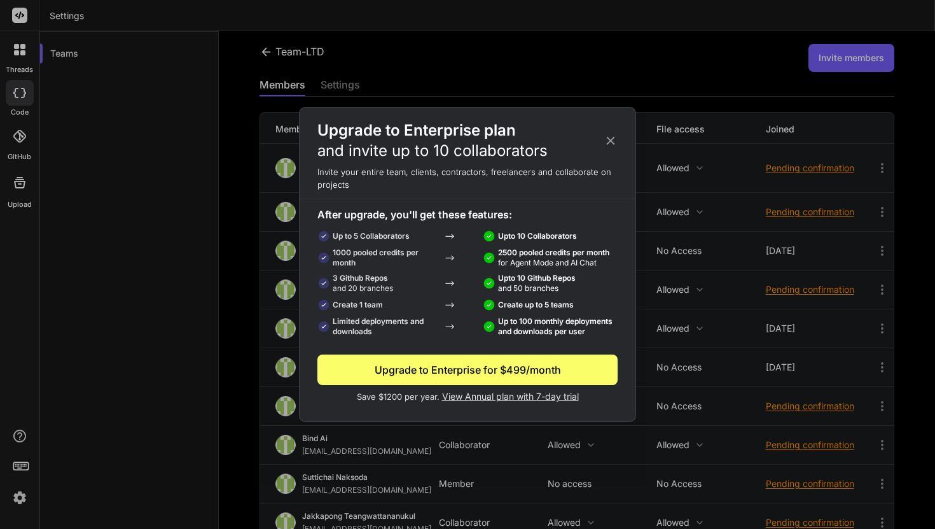
click at [619, 136] on div "Upgrade to Enterprise plan and invite up to 10 collaborators" at bounding box center [468, 140] width 336 height 41
click at [611, 141] on icon at bounding box center [611, 141] width 8 height 8
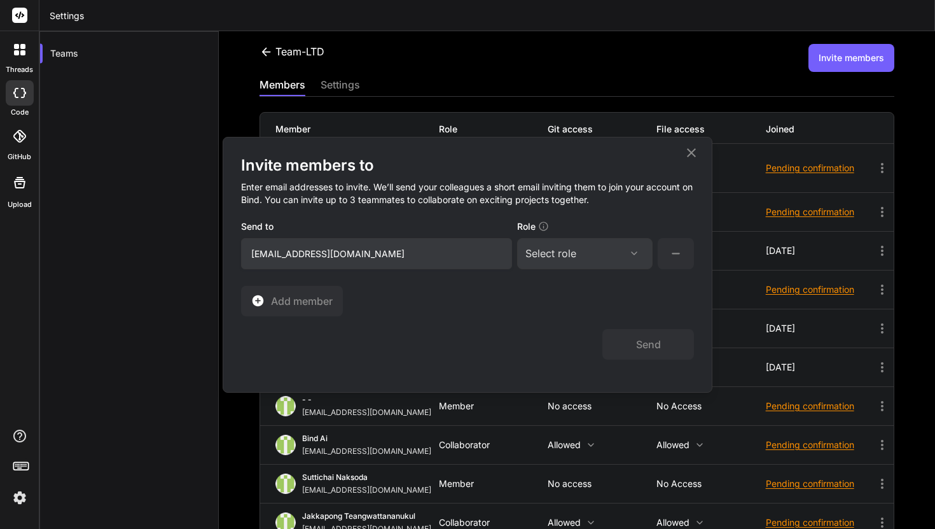
click at [680, 146] on icon at bounding box center [691, 152] width 15 height 15
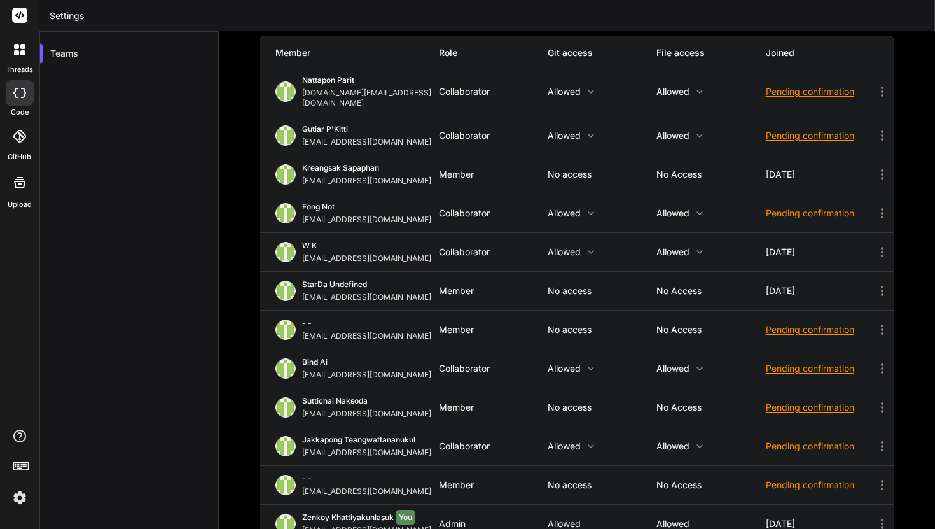
scroll to position [133, 0]
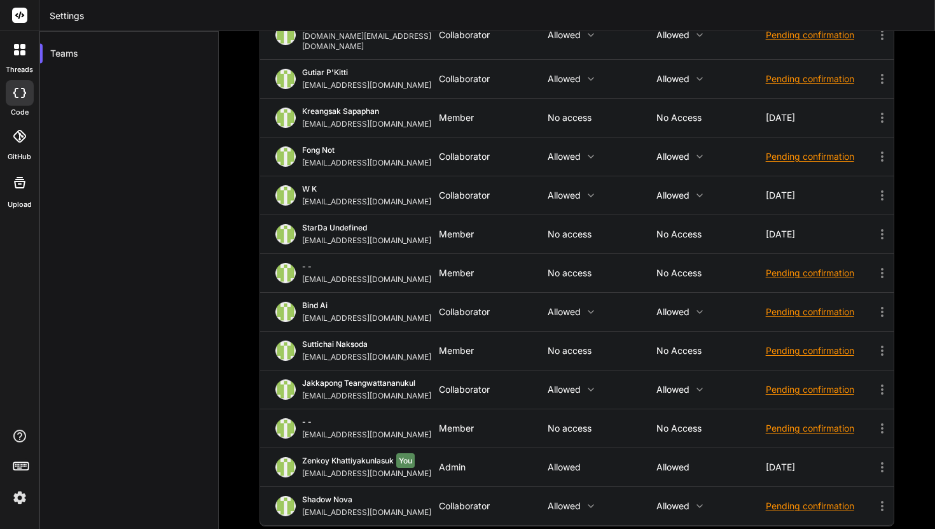
click at [680, 424] on div "- - mrarrangerteam@gmail.com Member No access No access Pending confirmation" at bounding box center [577, 428] width 634 height 38
click at [680, 423] on p "No access" at bounding box center [711, 428] width 109 height 10
click at [587, 423] on p "No access" at bounding box center [602, 428] width 109 height 10
click at [680, 421] on icon at bounding box center [882, 428] width 15 height 15
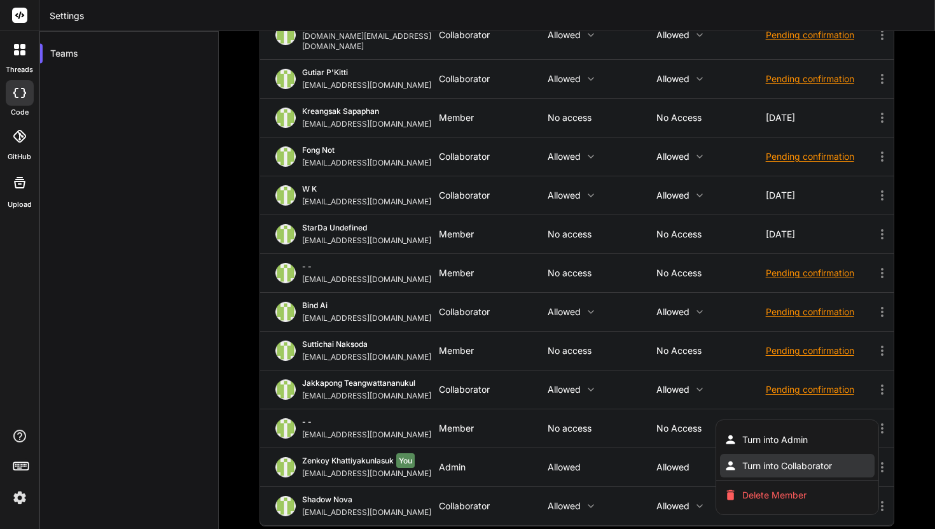
click at [680, 454] on li "Turn into Collaborator" at bounding box center [797, 466] width 155 height 24
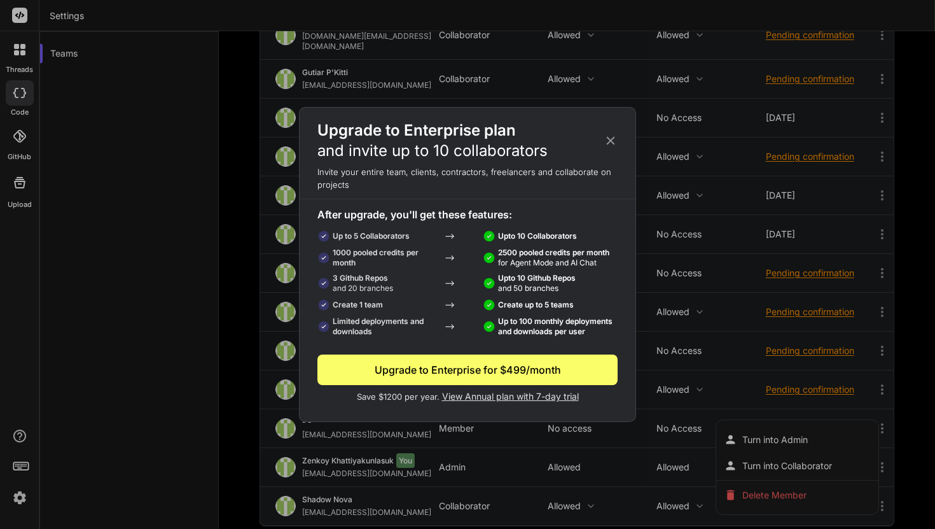
click at [567, 397] on span "View Annual plan with 7-day trial" at bounding box center [510, 396] width 137 height 11
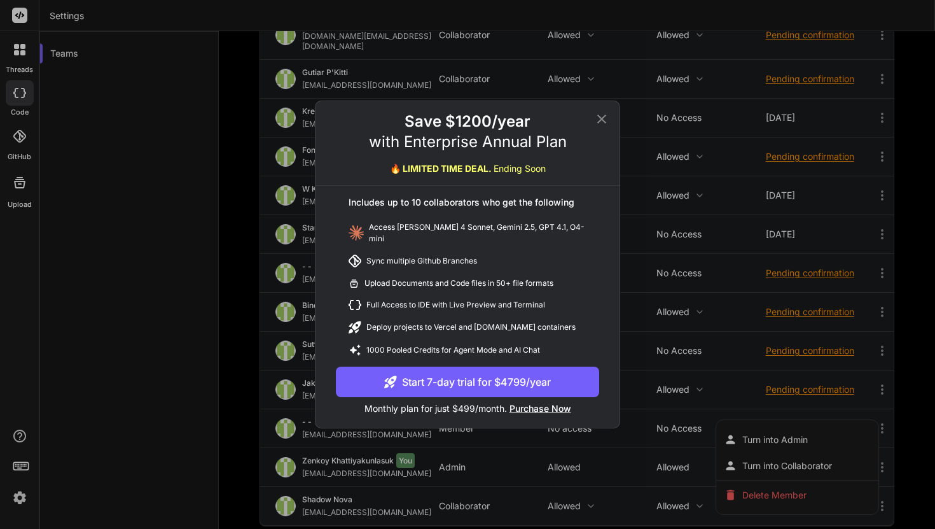
click at [563, 374] on button "Start 7-day trial for $4799/year" at bounding box center [467, 382] width 263 height 31
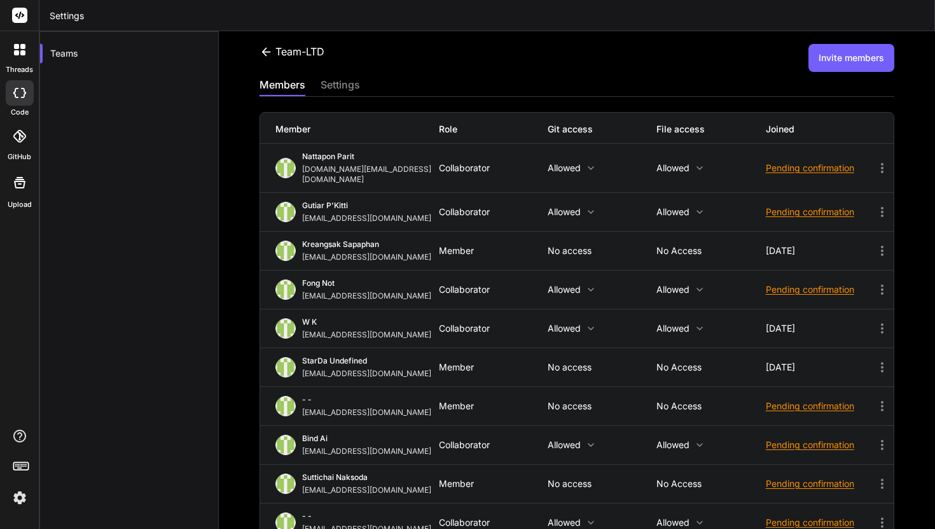
scroll to position [172, 0]
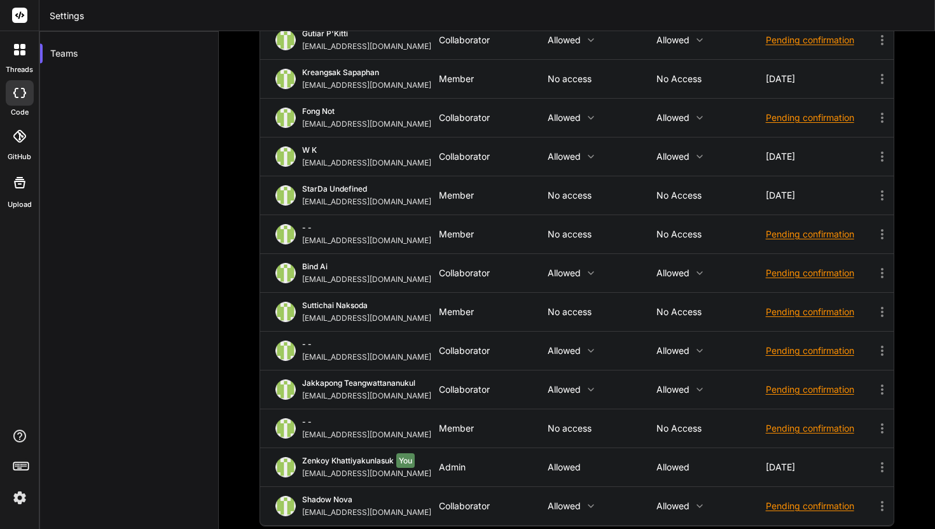
click at [880, 421] on icon at bounding box center [882, 428] width 15 height 15
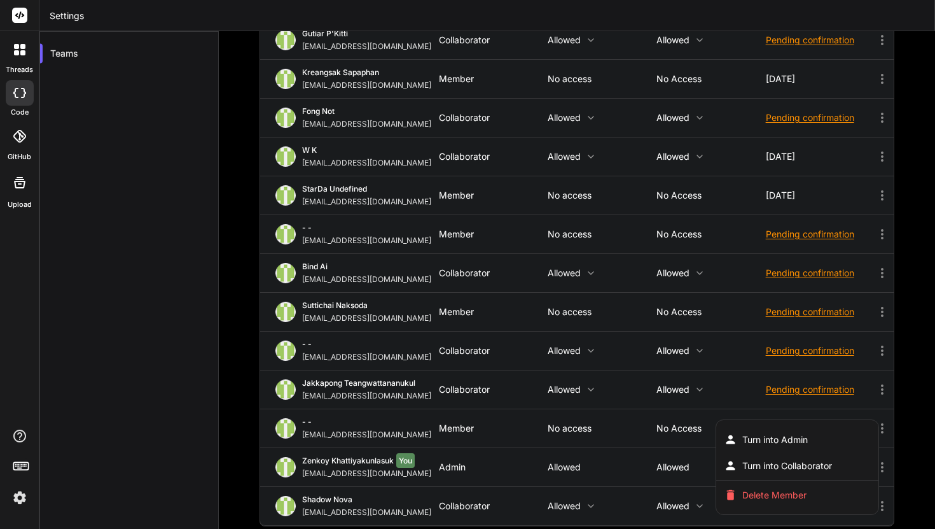
click at [881, 375] on div at bounding box center [467, 264] width 935 height 529
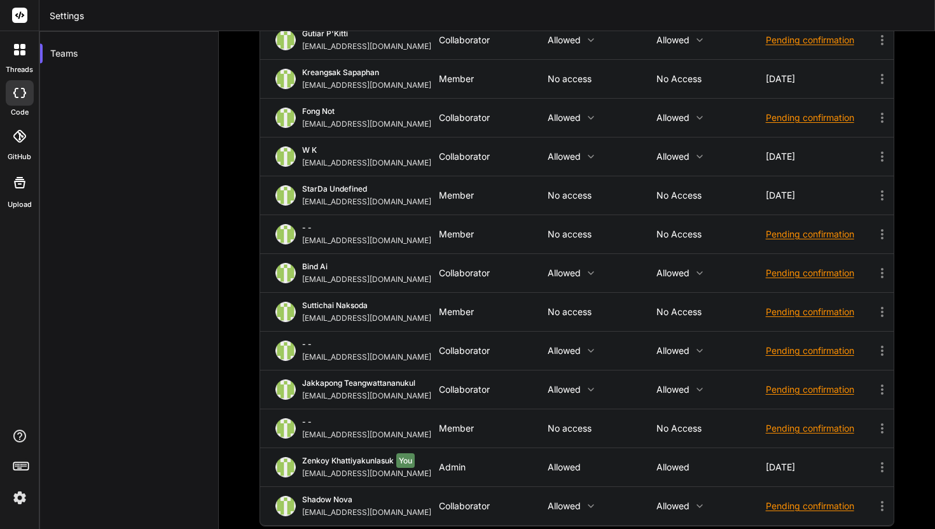
click at [886, 421] on icon at bounding box center [882, 428] width 15 height 15
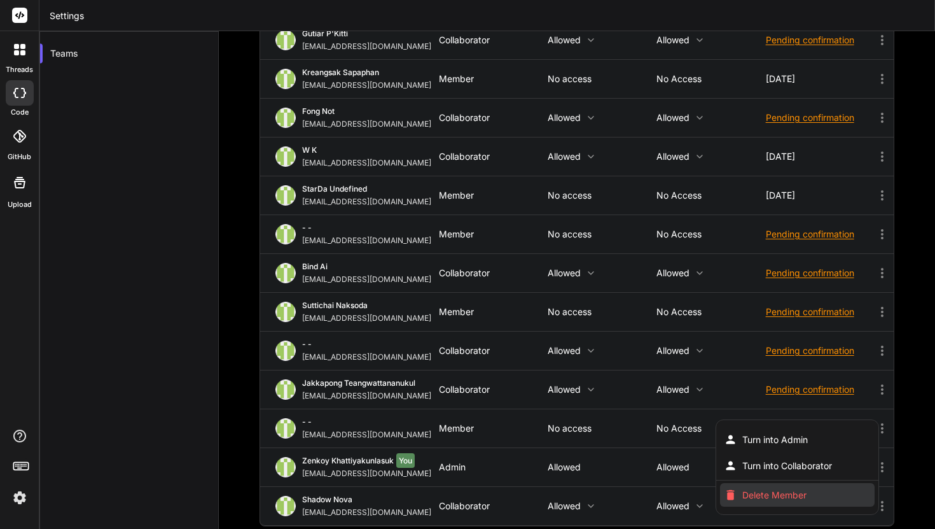
click at [817, 483] on li "Delete Member" at bounding box center [797, 495] width 155 height 24
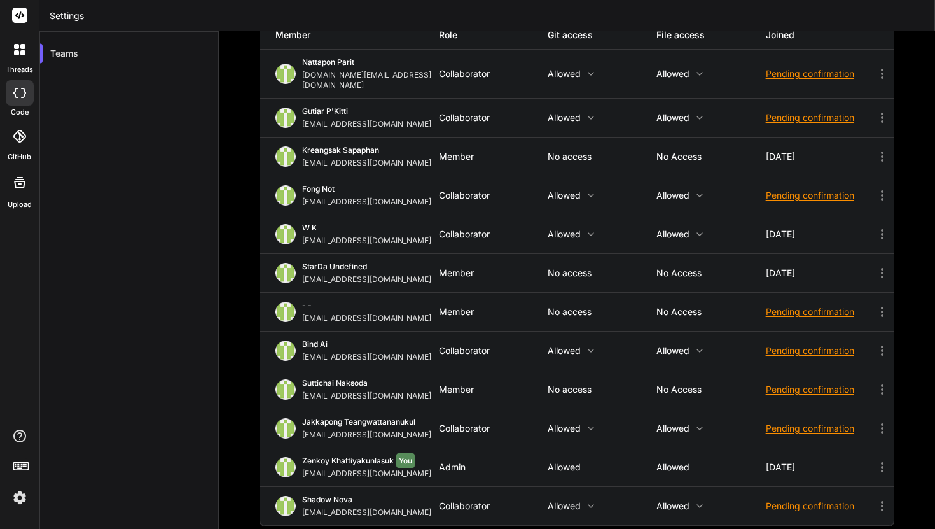
scroll to position [0, 0]
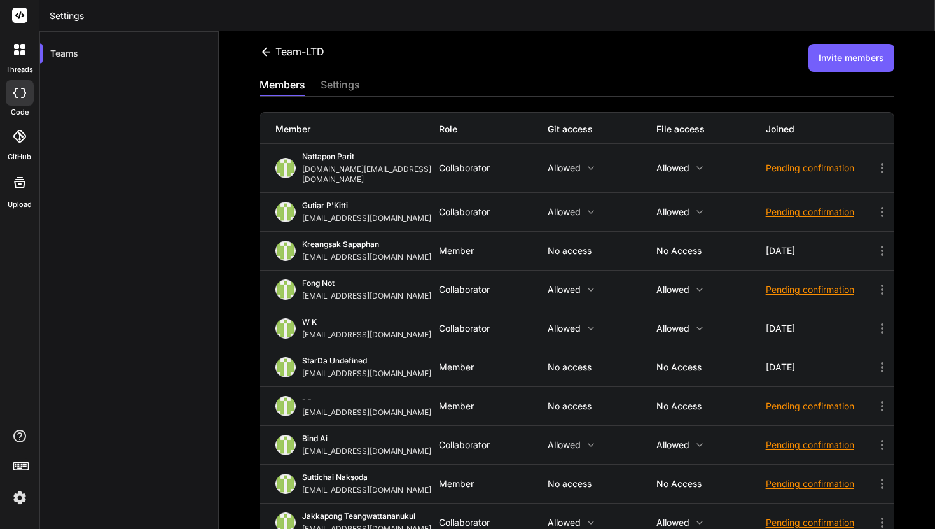
click at [852, 64] on button "Invite members" at bounding box center [852, 58] width 86 height 28
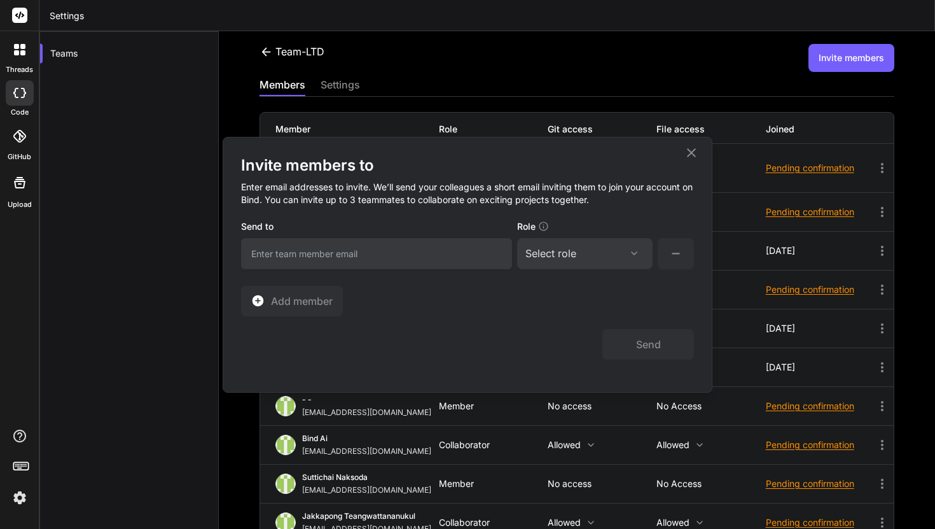
click at [462, 249] on input "email" at bounding box center [376, 253] width 271 height 31
click at [532, 80] on div "Invite members to Enter email addresses to invite. We’ll send your colleagues a…" at bounding box center [467, 264] width 935 height 529
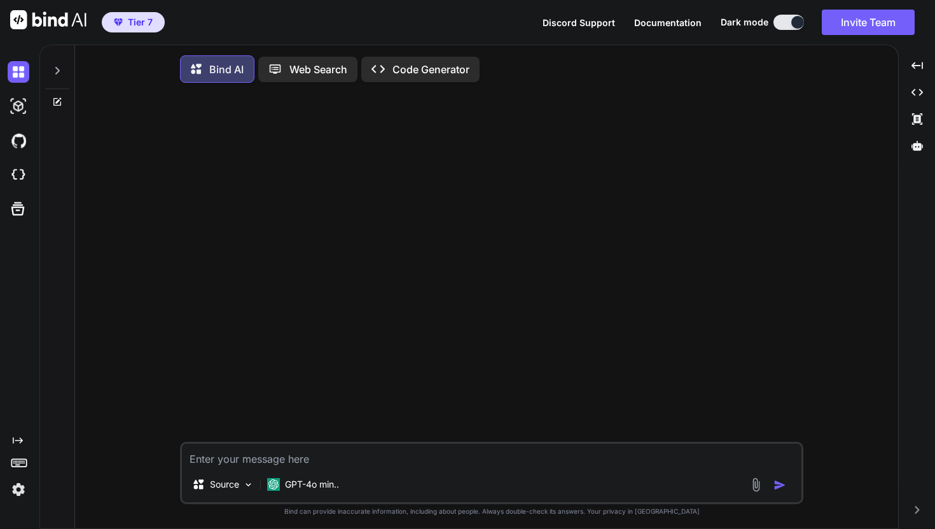
click at [20, 486] on img at bounding box center [19, 490] width 22 height 22
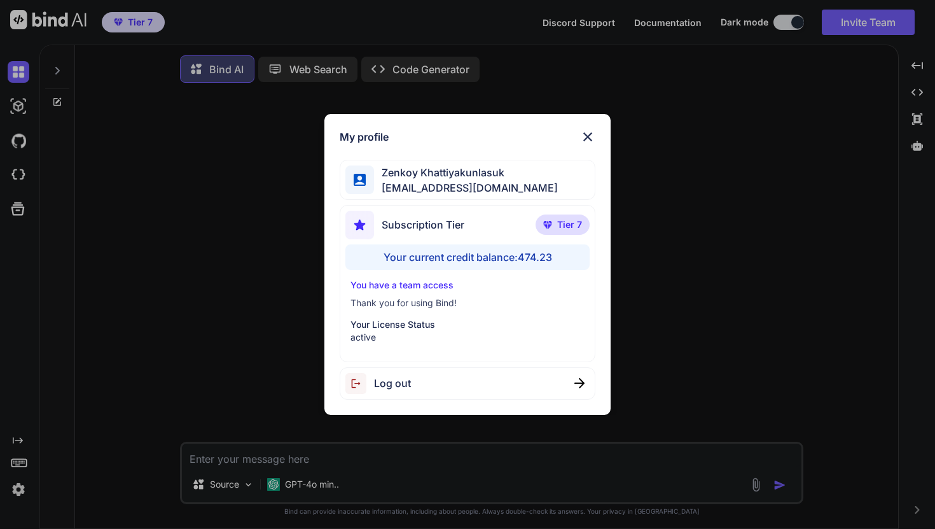
click at [507, 332] on p "active" at bounding box center [468, 337] width 234 height 13
click at [470, 305] on p "Thank you for using Bind!" at bounding box center [468, 303] width 234 height 13
click at [457, 286] on p "You have a team access" at bounding box center [468, 285] width 234 height 13
click at [468, 246] on div "Your current credit balance: 474.23" at bounding box center [468, 256] width 244 height 25
click at [592, 132] on img at bounding box center [587, 136] width 15 height 15
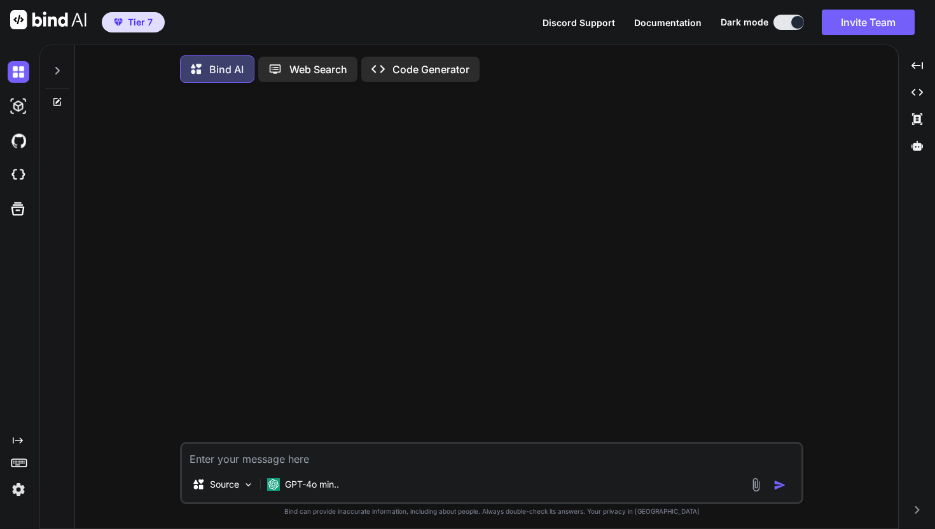
click at [55, 71] on icon at bounding box center [57, 71] width 10 height 10
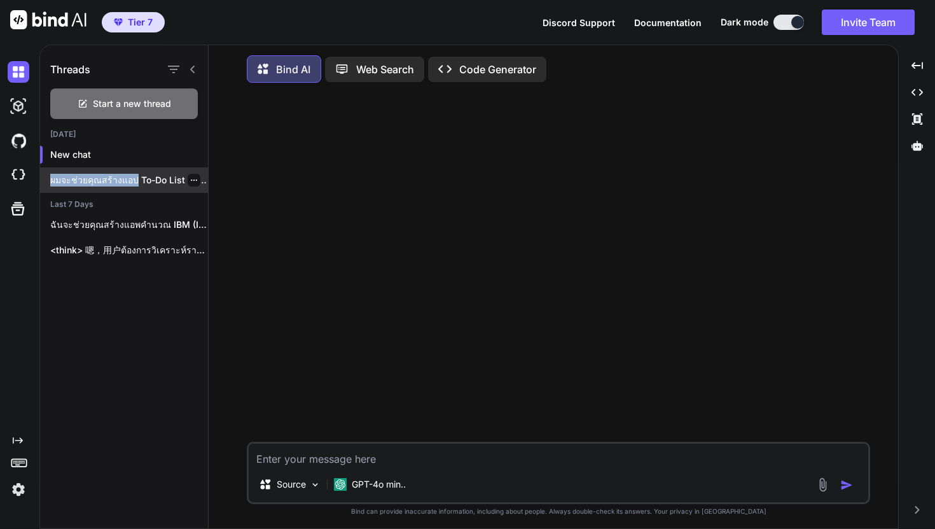
click at [132, 176] on div "ผมจะช่วยคุณสร้างแอป To-Do List สำหรับจัดการงาน ด้วย HTML, CSS..." at bounding box center [124, 179] width 168 height 25
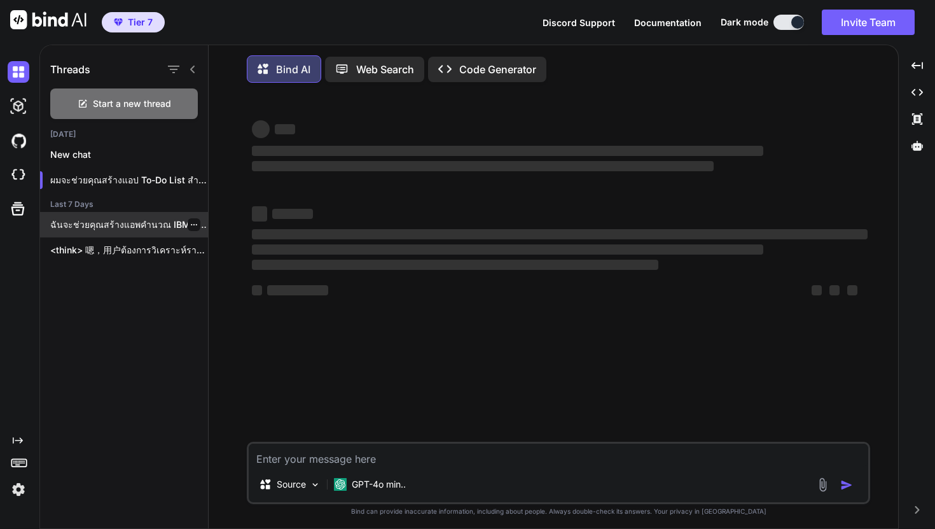
click at [130, 218] on p "ฉันจะช่วยคุณสร้างแอพคำนวณ IBM (IBM Cloud) โดยใช้ Python และ..." at bounding box center [129, 224] width 158 height 13
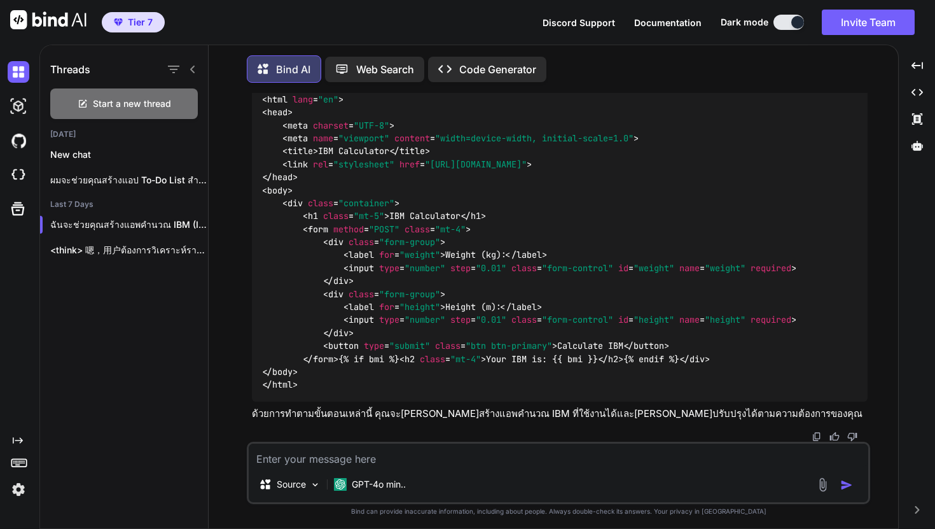
scroll to position [1953, 0]
click at [164, 180] on p "ผมจะช่วยคุณสร้างแอป To-Do List สำหรับจัดการงาน ด้วย HTML, CSS..." at bounding box center [129, 180] width 158 height 13
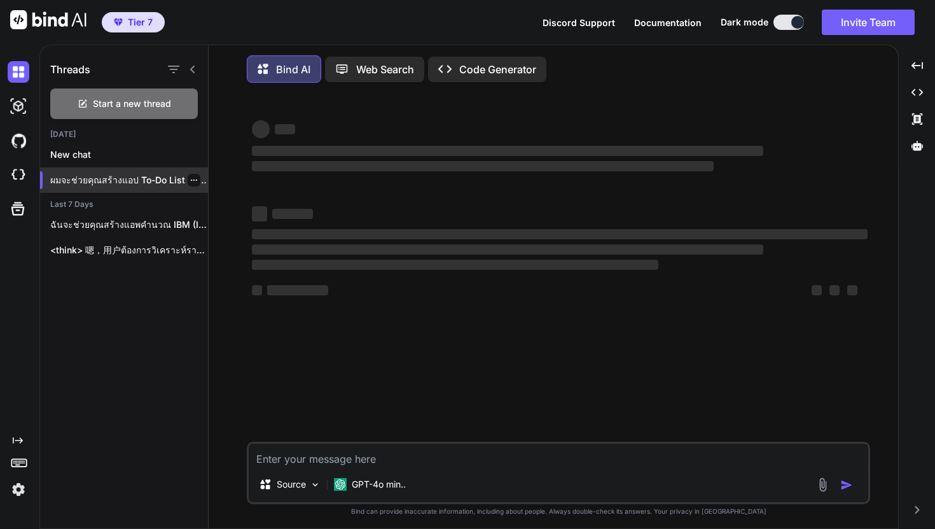
scroll to position [0, 0]
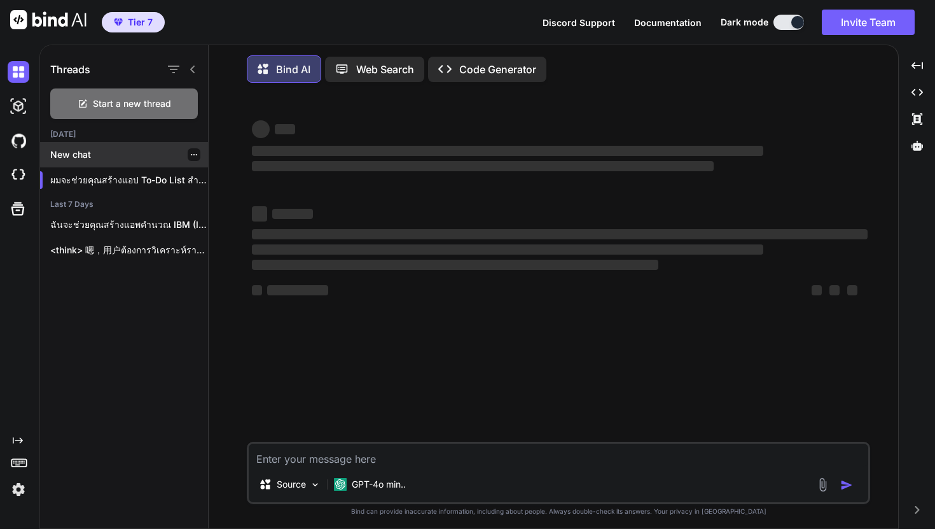
click at [134, 147] on div "New chat" at bounding box center [124, 154] width 168 height 25
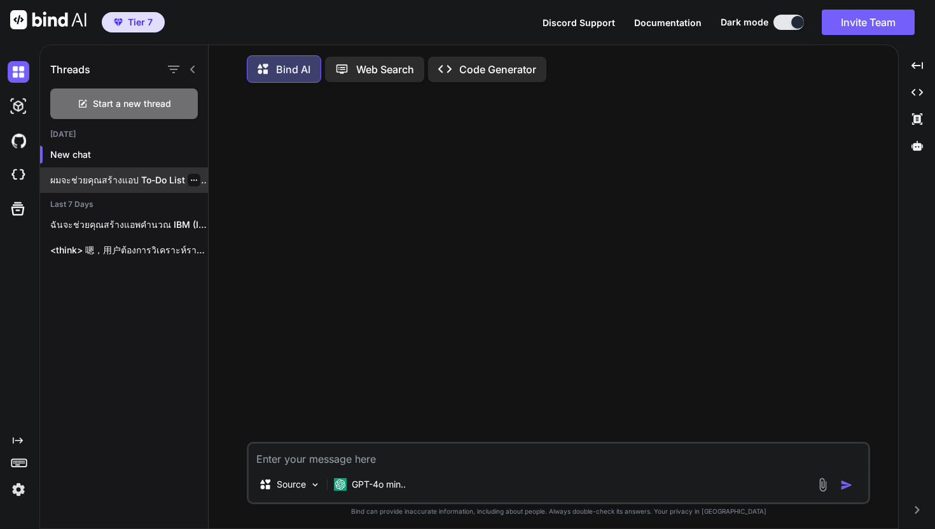
click at [143, 173] on div "ผมจะช่วยคุณสร้างแอป To-Do List สำหรับจัดการงาน ด้วย HTML, CSS..." at bounding box center [124, 179] width 168 height 25
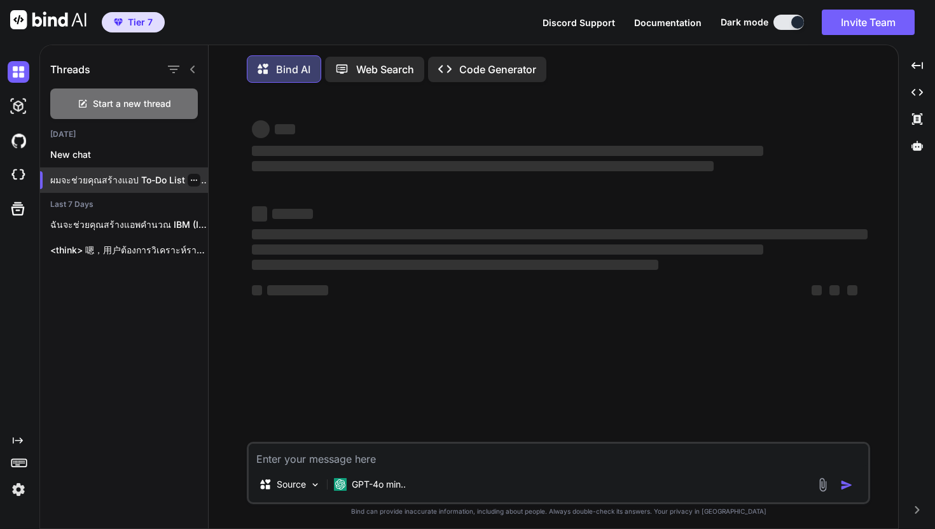
type textarea "x"
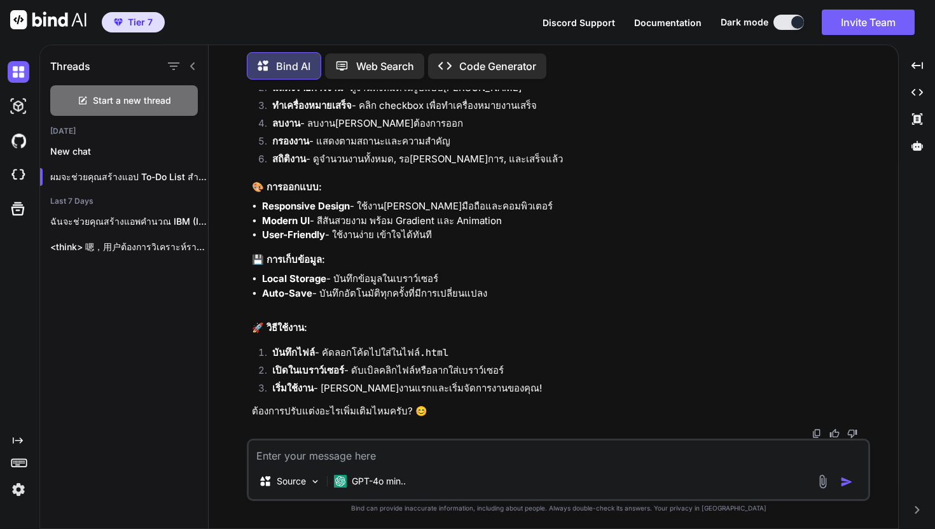
scroll to position [5307, 0]
click at [864, 20] on button "Invite Team" at bounding box center [868, 22] width 93 height 25
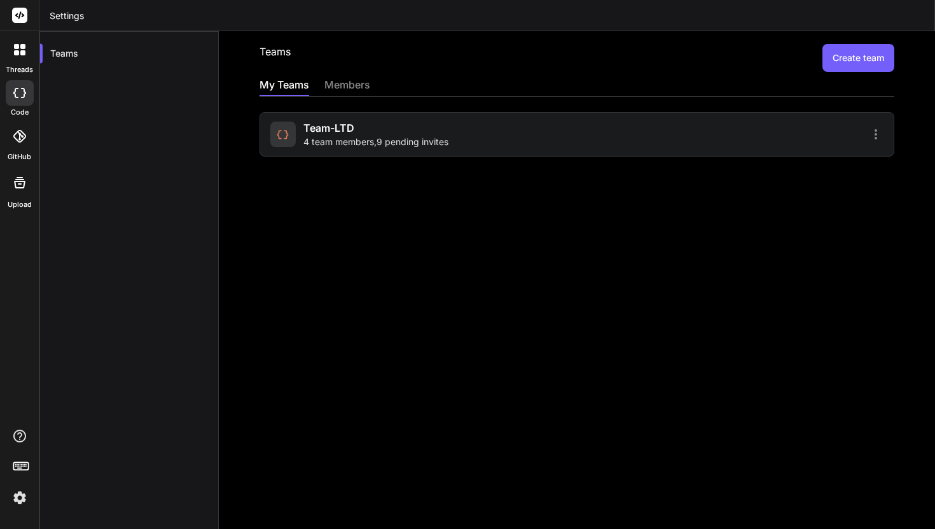
click at [855, 60] on button "Create team" at bounding box center [859, 58] width 72 height 28
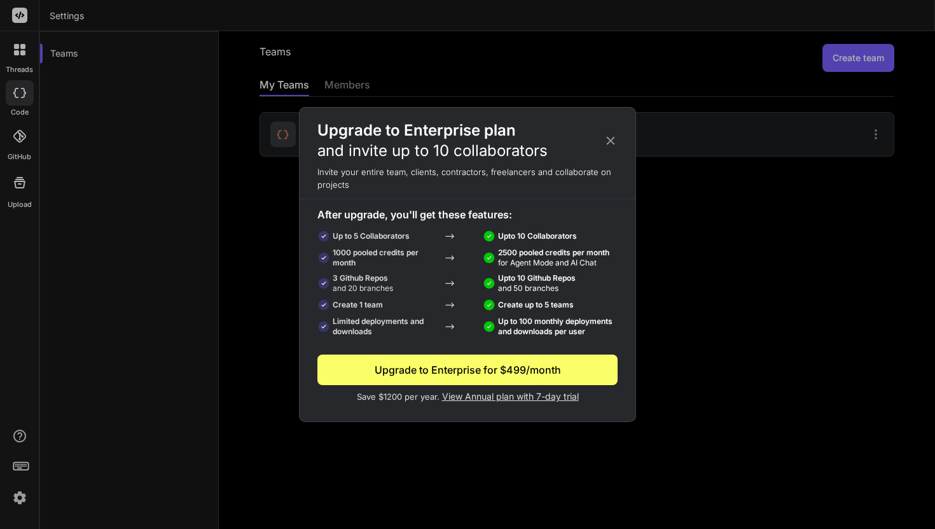
click at [615, 139] on icon at bounding box center [611, 141] width 14 height 14
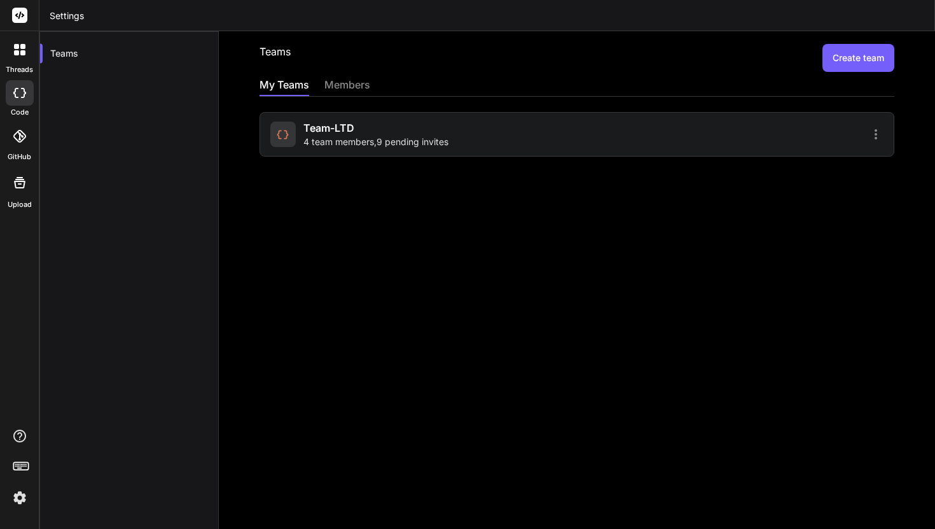
click at [374, 80] on div "My Teams members" at bounding box center [577, 86] width 635 height 19
click at [362, 81] on div "members" at bounding box center [348, 86] width 46 height 18
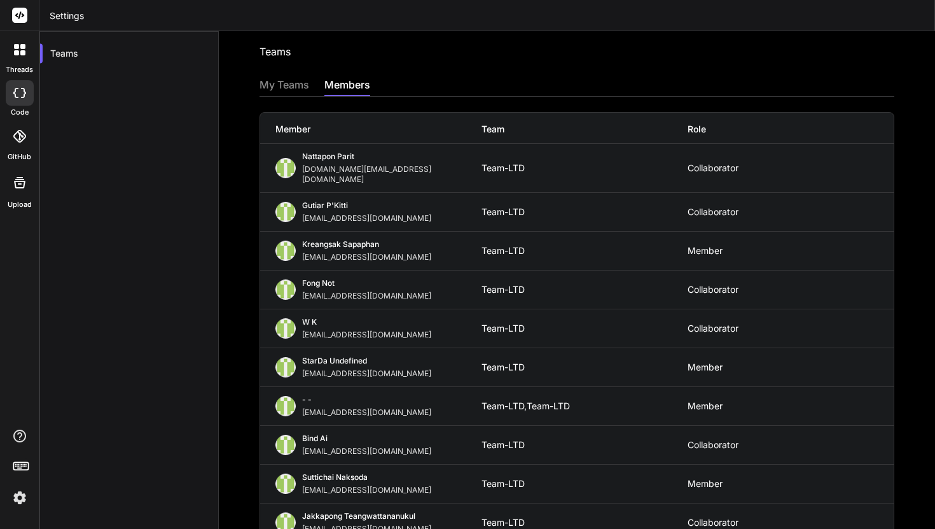
click at [301, 89] on div "My Teams" at bounding box center [285, 86] width 50 height 18
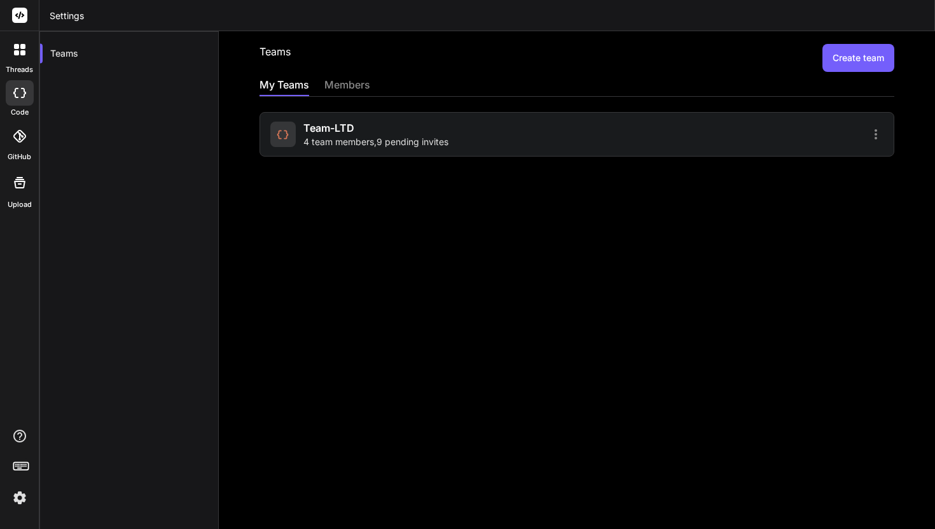
click at [890, 49] on button "Create team" at bounding box center [859, 58] width 72 height 28
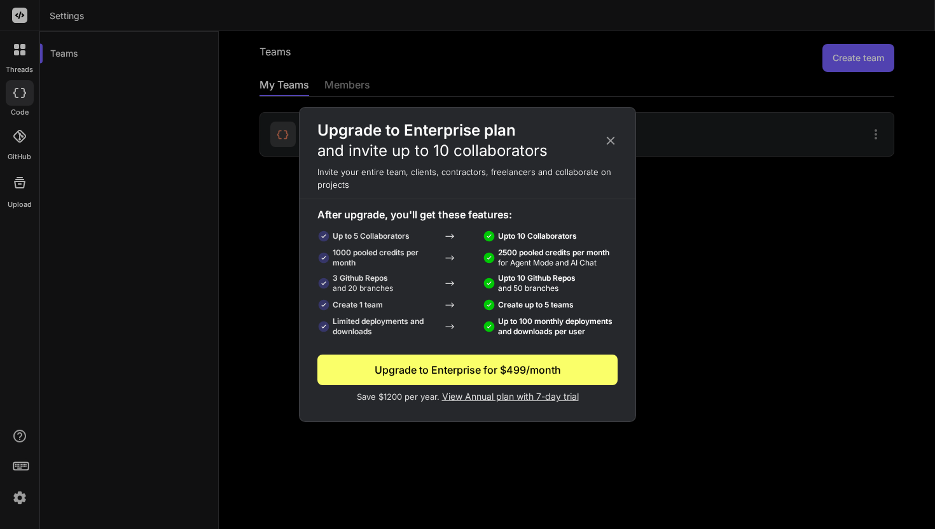
click at [620, 144] on div "Upgrade to Enterprise plan and invite up to 10 collaborators" at bounding box center [468, 140] width 336 height 41
click at [608, 143] on icon at bounding box center [611, 141] width 14 height 14
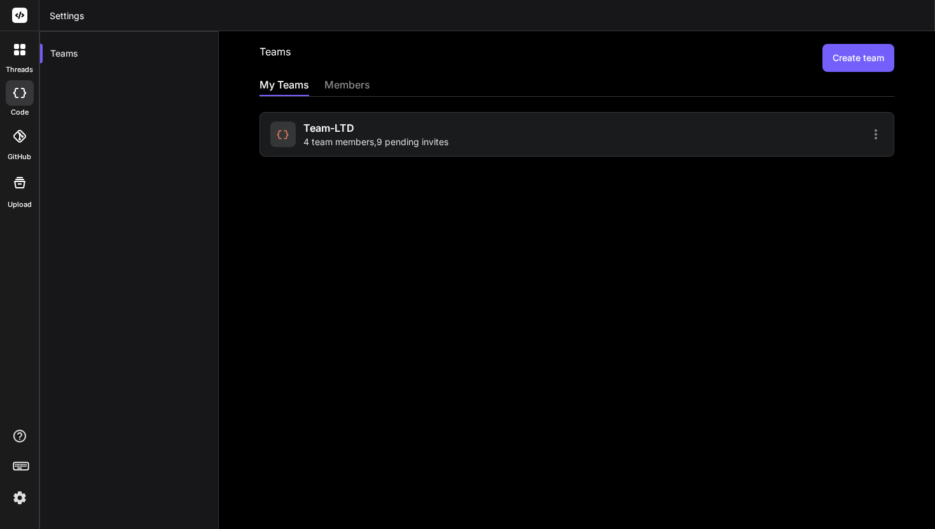
click at [878, 136] on icon at bounding box center [876, 134] width 15 height 15
click at [839, 164] on li "Members" at bounding box center [802, 167] width 103 height 24
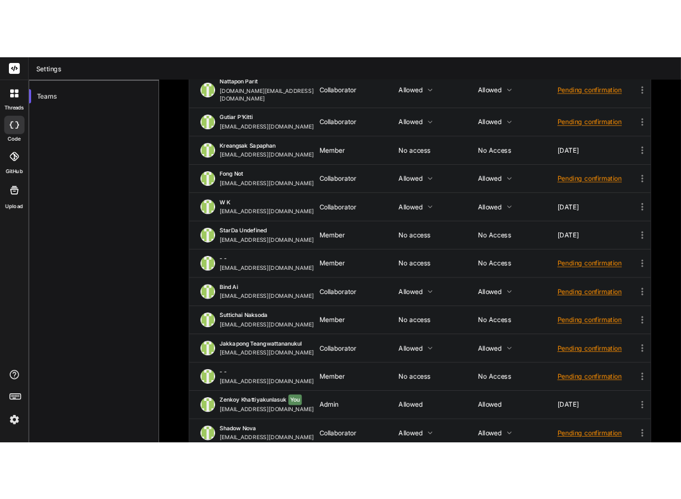
scroll to position [133, 0]
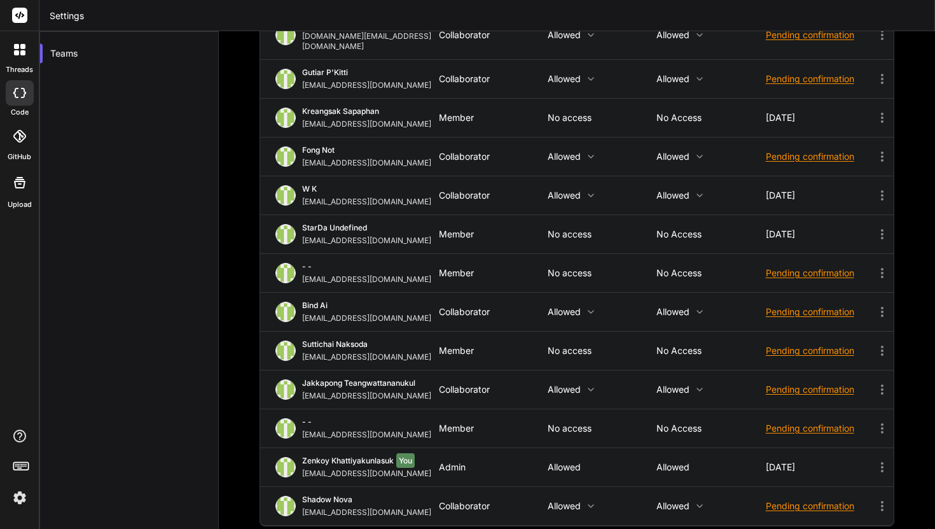
click at [820, 422] on div "Pending confirmation" at bounding box center [820, 428] width 109 height 13
click at [821, 454] on span "Resend invite" at bounding box center [820, 460] width 56 height 13
click at [804, 454] on span "Resend invite" at bounding box center [820, 460] width 56 height 13
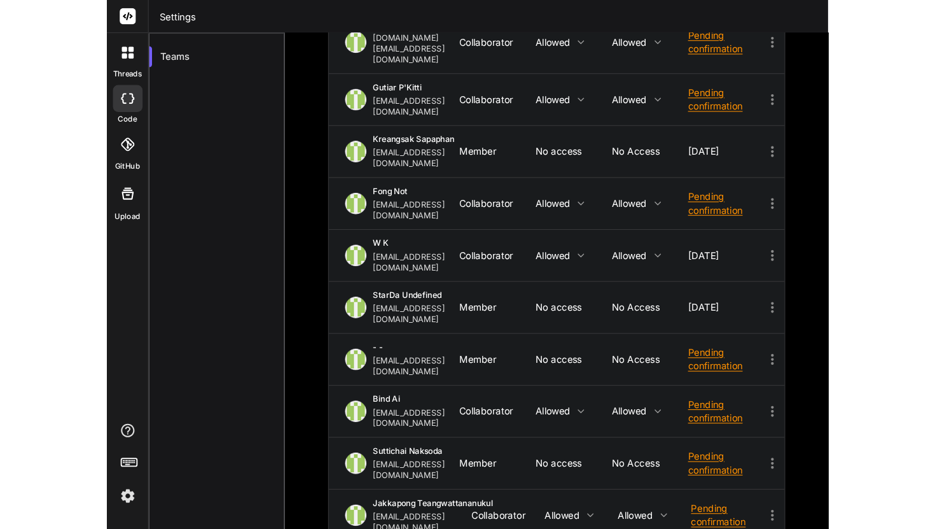
scroll to position [132, 0]
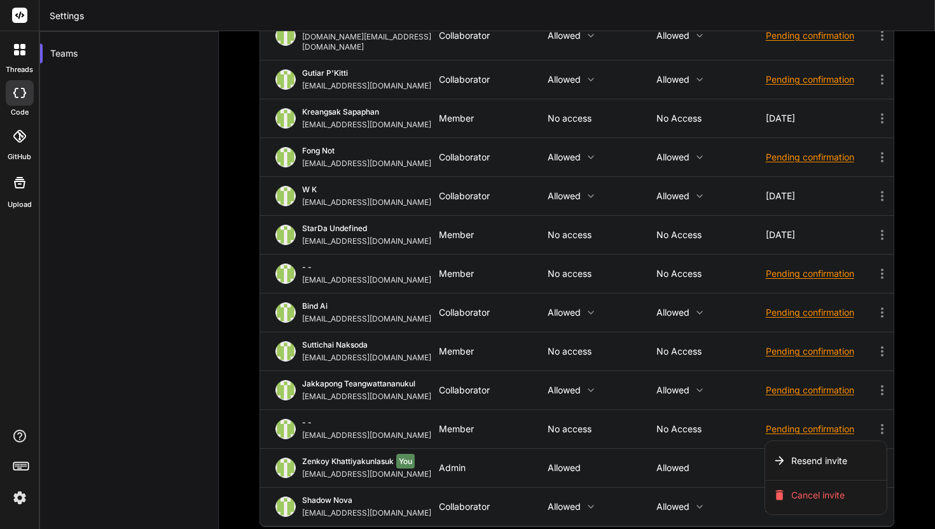
click at [901, 231] on div at bounding box center [467, 264] width 935 height 529
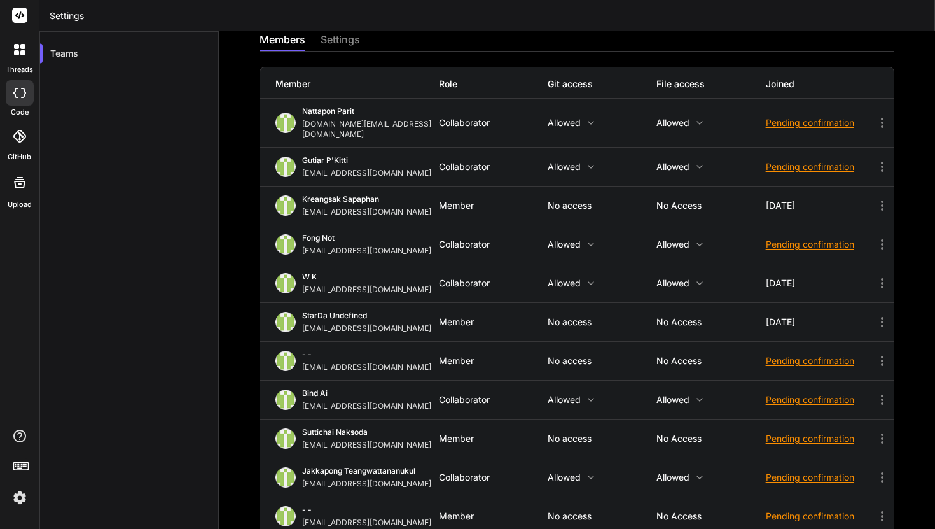
scroll to position [0, 0]
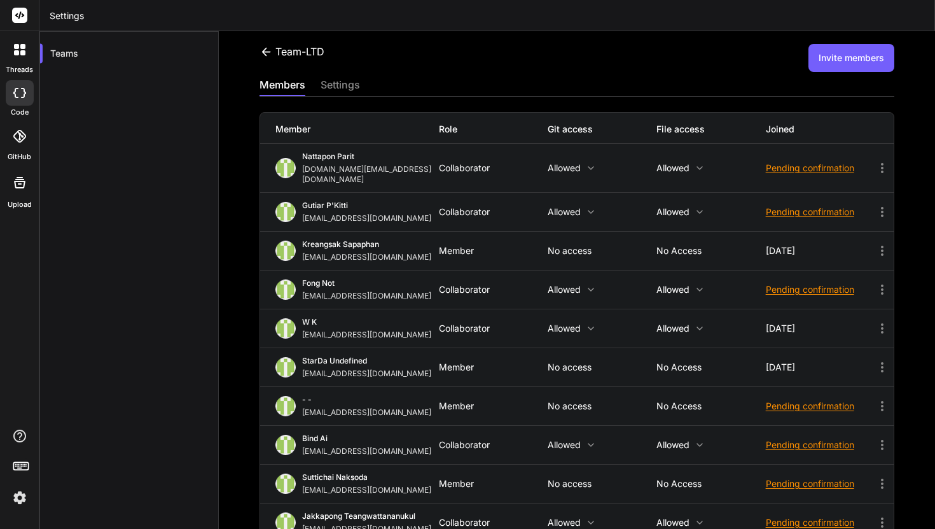
click at [858, 66] on button "Invite members" at bounding box center [852, 58] width 86 height 28
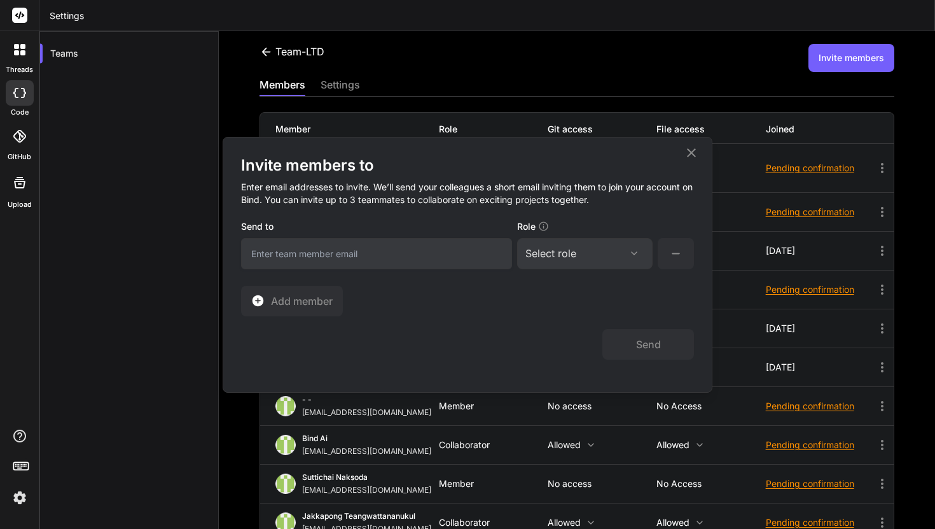
click at [461, 251] on input "email" at bounding box center [376, 253] width 271 height 31
type input "m"
type input "ย"
click at [580, 251] on div "Select role" at bounding box center [585, 253] width 119 height 15
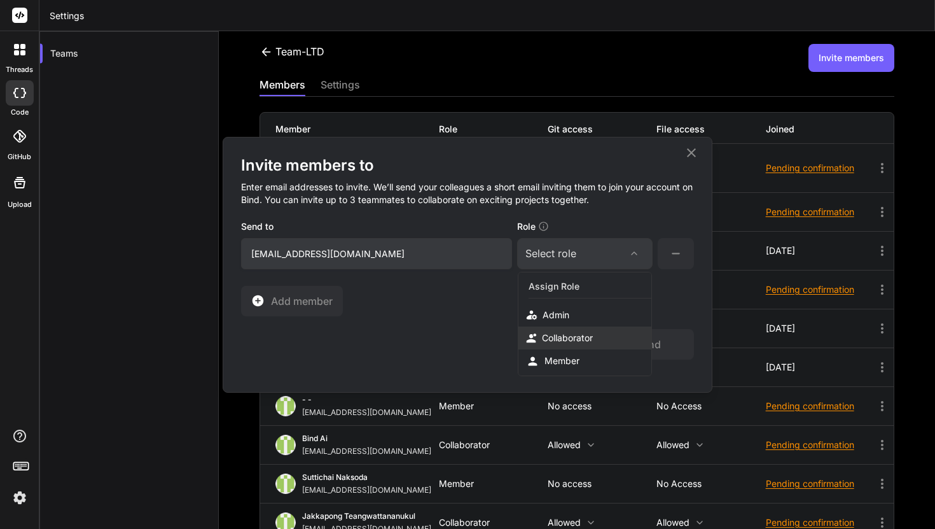
click at [580, 337] on div "Collaborator" at bounding box center [567, 338] width 51 height 13
click at [606, 304] on div "Invite members to Enter email addresses to invite. We’ll send your colleagues a…" at bounding box center [467, 235] width 453 height 161
click at [279, 256] on input "putthophat365@gmail.com" at bounding box center [376, 253] width 271 height 31
type input "putthiphat365@gmail.com"
click at [642, 337] on button "Send" at bounding box center [649, 344] width 92 height 31
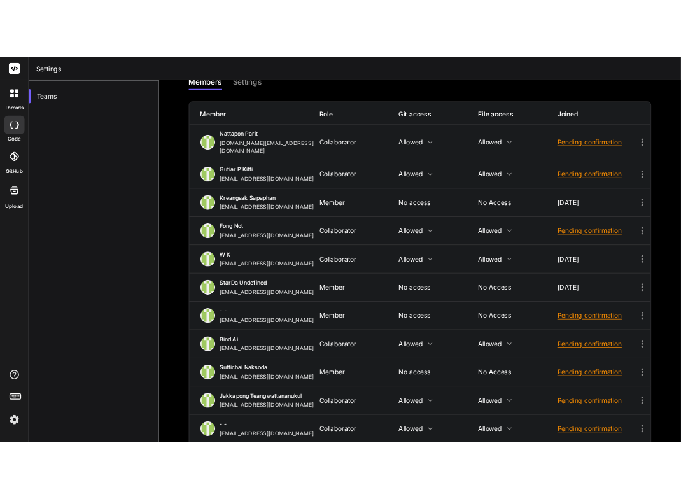
scroll to position [133, 0]
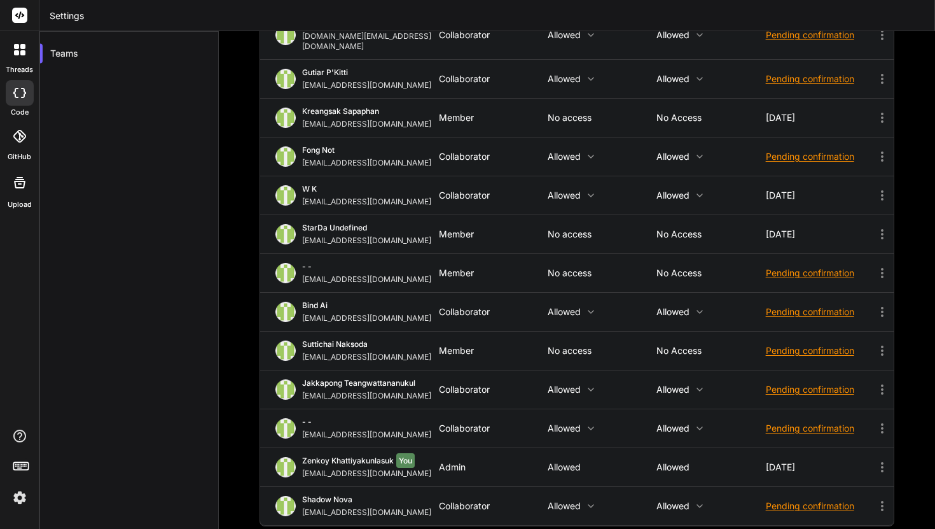
click at [310, 417] on span "- -" at bounding box center [307, 422] width 10 height 10
click at [886, 421] on icon at bounding box center [882, 428] width 15 height 15
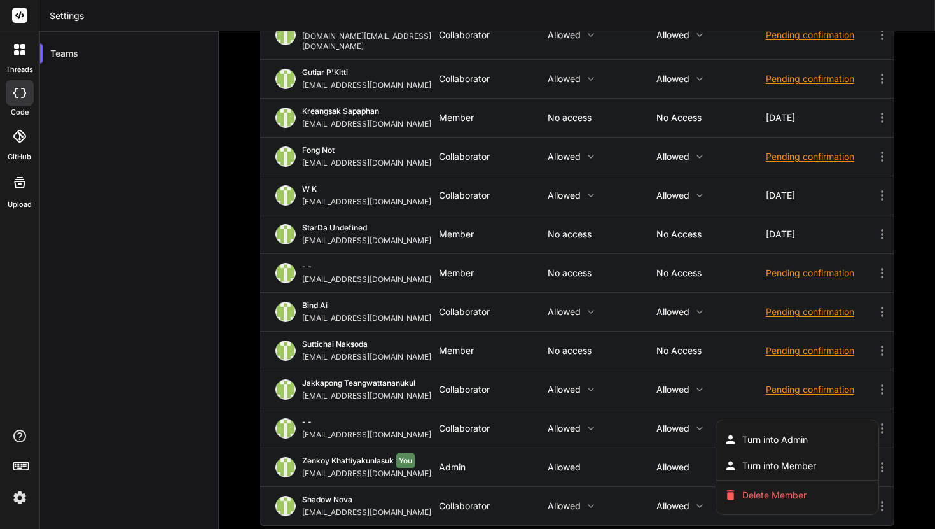
click at [913, 412] on div at bounding box center [467, 264] width 935 height 529
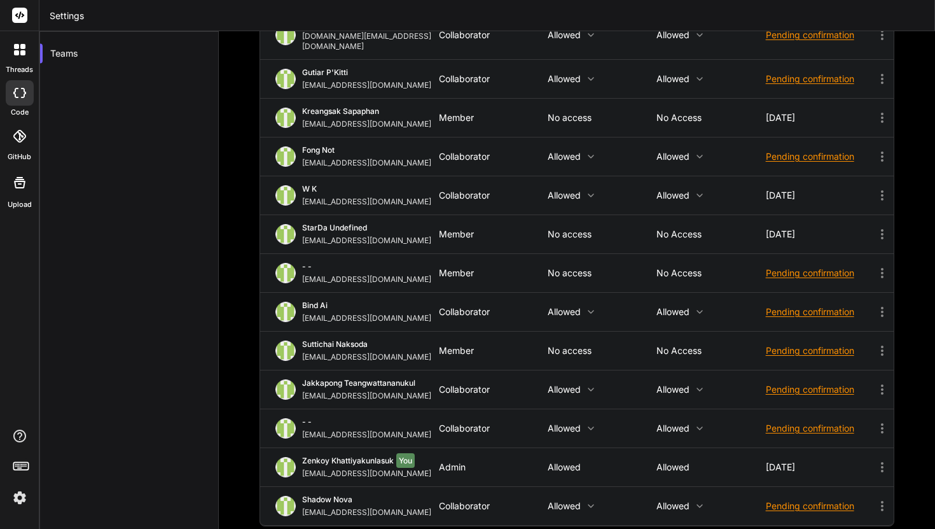
click at [838, 422] on div "Pending confirmation" at bounding box center [820, 428] width 109 height 13
click at [834, 454] on span "Resend invite" at bounding box center [820, 460] width 56 height 13
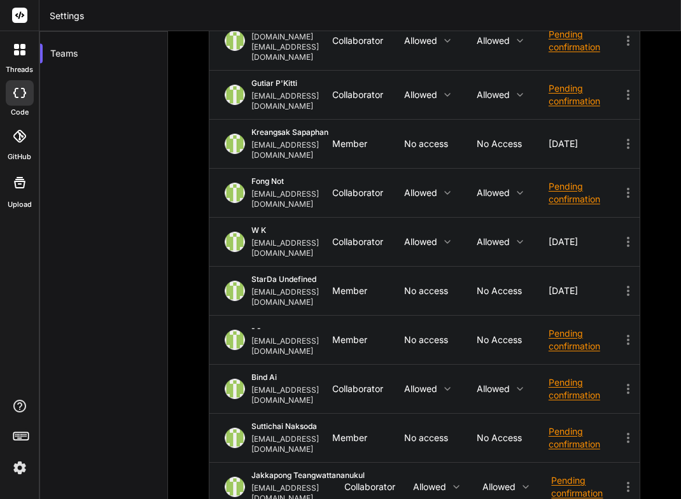
scroll to position [186, 0]
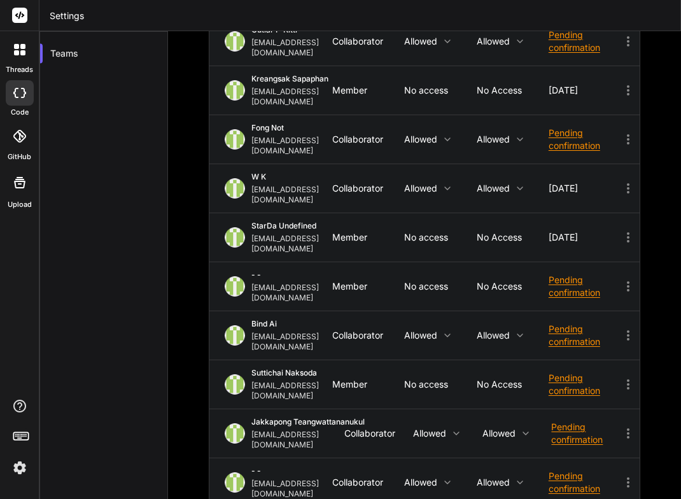
click at [624, 475] on icon at bounding box center [627, 482] width 15 height 15
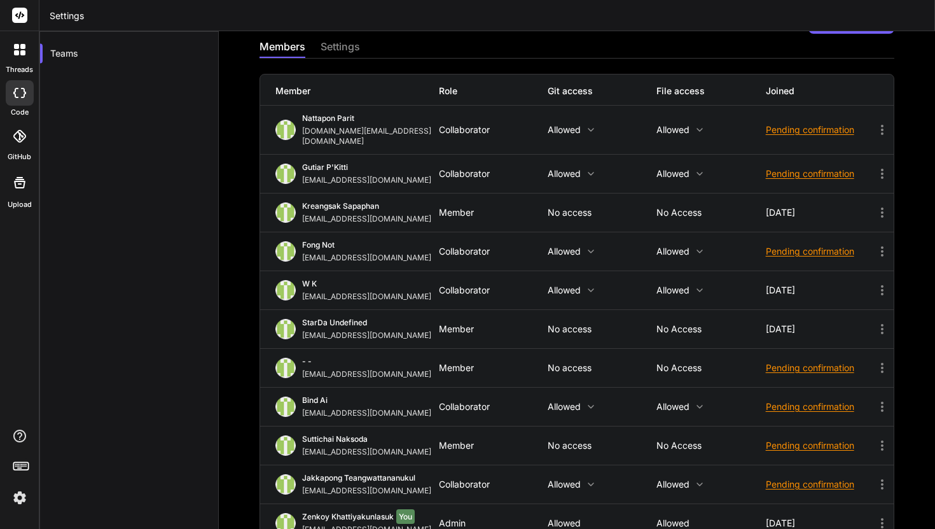
scroll to position [0, 0]
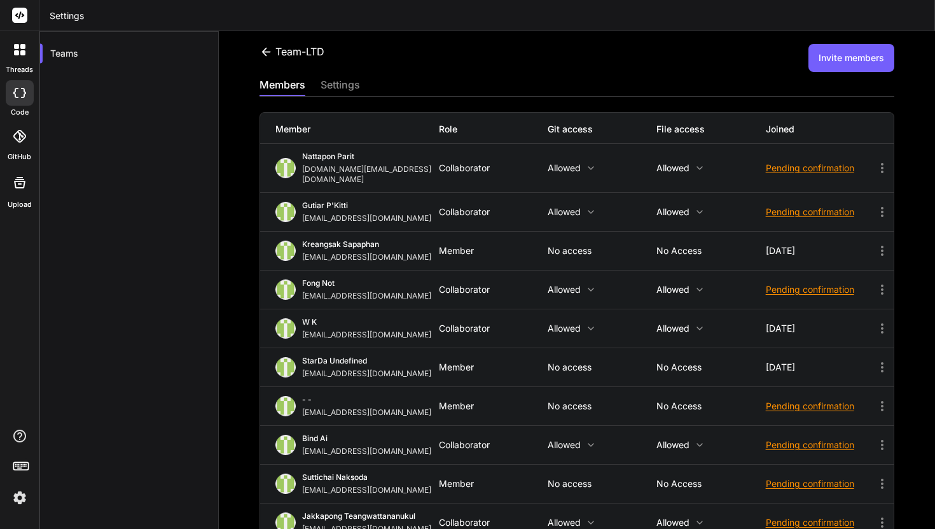
click at [858, 63] on button "Invite members" at bounding box center [852, 58] width 86 height 28
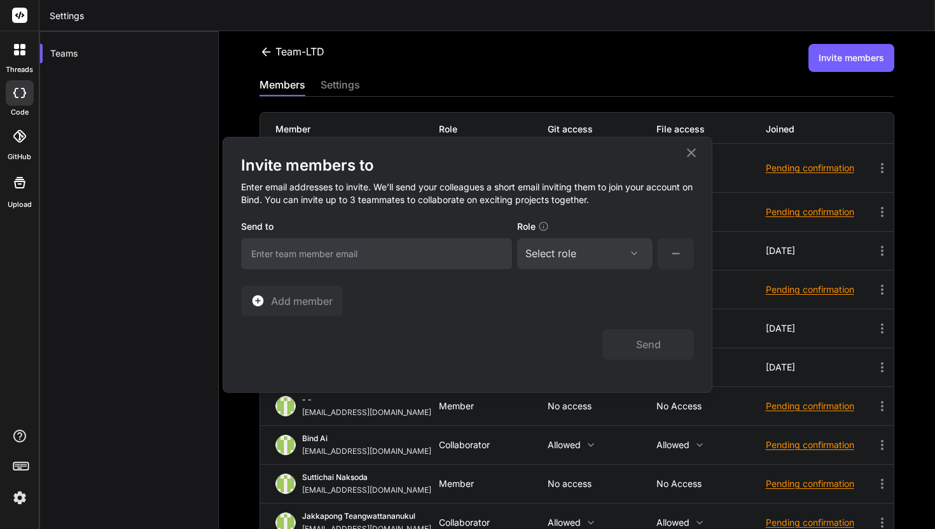
click at [472, 241] on input "email" at bounding box center [376, 253] width 271 height 31
click at [470, 244] on input "email" at bounding box center [376, 253] width 271 height 31
type input "n"
type input "mrarrangerteam@gmail.com"
click at [587, 253] on div "Select role" at bounding box center [585, 253] width 119 height 15
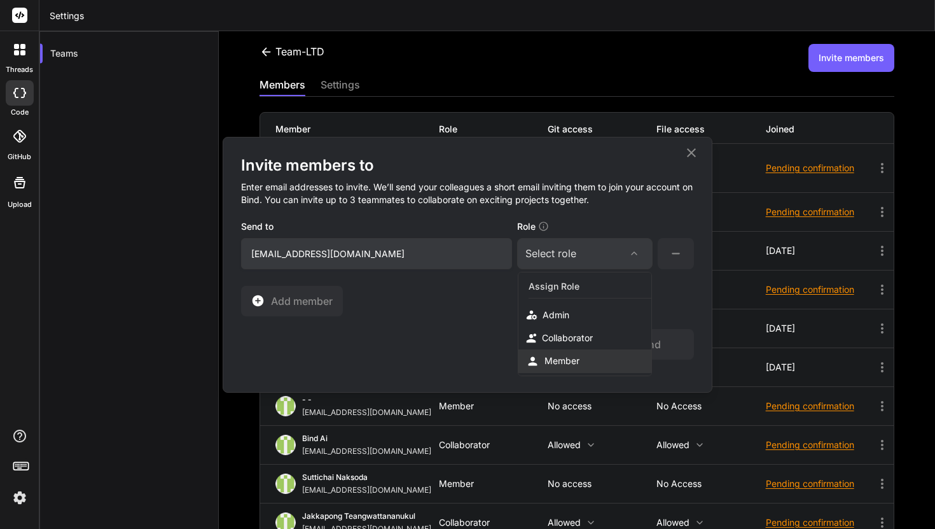
click at [584, 356] on div "Member" at bounding box center [585, 361] width 133 height 24
click at [666, 335] on button "Send" at bounding box center [649, 344] width 92 height 31
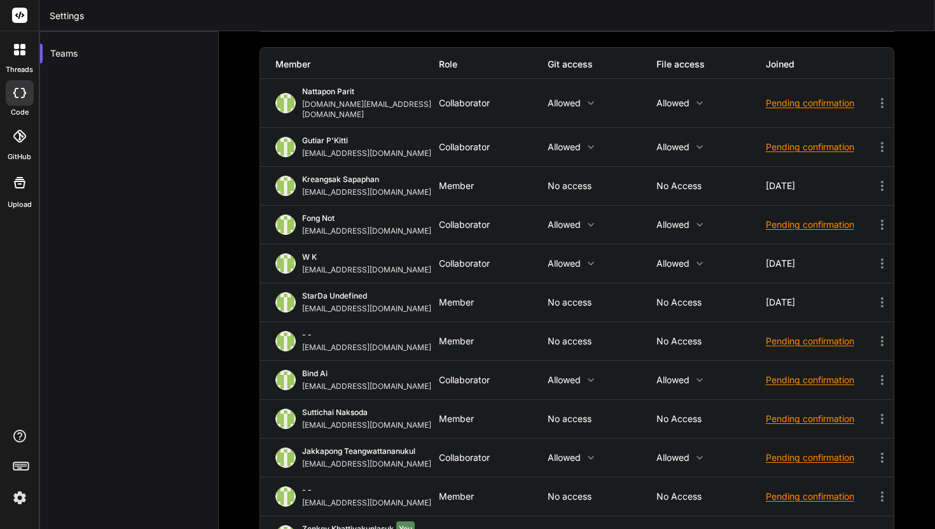
scroll to position [133, 0]
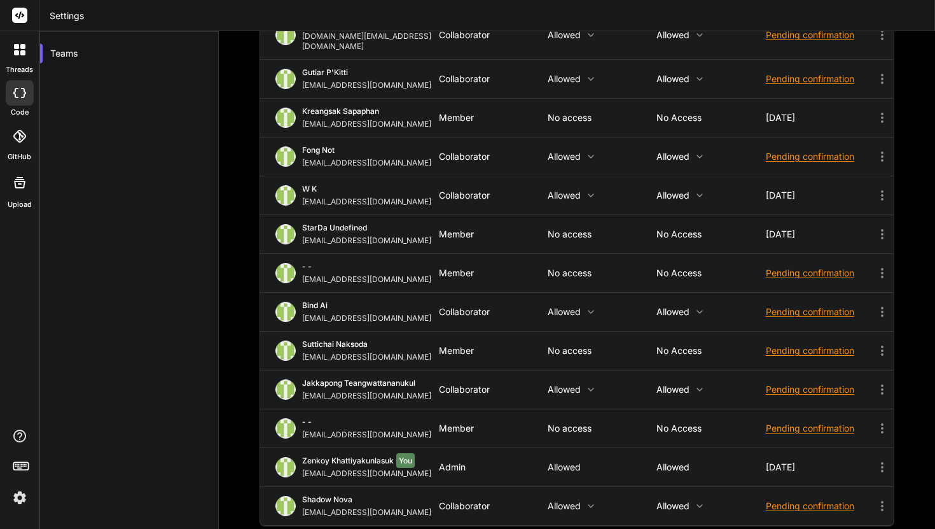
click at [892, 459] on icon at bounding box center [884, 466] width 19 height 15
click at [876, 421] on icon at bounding box center [882, 428] width 15 height 15
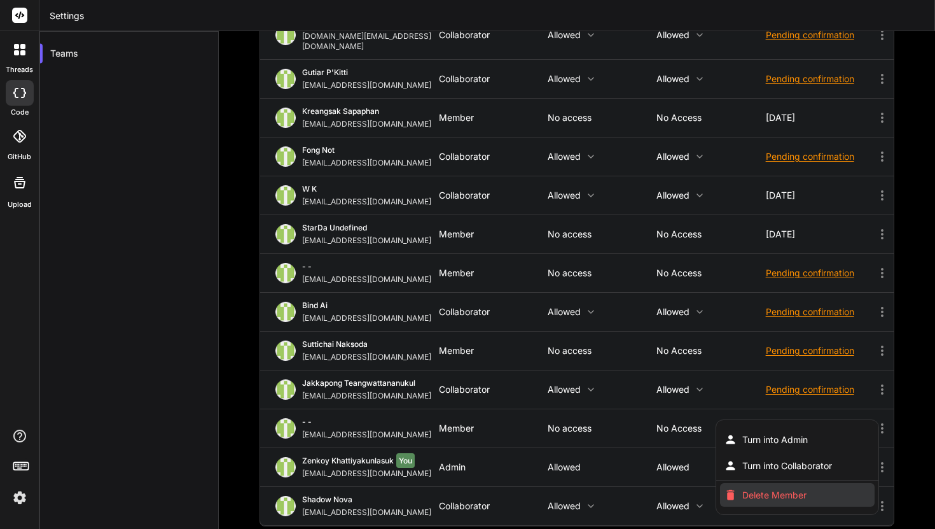
click at [848, 483] on li "Delete Member" at bounding box center [797, 495] width 155 height 24
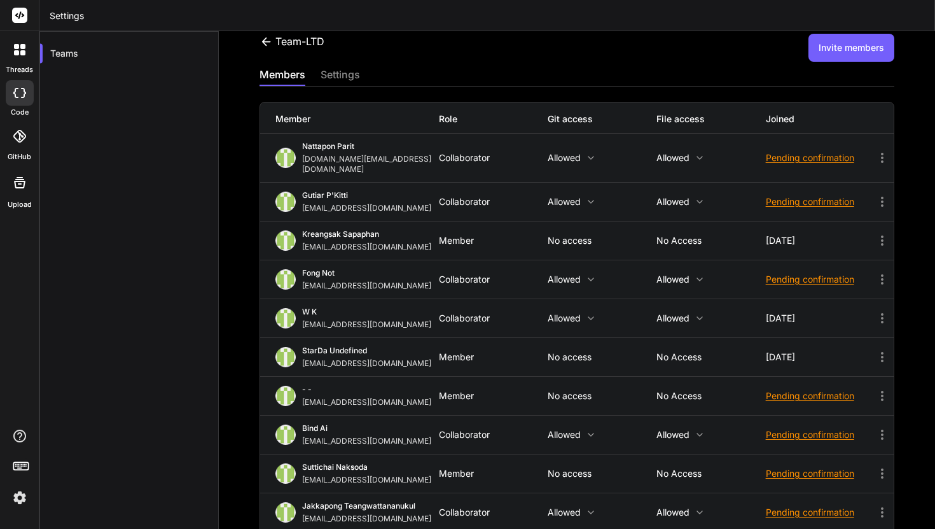
scroll to position [0, 0]
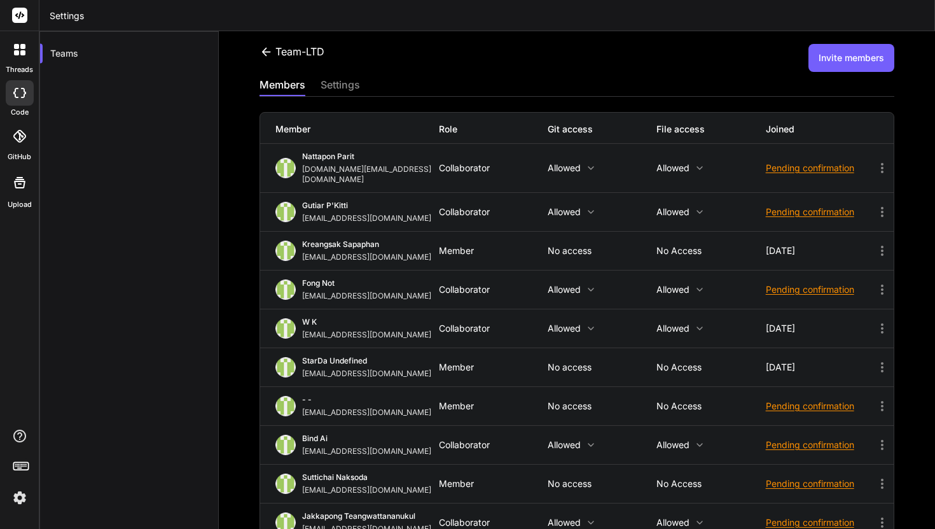
click at [857, 60] on button "Invite members" at bounding box center [852, 58] width 86 height 28
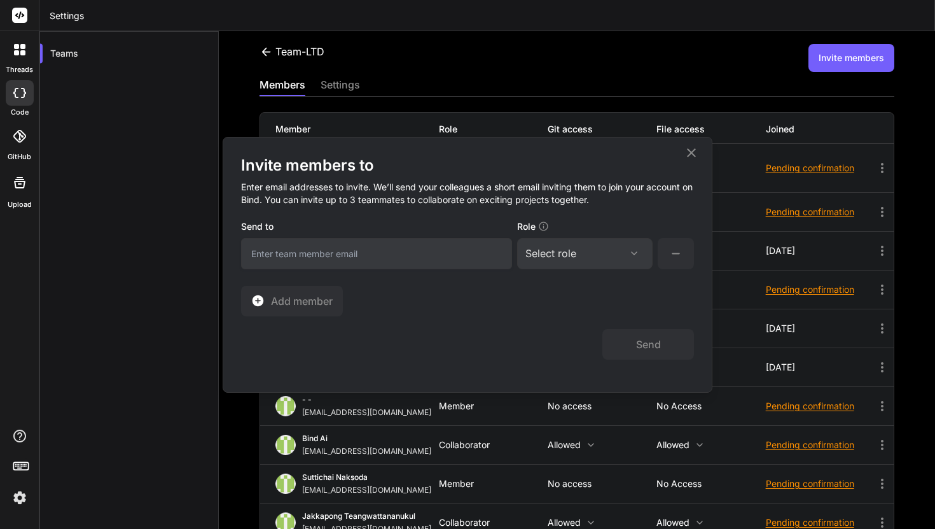
click at [456, 267] on input "email" at bounding box center [376, 253] width 271 height 31
type input "kiilberry31@gmail.com"
click at [570, 266] on div "Select role Assign Role Admin Collaborator Member" at bounding box center [585, 253] width 136 height 31
click at [573, 259] on div "Select role" at bounding box center [551, 253] width 51 height 15
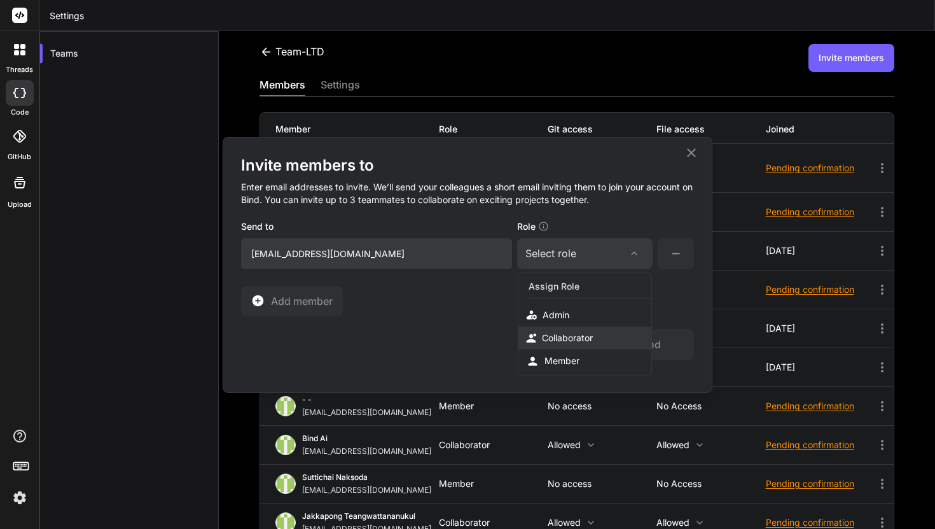
click at [568, 336] on div "Collaborator" at bounding box center [567, 338] width 51 height 13
click at [661, 341] on button "Send" at bounding box center [649, 344] width 92 height 31
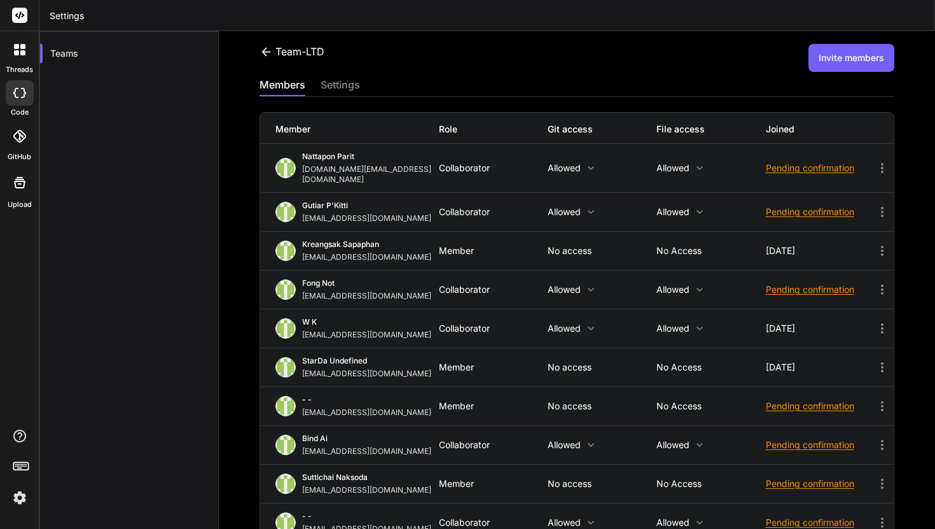
click at [858, 61] on button "Invite members" at bounding box center [852, 58] width 86 height 28
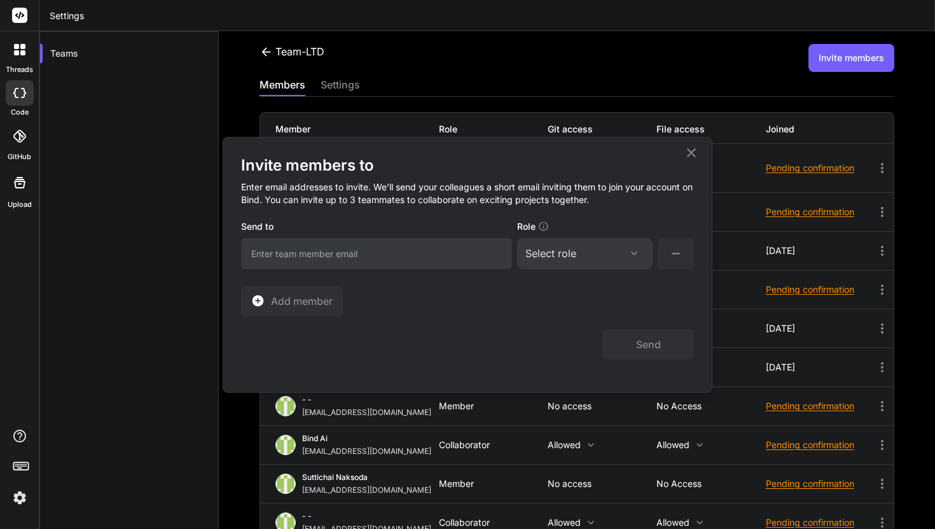
click at [474, 251] on input "email" at bounding box center [376, 253] width 271 height 31
type input "mrarrangerteam@gmail.com"
click at [606, 248] on div "Select role" at bounding box center [585, 253] width 119 height 15
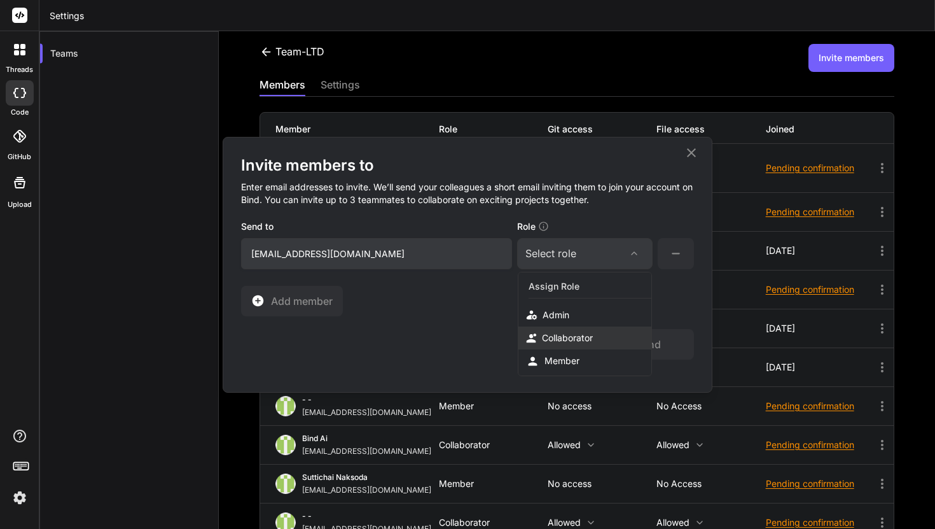
click at [593, 334] on div "Collaborator" at bounding box center [567, 338] width 51 height 13
click at [653, 346] on button "Send" at bounding box center [649, 344] width 92 height 31
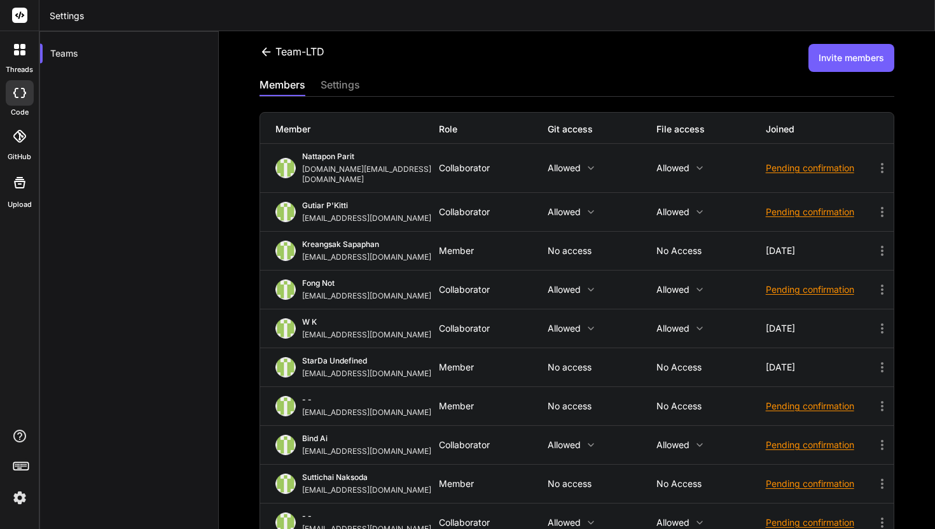
click at [207, 515] on div "Teams" at bounding box center [128, 295] width 179 height 529
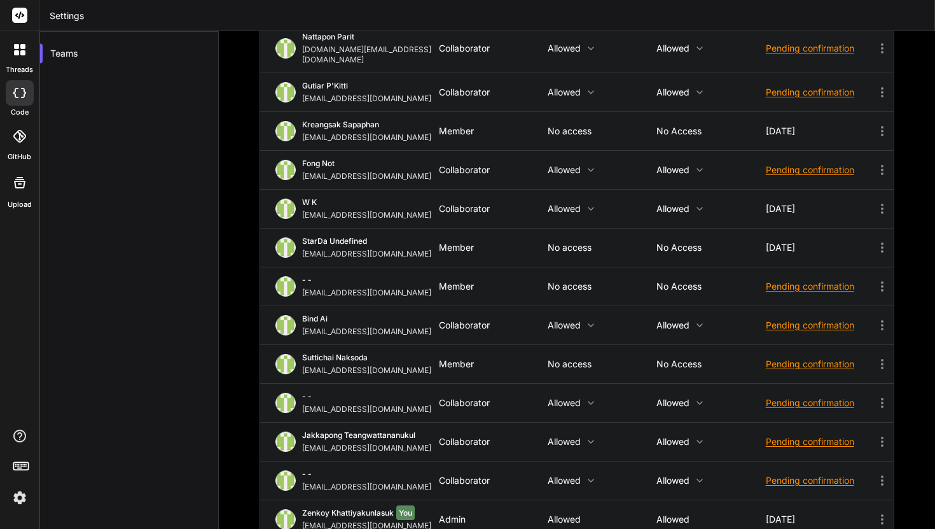
scroll to position [172, 0]
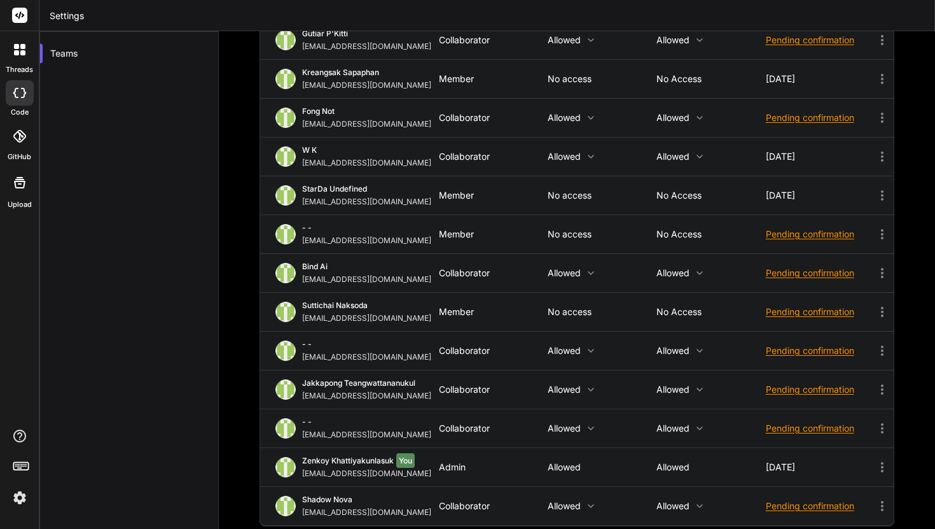
click at [875, 343] on icon at bounding box center [882, 350] width 15 height 15
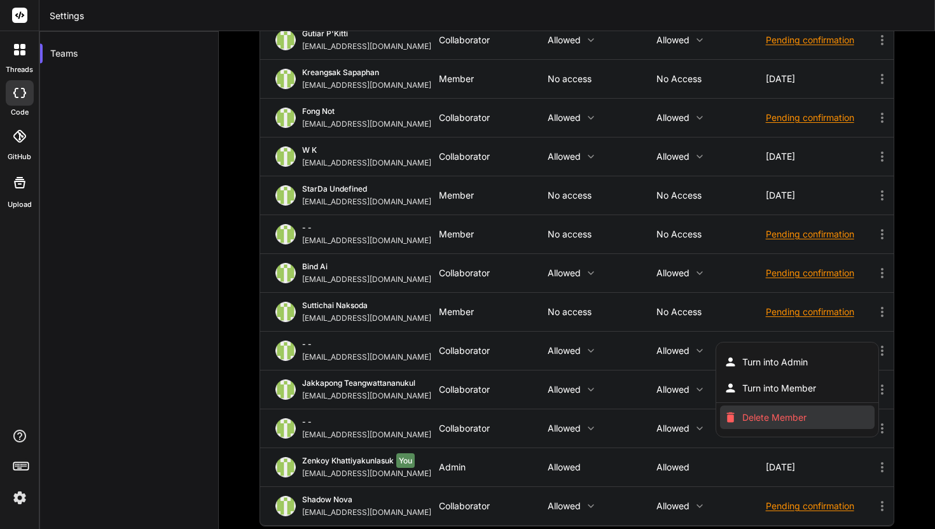
click at [827, 415] on li "Delete Member" at bounding box center [797, 417] width 155 height 24
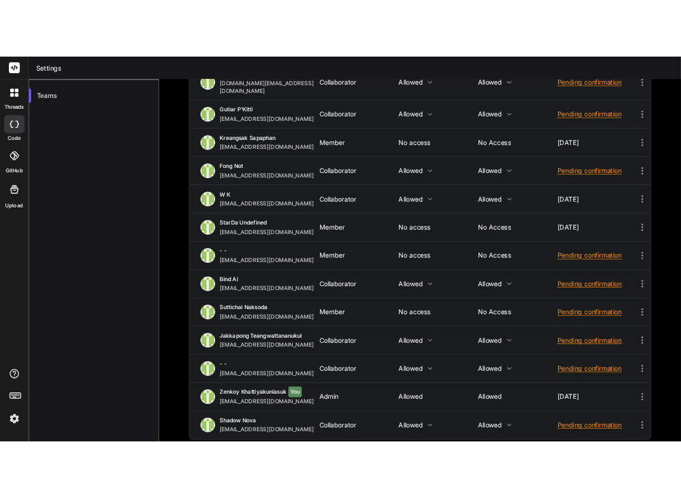
scroll to position [0, 0]
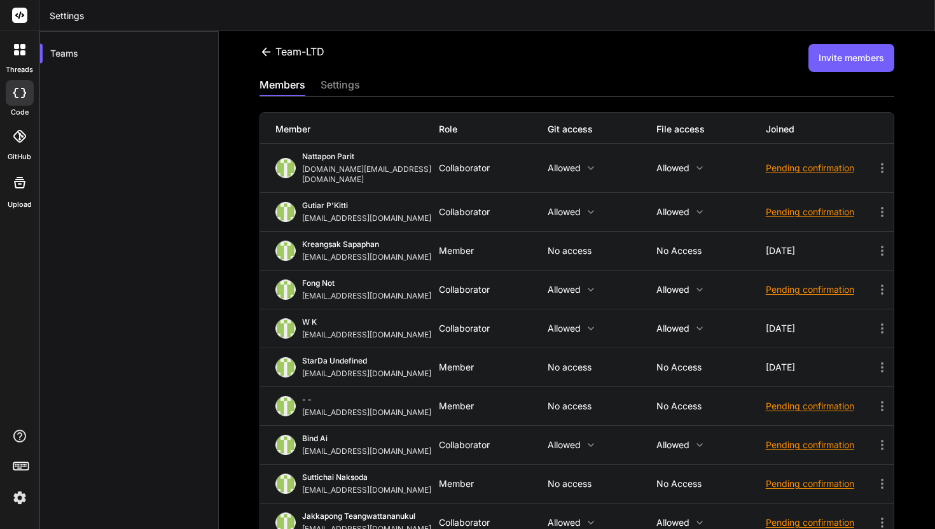
click at [844, 53] on button "Invite members" at bounding box center [852, 58] width 86 height 28
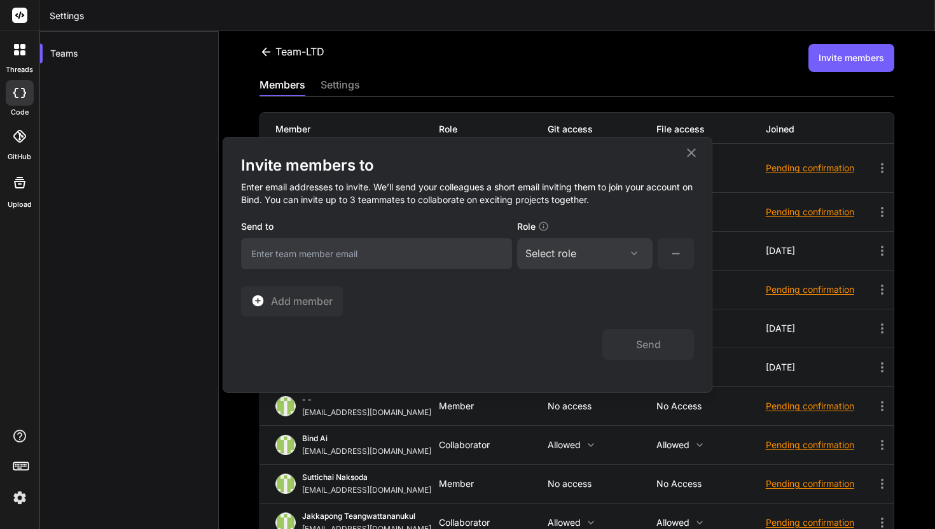
click at [465, 260] on input "email" at bounding box center [376, 253] width 271 height 31
type input "kiilberry31@gmail.com"
click at [542, 263] on div "Select role Assign Role Admin Collaborator Member" at bounding box center [585, 253] width 136 height 31
click at [570, 246] on div "Select role" at bounding box center [551, 253] width 51 height 15
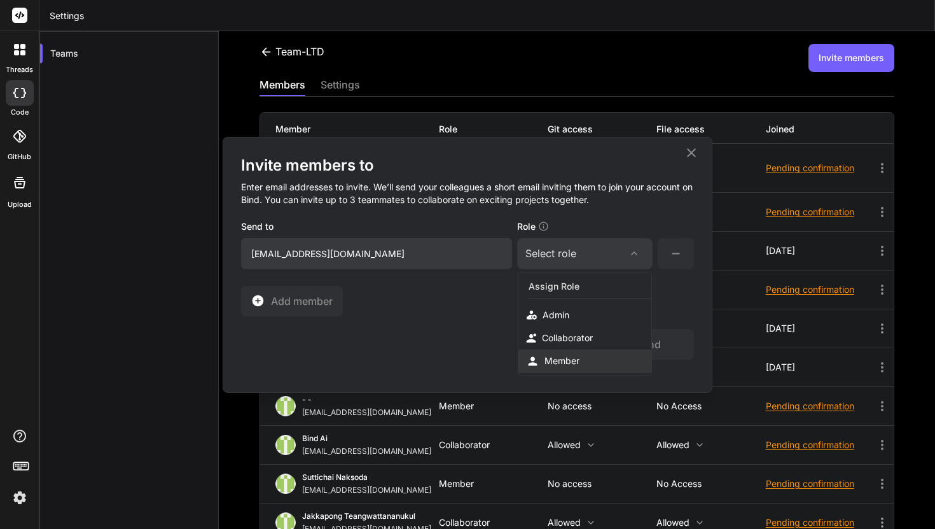
click at [563, 356] on div "Member" at bounding box center [562, 360] width 35 height 13
click at [630, 344] on button "Send" at bounding box center [649, 344] width 92 height 31
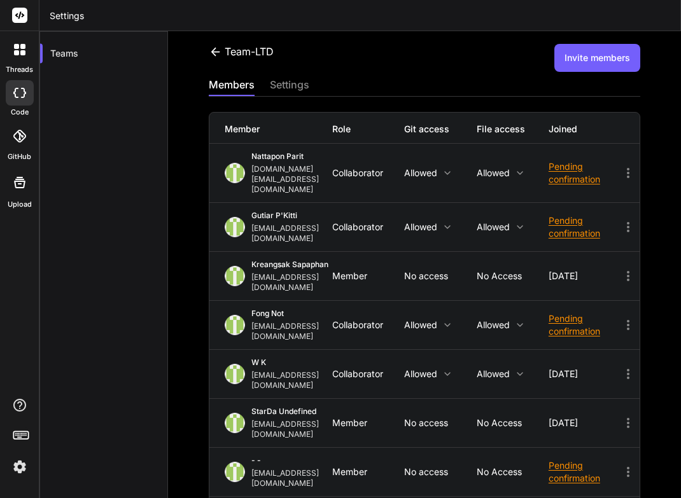
scroll to position [228, 0]
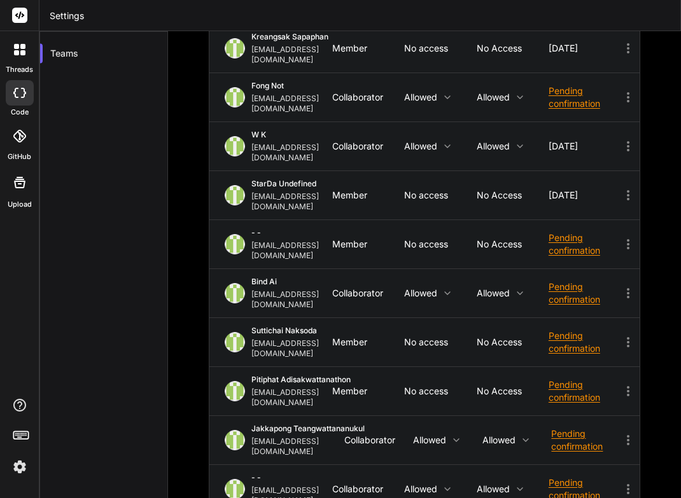
click at [627, 482] on icon at bounding box center [627, 489] width 15 height 15
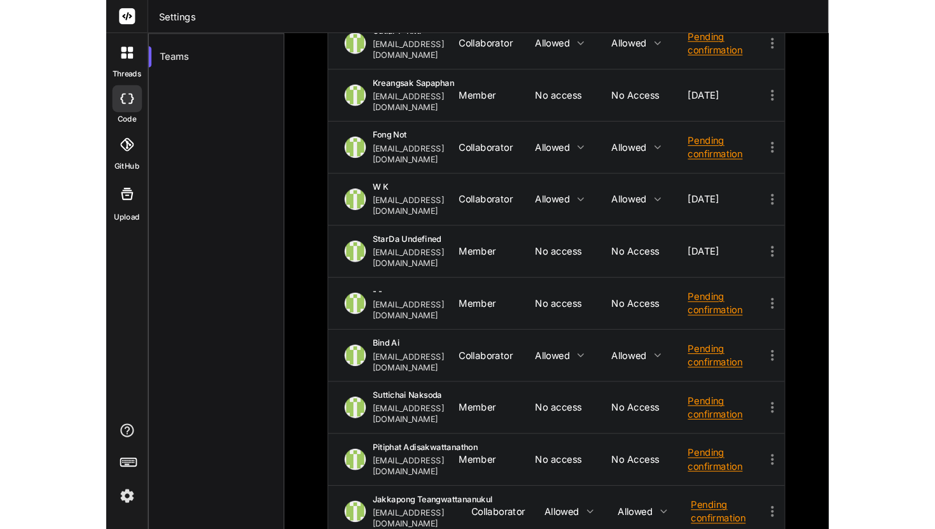
scroll to position [0, 0]
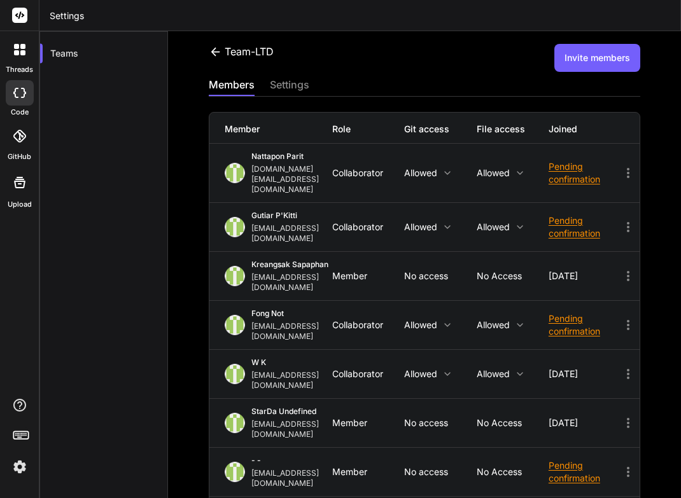
click at [613, 50] on button "Invite members" at bounding box center [597, 58] width 86 height 28
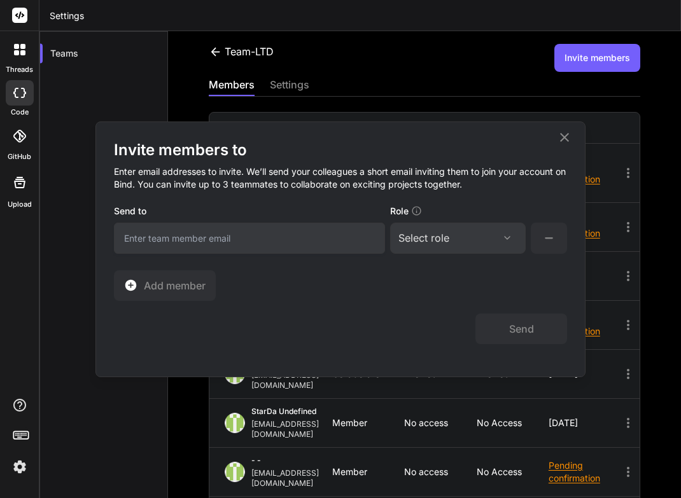
click at [346, 235] on input "email" at bounding box center [249, 238] width 271 height 31
type input "mrarrangerteam@gmail.com"
click at [429, 237] on div "Select role" at bounding box center [423, 237] width 51 height 15
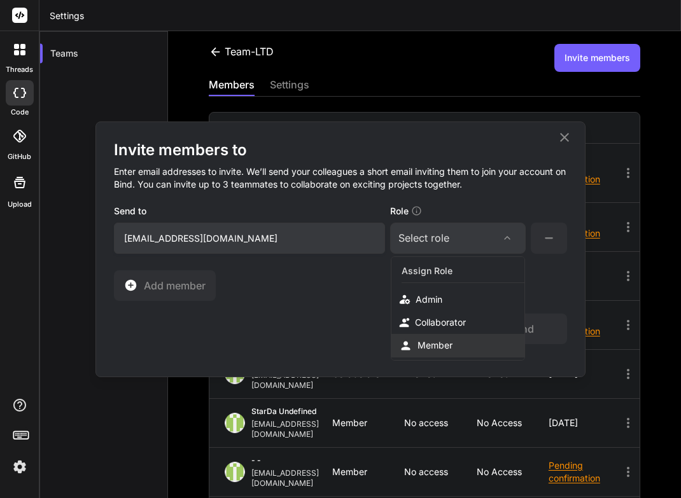
click at [433, 338] on div "Member" at bounding box center [457, 346] width 133 height 24
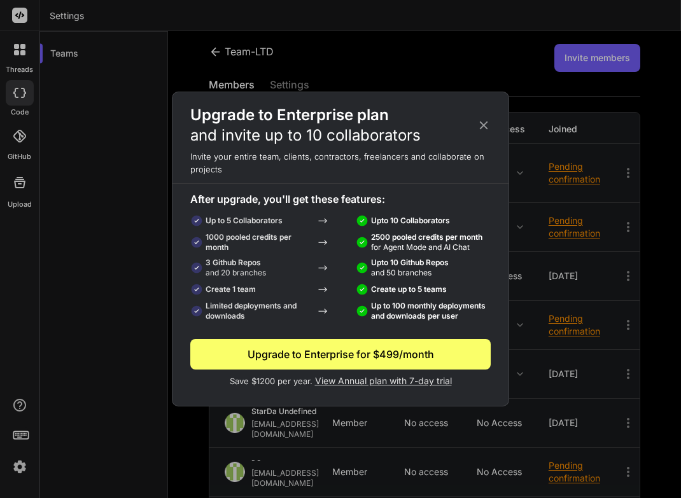
click at [484, 132] on icon at bounding box center [484, 125] width 14 height 14
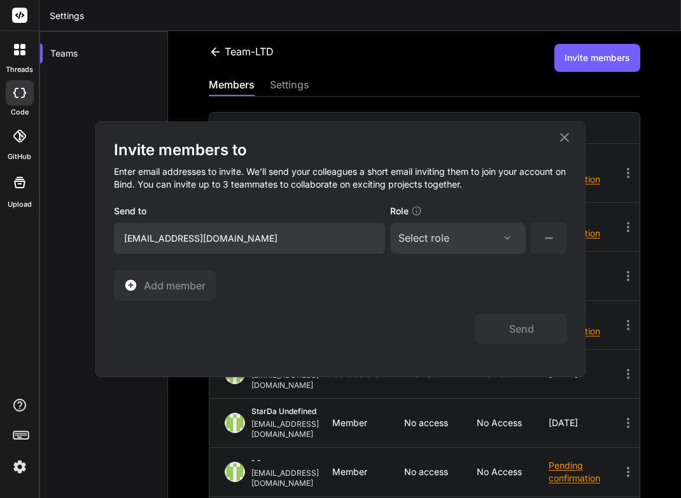
click at [474, 237] on div "Select role" at bounding box center [457, 237] width 119 height 15
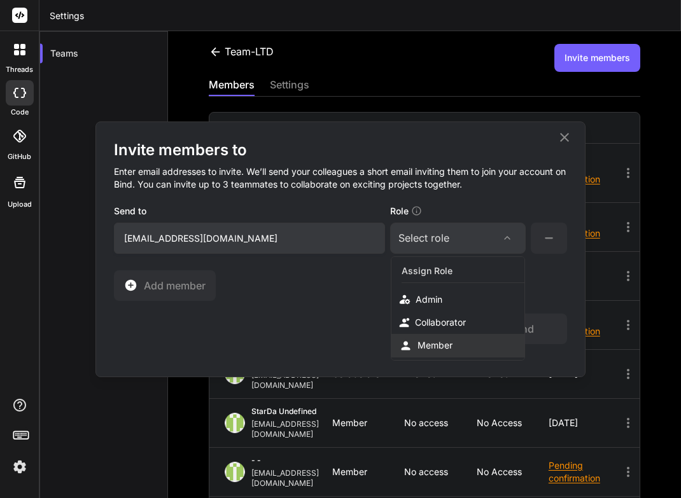
click at [458, 342] on div "Member" at bounding box center [457, 346] width 133 height 24
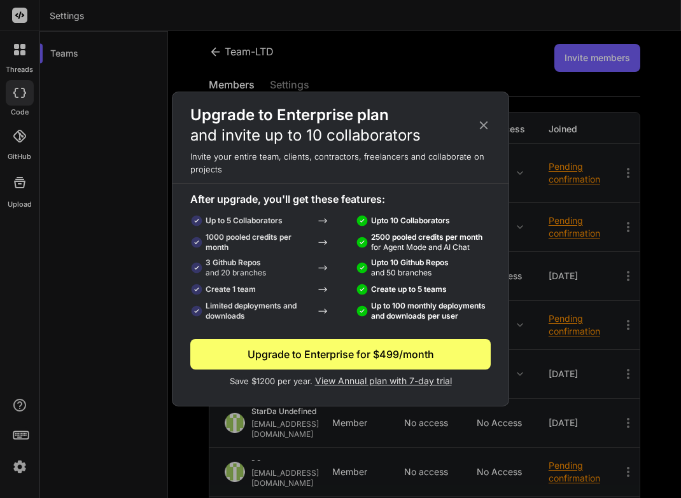
click at [484, 127] on icon at bounding box center [484, 125] width 14 height 14
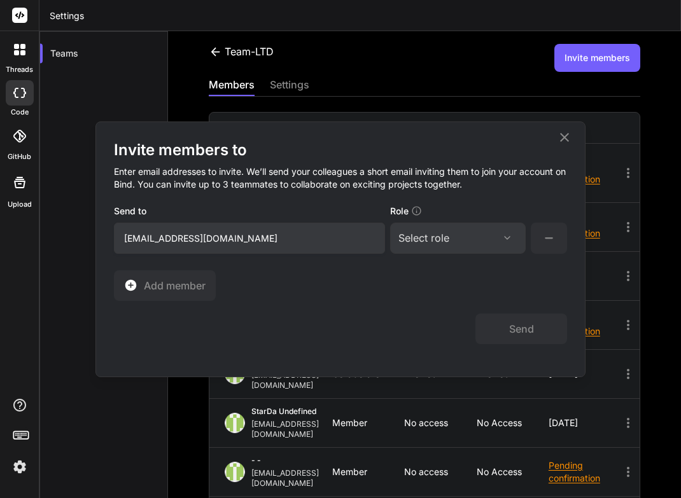
click at [564, 141] on icon at bounding box center [564, 137] width 15 height 15
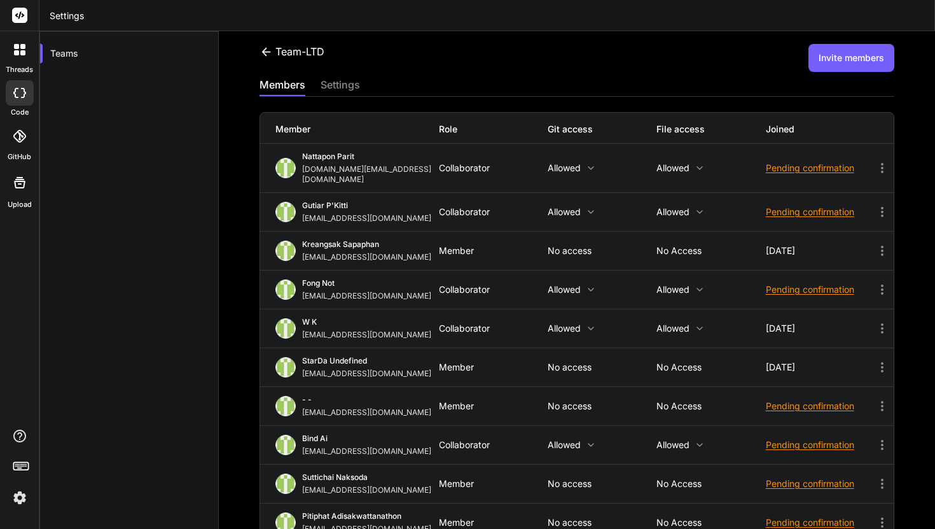
click at [850, 53] on button "Invite members" at bounding box center [852, 58] width 86 height 28
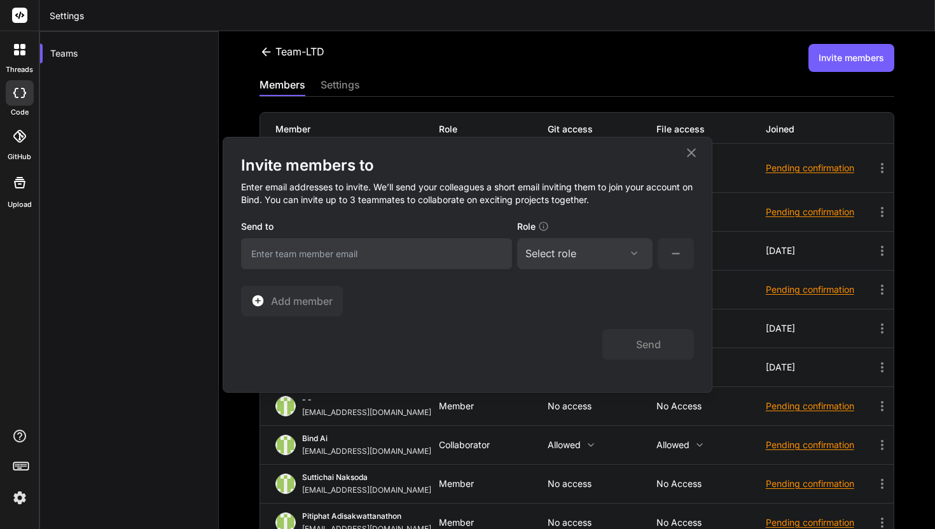
click at [476, 265] on input "email" at bounding box center [376, 253] width 271 height 31
click at [466, 260] on input "email" at bounding box center [376, 253] width 271 height 31
click at [571, 253] on div "Select role" at bounding box center [551, 253] width 51 height 15
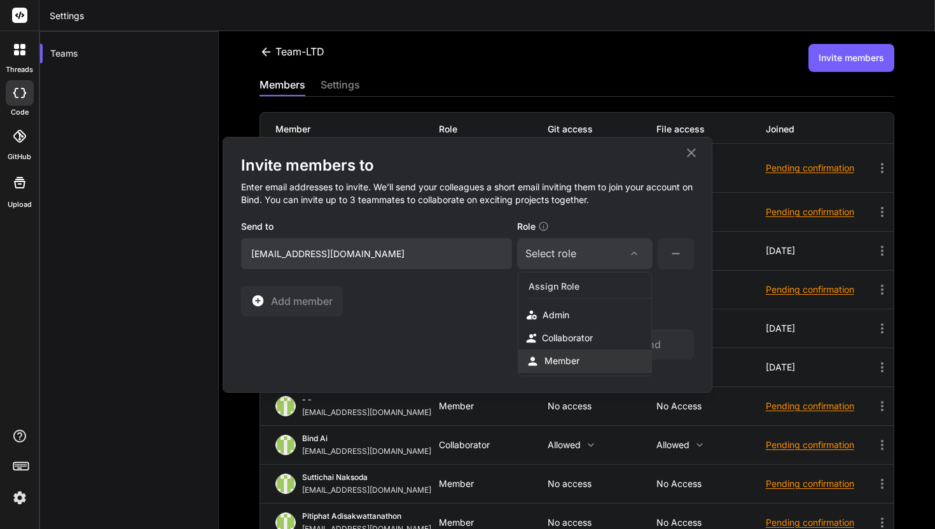
click at [573, 356] on div "Member" at bounding box center [562, 360] width 35 height 13
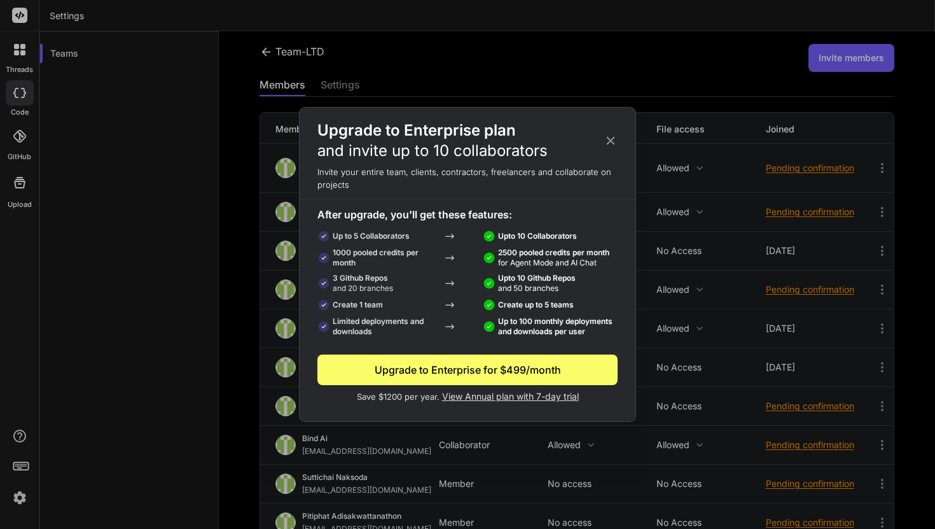
click at [617, 143] on icon at bounding box center [611, 141] width 14 height 14
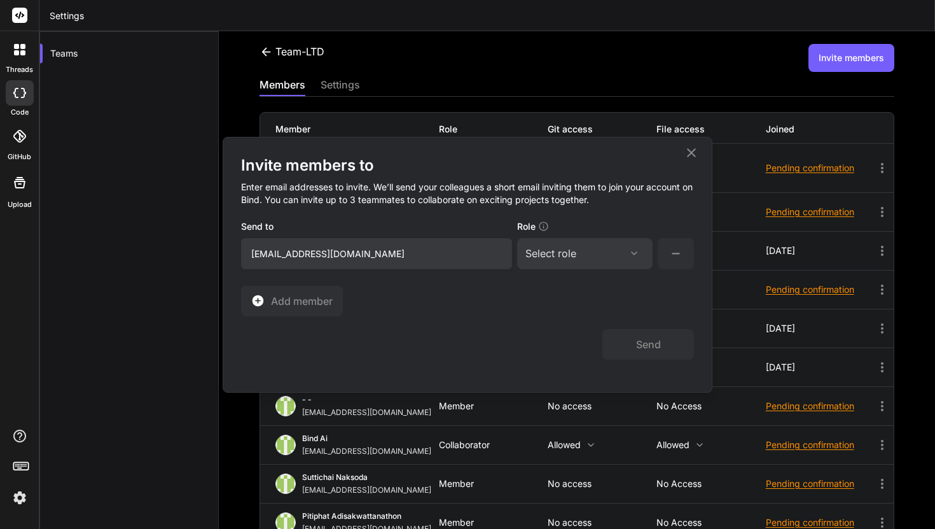
drag, startPoint x: 321, startPoint y: 256, endPoint x: 234, endPoint y: 248, distance: 87.6
click at [234, 249] on div "Invite members to Enter email addresses to invite. We’ll send your colleagues a…" at bounding box center [467, 264] width 489 height 255
type input "putthiphat356@gmail.com"
click at [598, 256] on div "Select role" at bounding box center [585, 253] width 119 height 15
click at [588, 306] on div "Admin" at bounding box center [585, 315] width 133 height 23
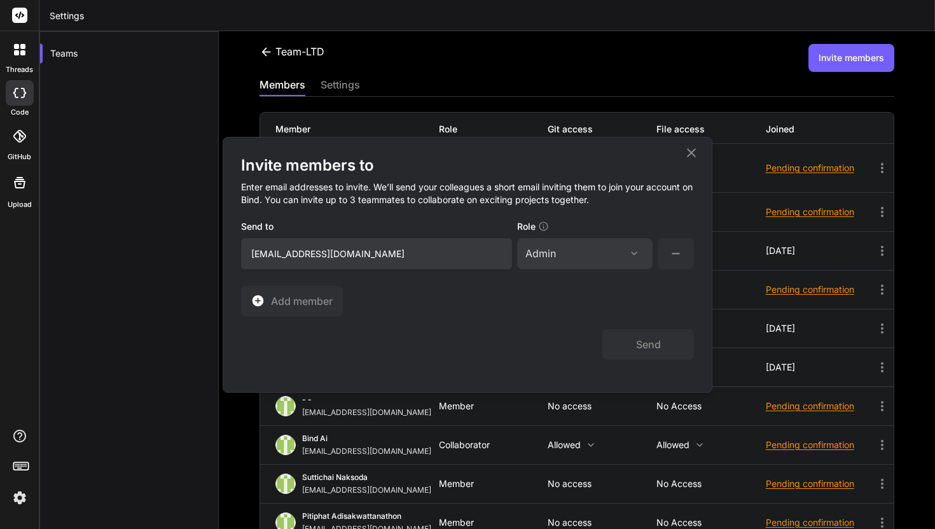
click at [621, 249] on div "Admin" at bounding box center [585, 253] width 119 height 15
click at [606, 354] on div "Member" at bounding box center [585, 361] width 133 height 24
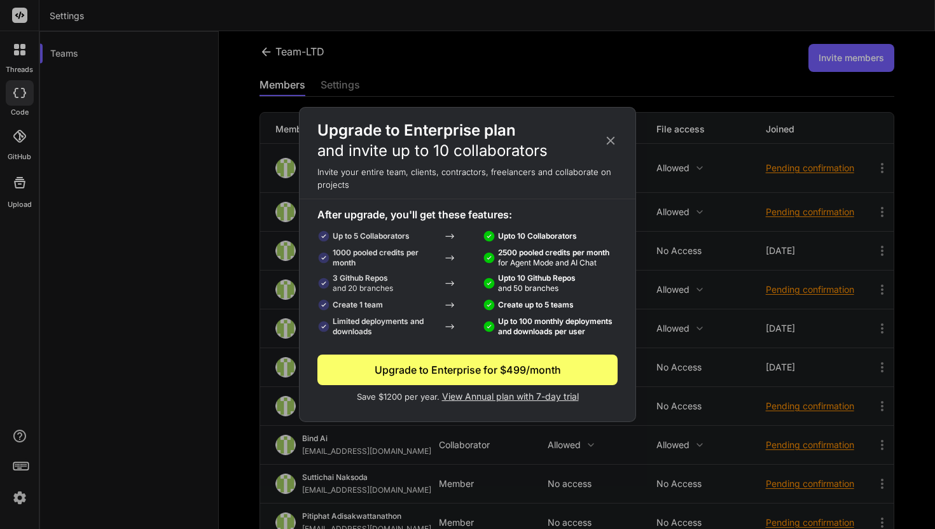
click at [612, 139] on icon at bounding box center [611, 141] width 8 height 8
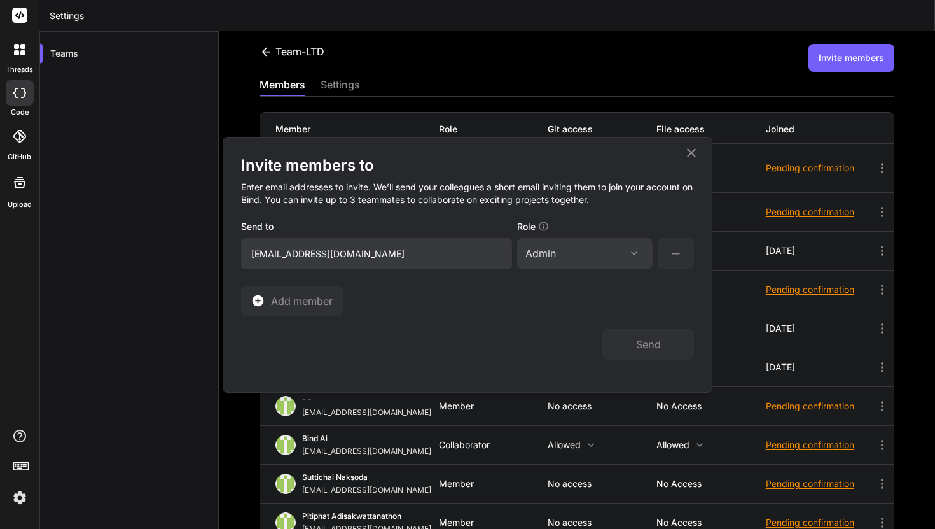
click at [697, 149] on icon at bounding box center [691, 152] width 15 height 15
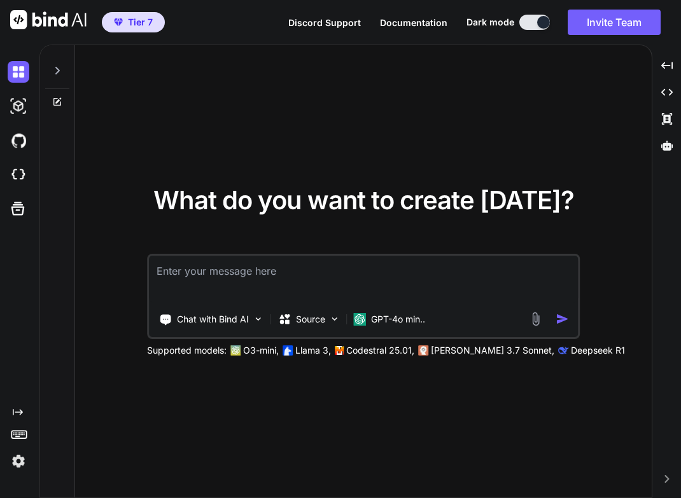
click at [20, 456] on img at bounding box center [19, 462] width 22 height 22
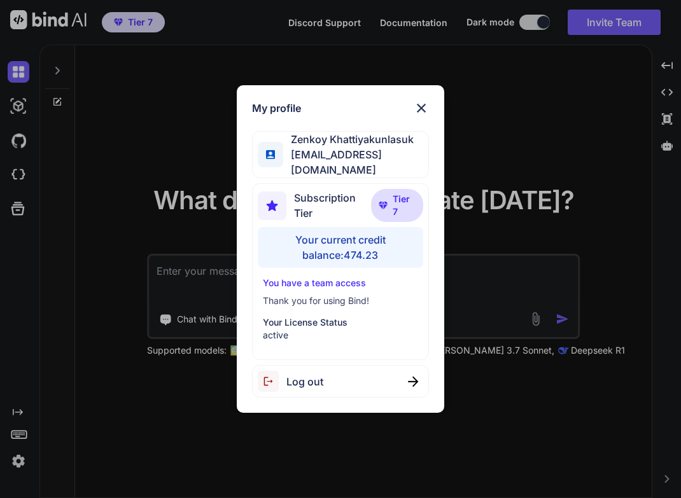
type textarea "x"
click at [419, 108] on img at bounding box center [421, 108] width 15 height 15
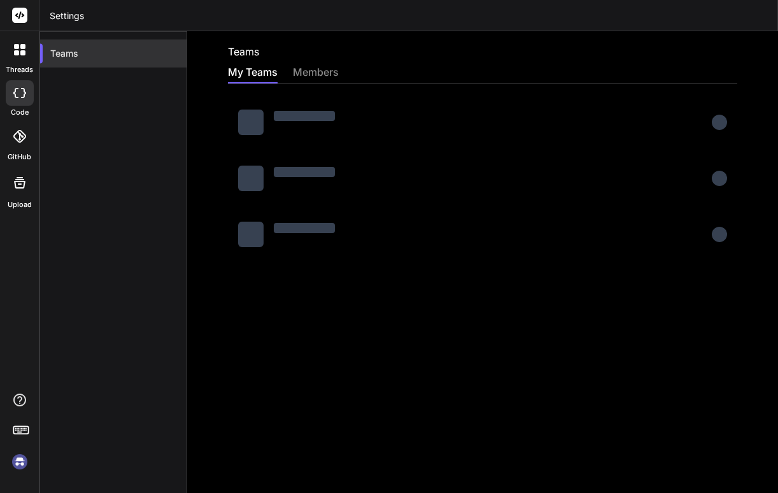
click at [118, 56] on div "Teams" at bounding box center [113, 53] width 146 height 28
click at [25, 88] on div at bounding box center [20, 92] width 28 height 25
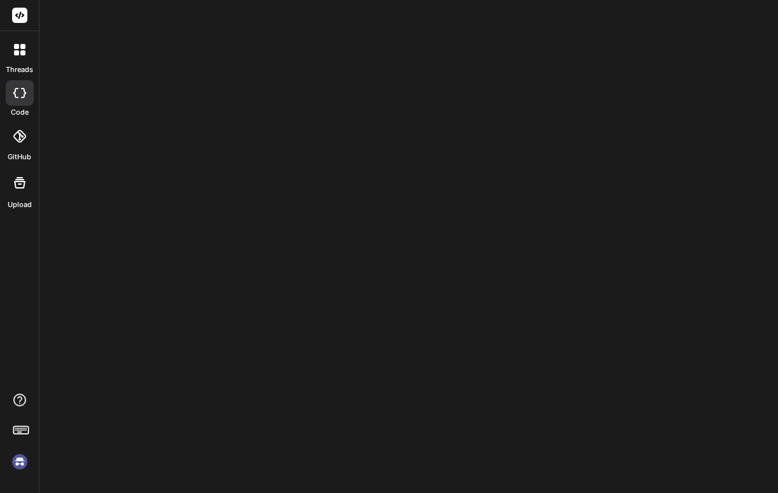
click at [27, 132] on div at bounding box center [20, 136] width 28 height 28
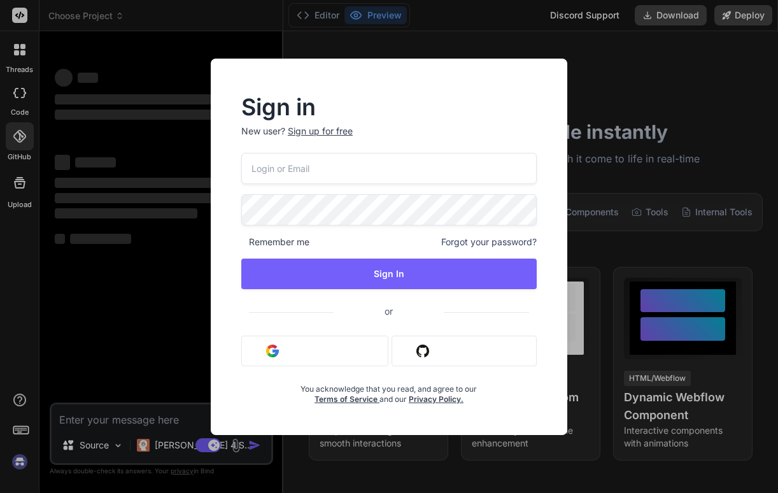
click at [25, 141] on div "Sign in New user? Sign up for free Remember me Forgot your password? Sign In or…" at bounding box center [389, 246] width 778 height 493
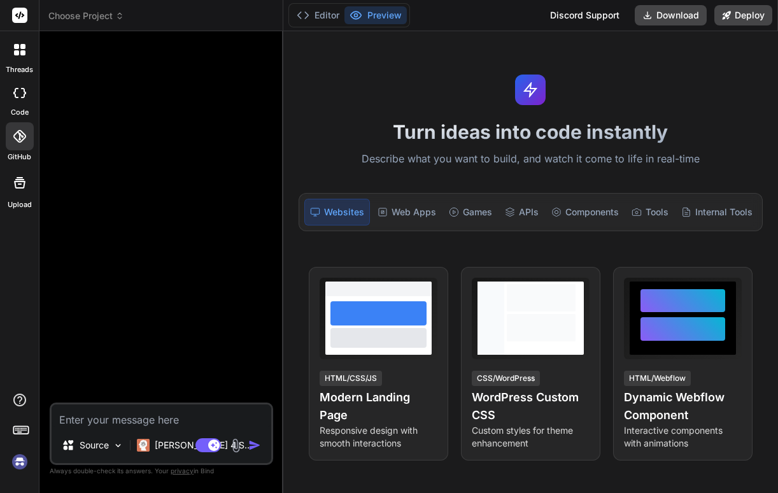
click at [23, 451] on img at bounding box center [20, 462] width 22 height 22
click at [30, 59] on div at bounding box center [19, 49] width 27 height 27
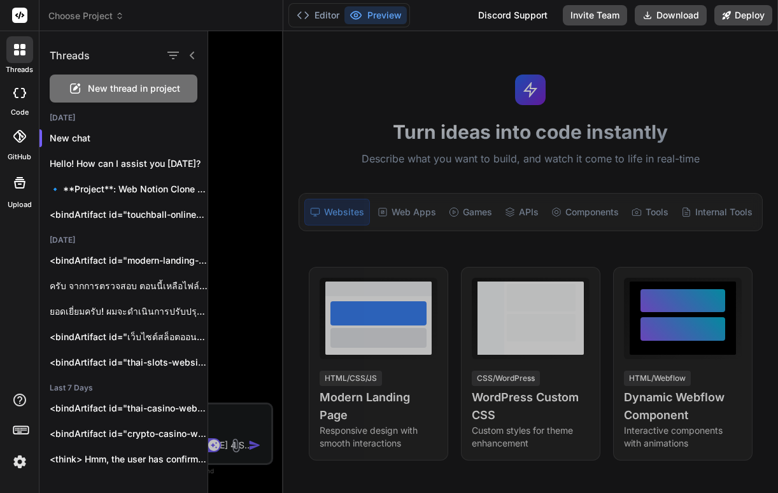
click at [231, 131] on div at bounding box center [493, 261] width 570 height 461
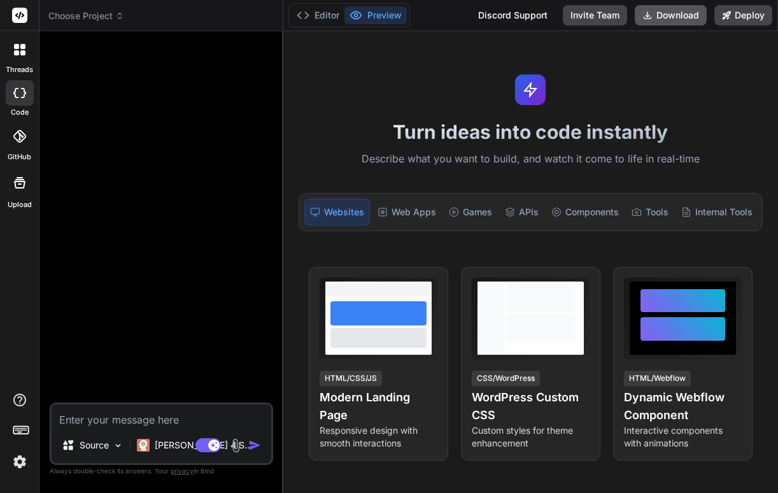
click at [657, 20] on button "Download" at bounding box center [670, 15] width 72 height 20
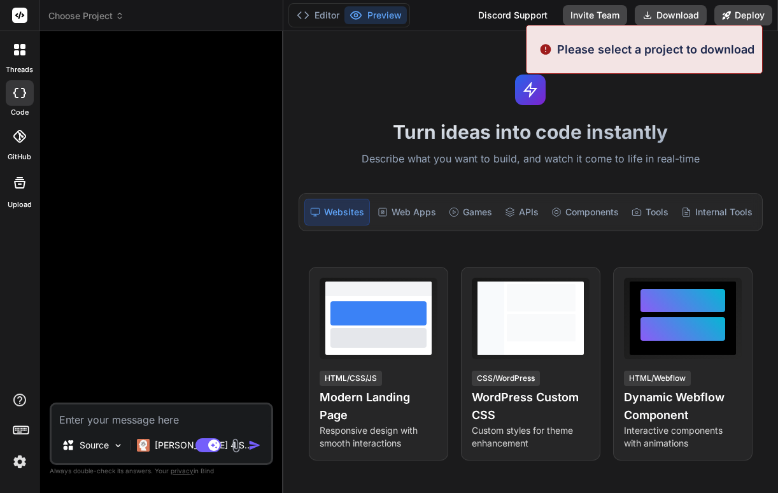
click at [431, 94] on div "Turn ideas into code instantly Describe what you want to build, and watch it co…" at bounding box center [530, 261] width 494 height 461
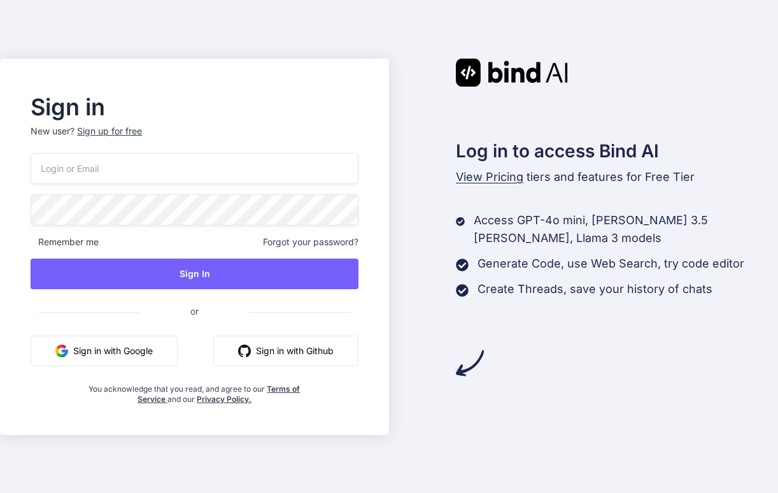
click at [149, 173] on input "email" at bounding box center [195, 168] width 328 height 31
paste input "[EMAIL_ADDRESS][DOMAIN_NAME]"
type input "[EMAIL_ADDRESS][DOMAIN_NAME]"
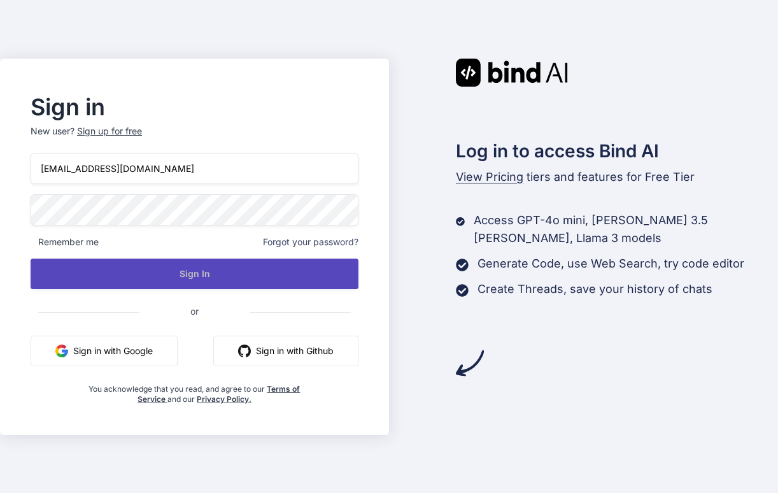
click at [299, 268] on button "Sign In" at bounding box center [195, 273] width 328 height 31
